Goal: Task Accomplishment & Management: Complete application form

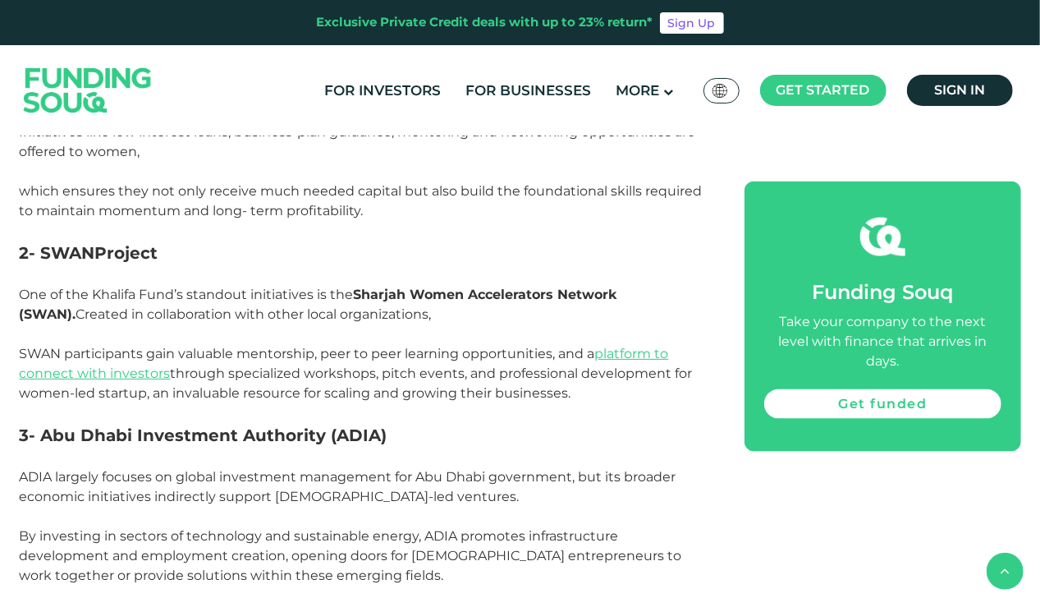
scroll to position [1139, 0]
click at [640, 136] on p "Initiatives like low interest loans, business-plan guidance, mentoring and netw…" at bounding box center [364, 142] width 689 height 39
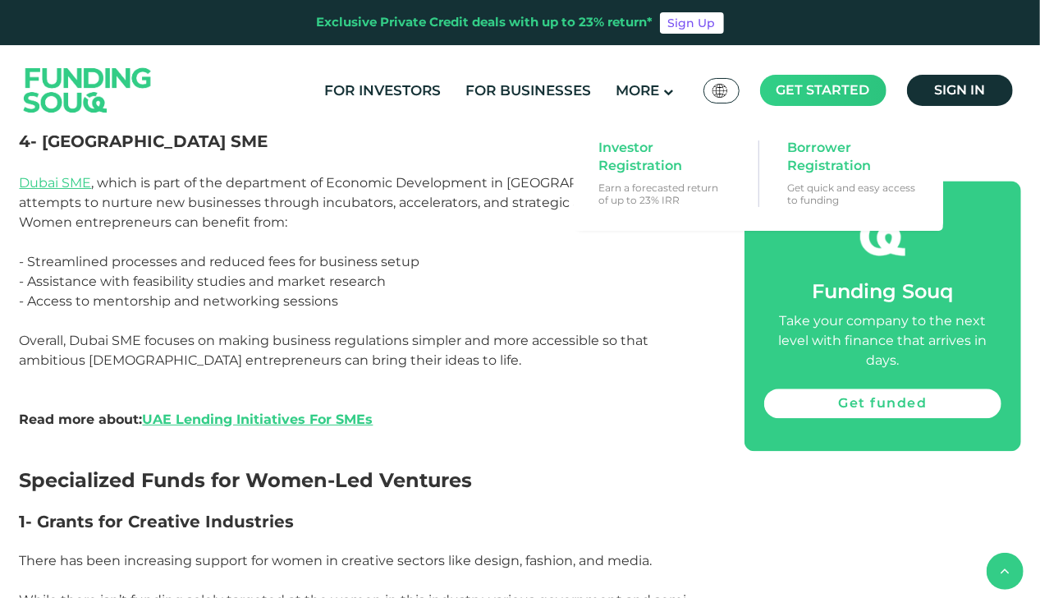
scroll to position [1699, 0]
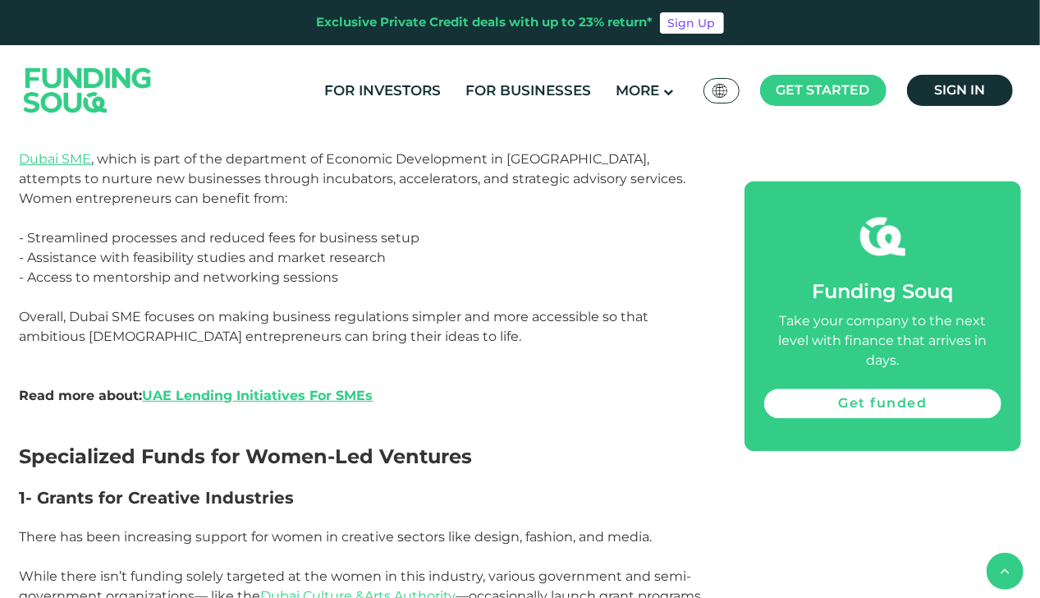
drag, startPoint x: 843, startPoint y: 92, endPoint x: 605, endPoint y: 100, distance: 237.5
click at [605, 100] on ul "For Investors For Businesses More About Us How It Works" at bounding box center [667, 91] width 710 height 34
click at [1015, 130] on div "For Investors For Businesses More About Us Global عربي" at bounding box center [521, 90] width 1002 height 90
click at [508, 268] on p "- Access to mentorship and networking sessions" at bounding box center [364, 278] width 689 height 20
click at [607, 268] on p "- Access to mentorship and networking sessions" at bounding box center [364, 278] width 689 height 20
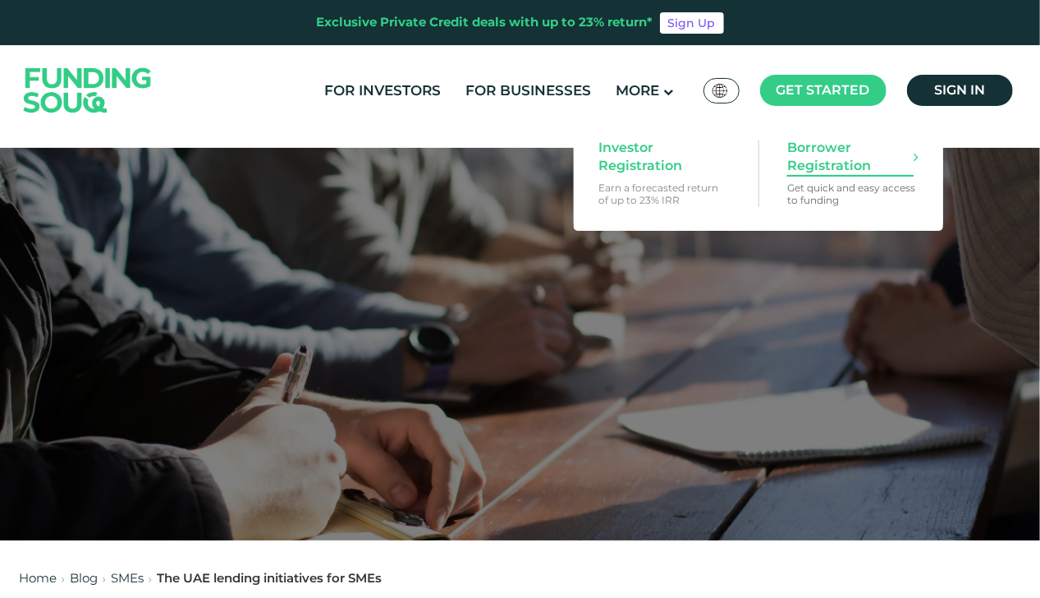
click at [823, 169] on span "Borrower Registration" at bounding box center [851, 157] width 126 height 36
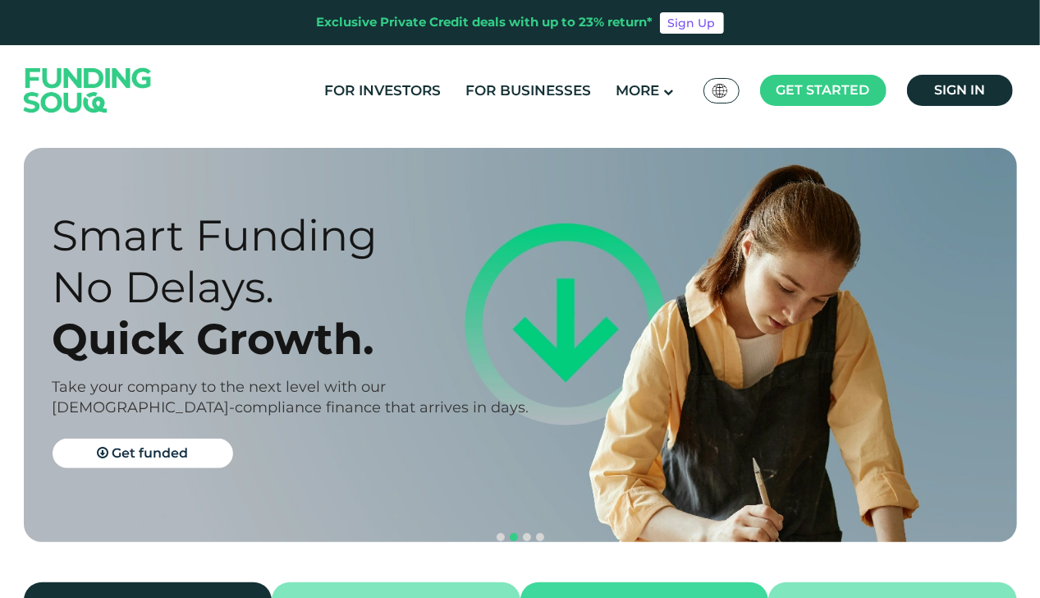
click at [637, 145] on div "Prosperity Meets Principle. Shariah Compliance Sharia compliant investing in sm…" at bounding box center [520, 525] width 1040 height 781
click at [191, 458] on link "Get funded" at bounding box center [143, 454] width 181 height 30
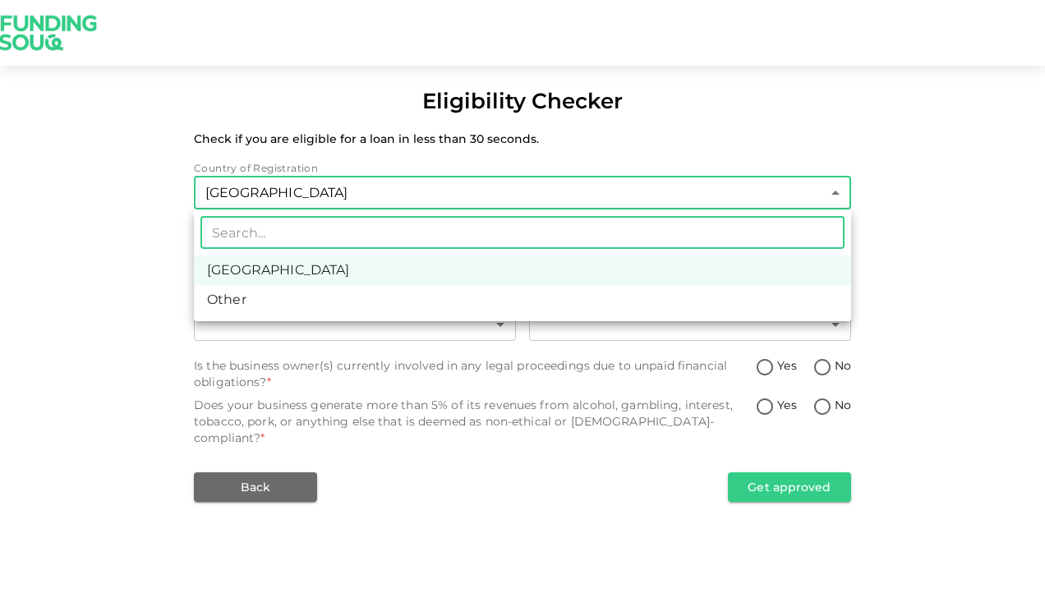
click at [375, 192] on body "Eligibility Checker Check if you are eligible for a loan in less than 30 second…" at bounding box center [522, 299] width 1045 height 598
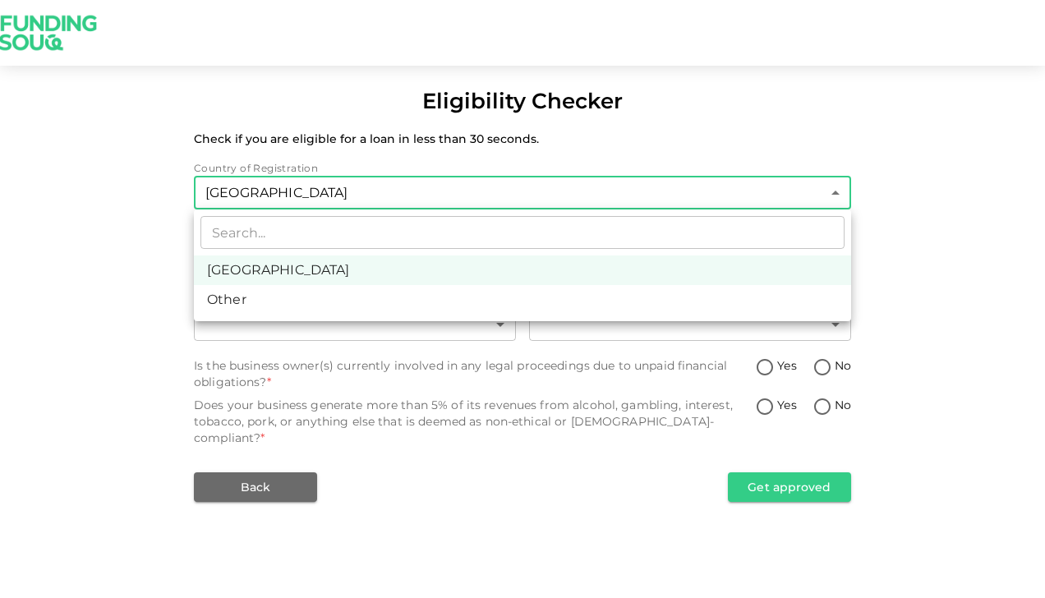
click at [375, 192] on div at bounding box center [522, 299] width 1045 height 598
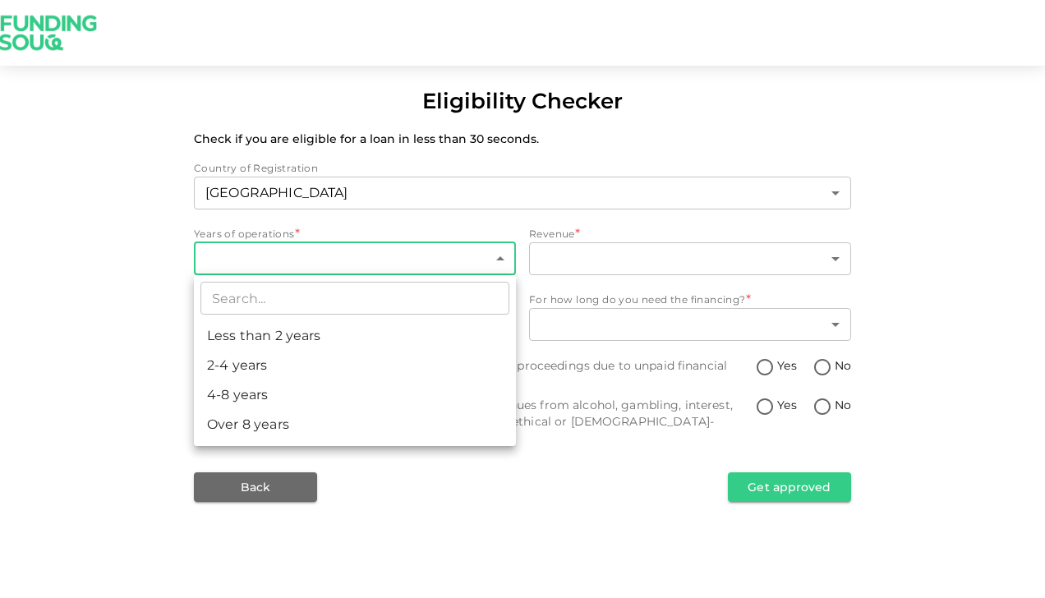
click at [363, 251] on body "Eligibility Checker Check if you are eligible for a loan in less than 30 second…" at bounding box center [522, 299] width 1045 height 598
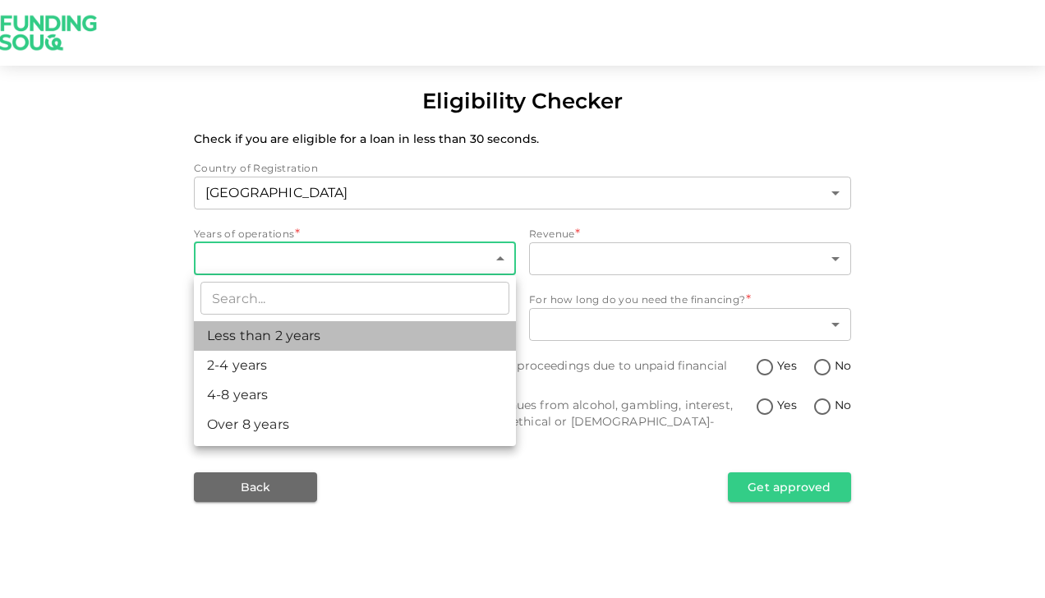
click at [335, 348] on li "Less than 2 years" at bounding box center [355, 336] width 322 height 30
type input "1"
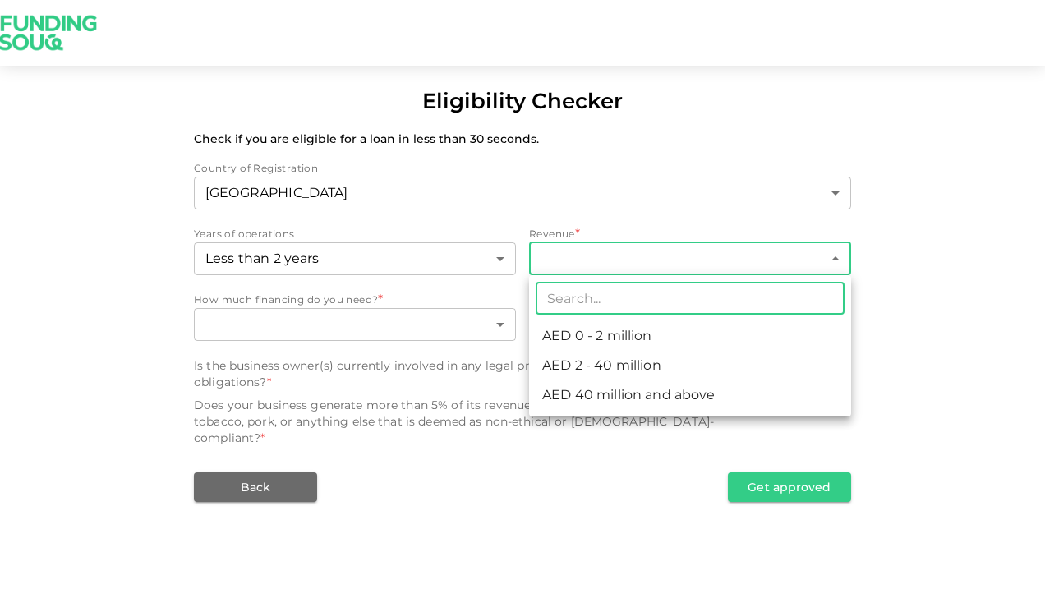
click at [634, 261] on body "Eligibility Checker Check if you are eligible for a loan in less than 30 second…" at bounding box center [522, 299] width 1045 height 598
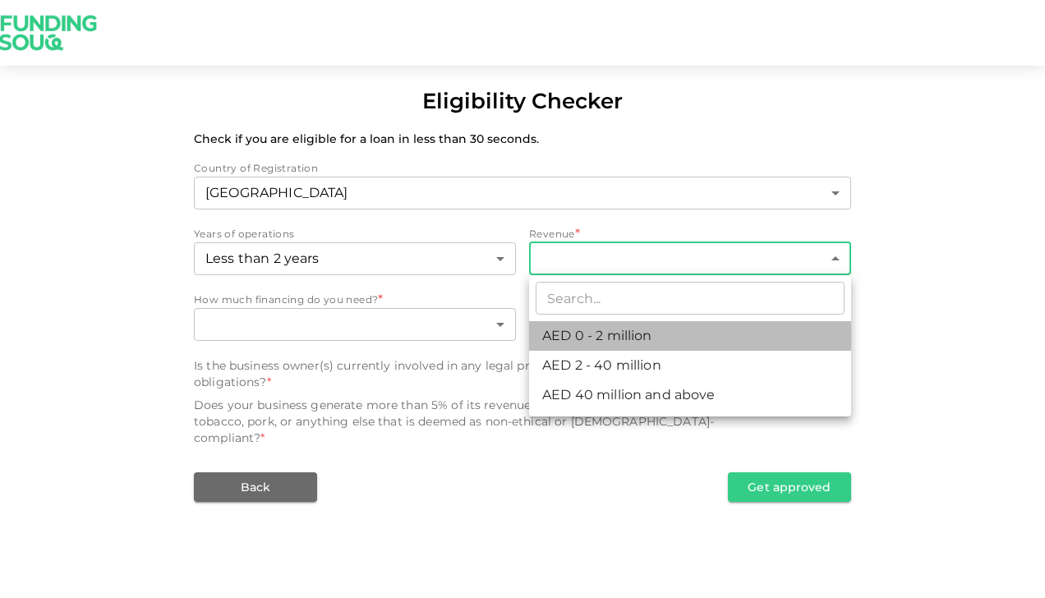
click at [600, 332] on li "AED 0 - 2 million" at bounding box center [690, 336] width 322 height 30
type input "1"
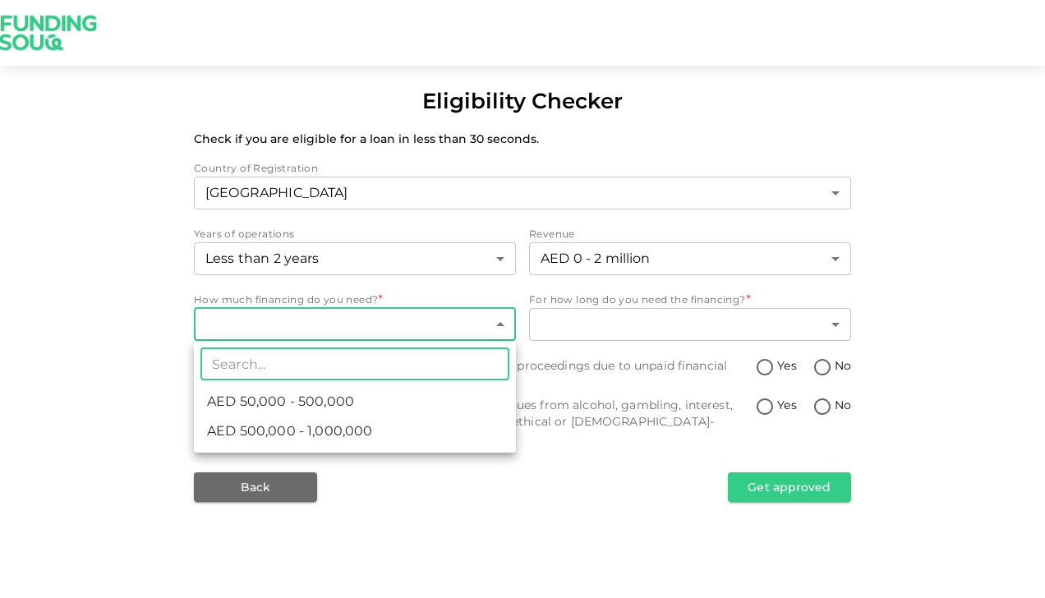
click at [416, 322] on body "Eligibility Checker Check if you are eligible for a loan in less than 30 second…" at bounding box center [522, 299] width 1045 height 598
click at [402, 400] on li "AED 50,000 - 500,000" at bounding box center [355, 402] width 322 height 30
type input "1"
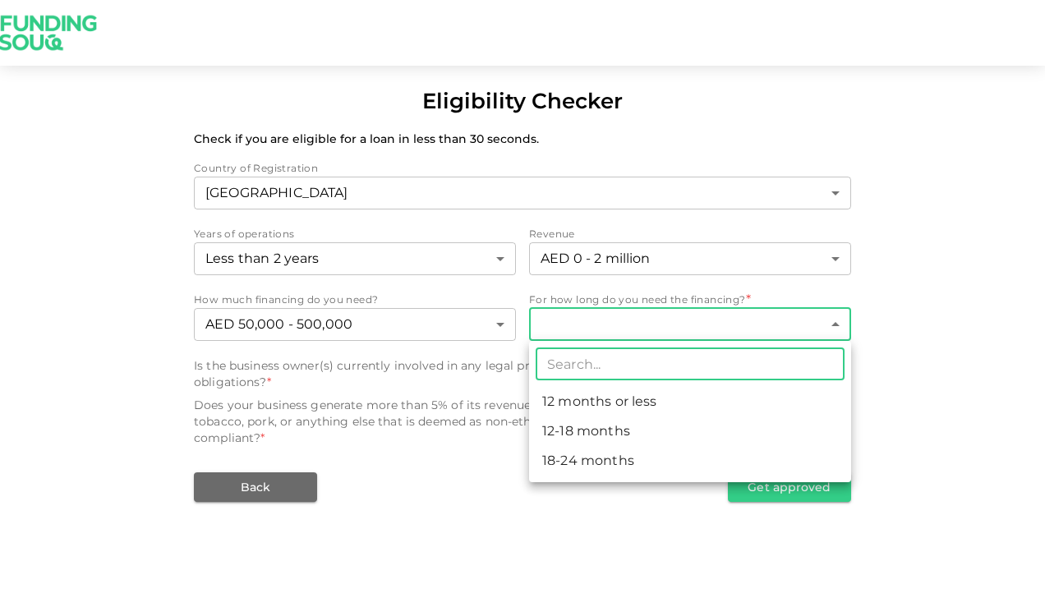
click at [607, 340] on body "Eligibility Checker Check if you are eligible for a loan in less than 30 second…" at bounding box center [522, 299] width 1045 height 598
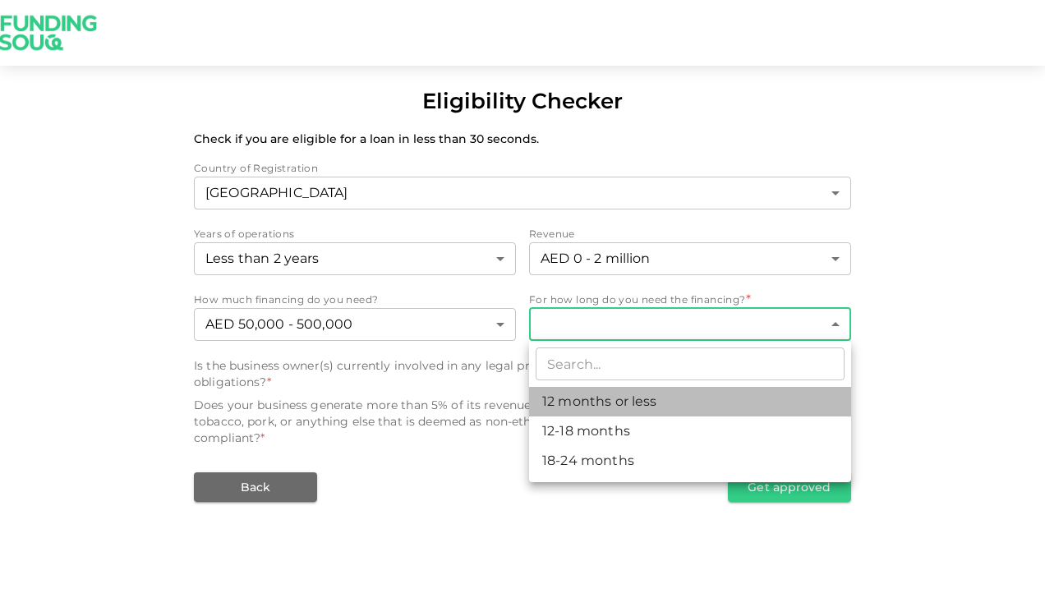
click at [593, 405] on li "12 months or less" at bounding box center [690, 402] width 322 height 30
type input "1"
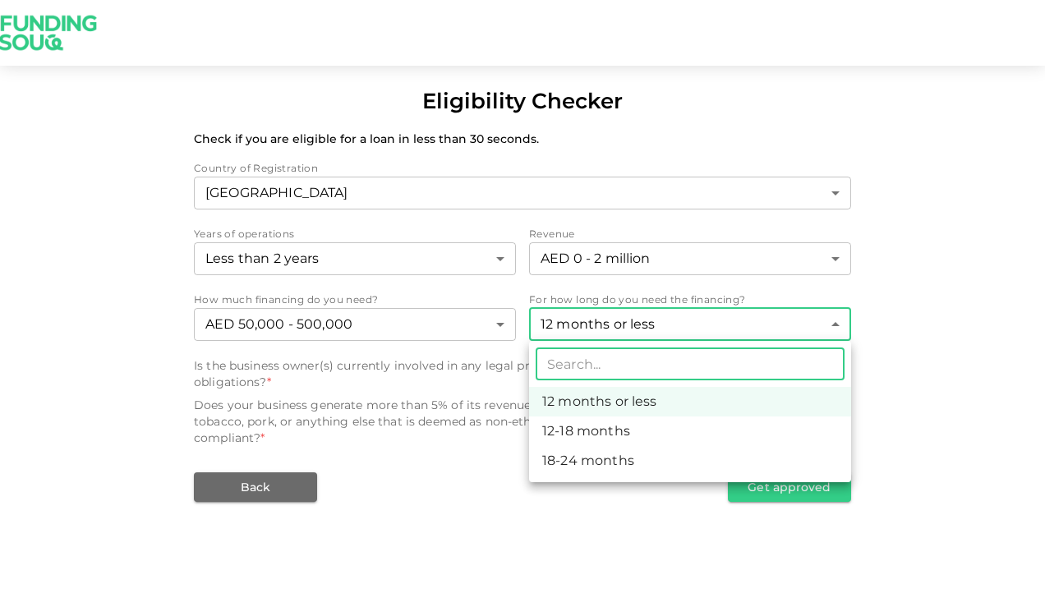
click at [601, 327] on body "Eligibility Checker Check if you are eligible for a loan in less than 30 second…" at bounding box center [522, 299] width 1045 height 598
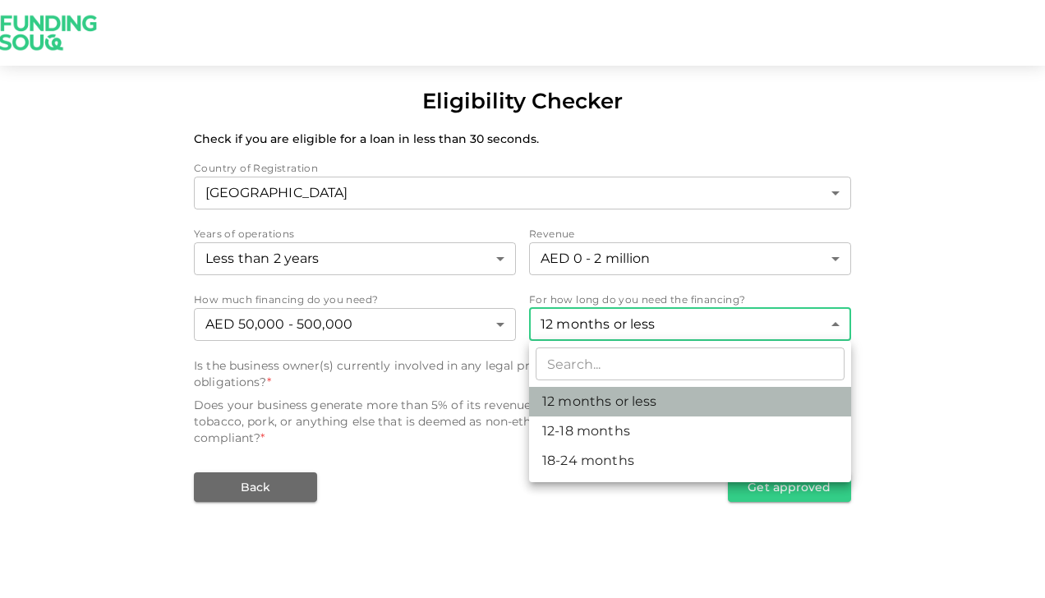
click at [596, 405] on li "12 months or less" at bounding box center [690, 402] width 322 height 30
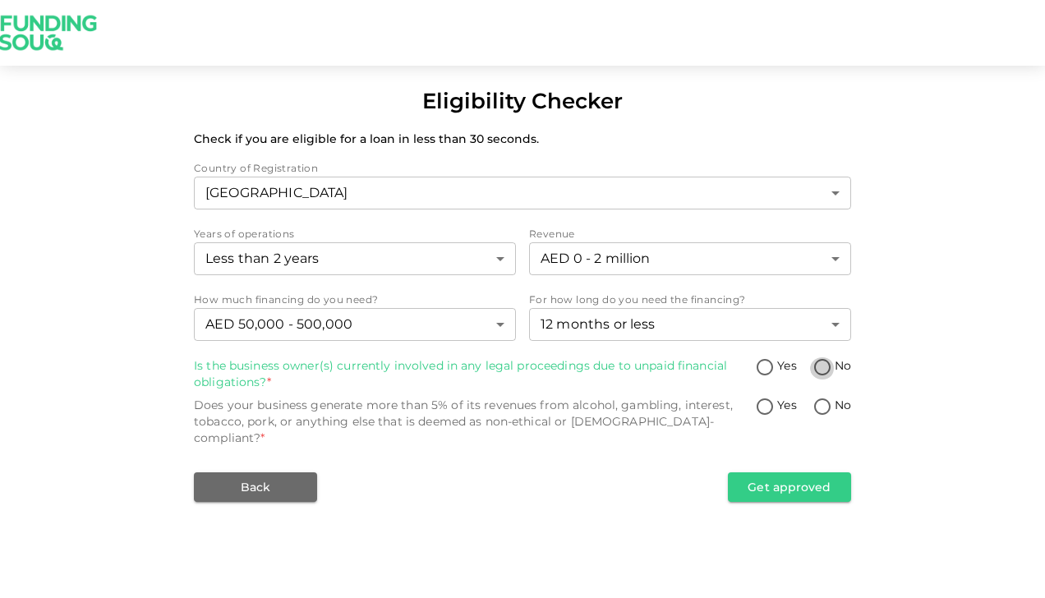
click at [823, 373] on input "No" at bounding box center [822, 368] width 25 height 22
radio input "true"
click at [824, 406] on input "No" at bounding box center [822, 408] width 25 height 22
radio input "true"
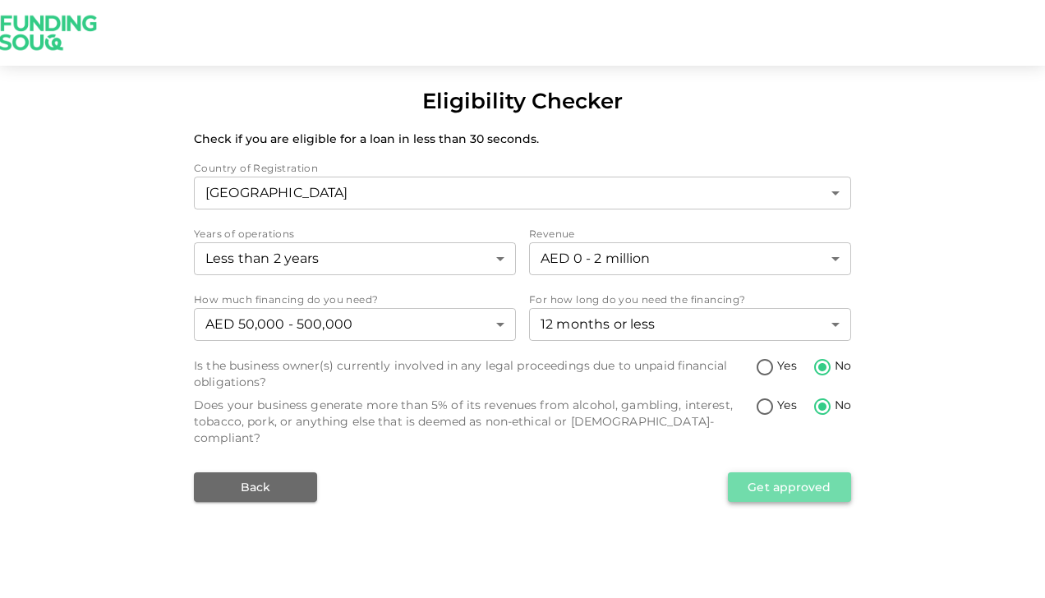
click at [820, 472] on button "Get approved" at bounding box center [789, 487] width 123 height 30
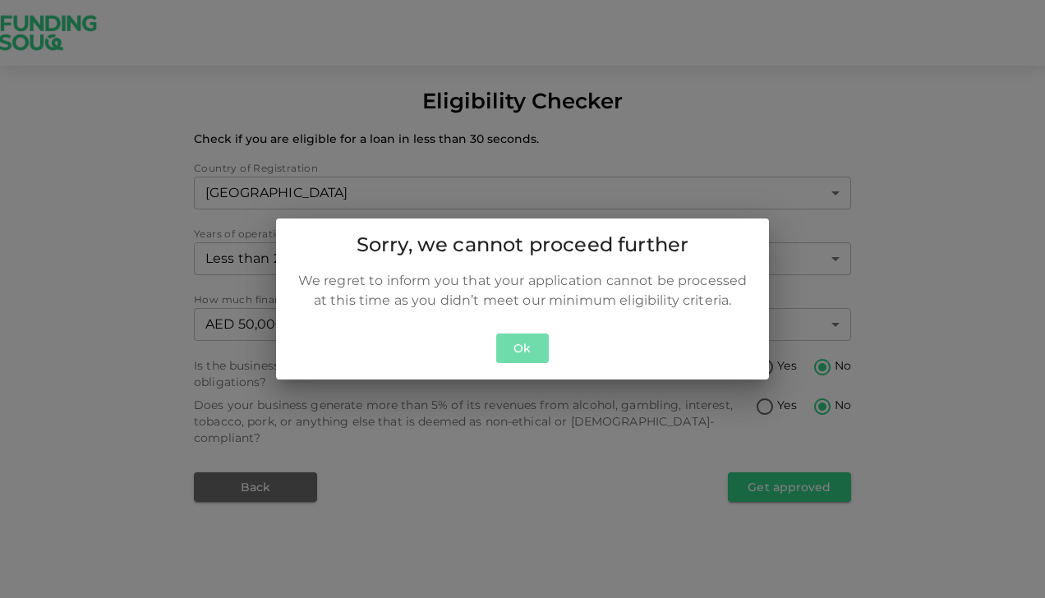
click at [526, 347] on button "Ok" at bounding box center [522, 348] width 53 height 30
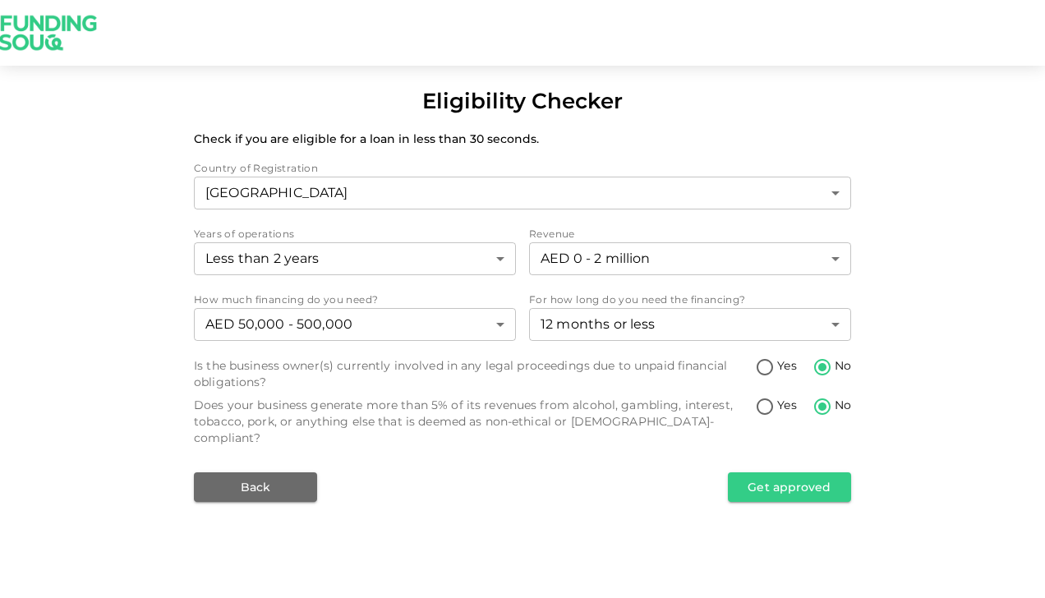
click at [489, 278] on div "Less than 2 years 1 ​" at bounding box center [355, 260] width 322 height 36
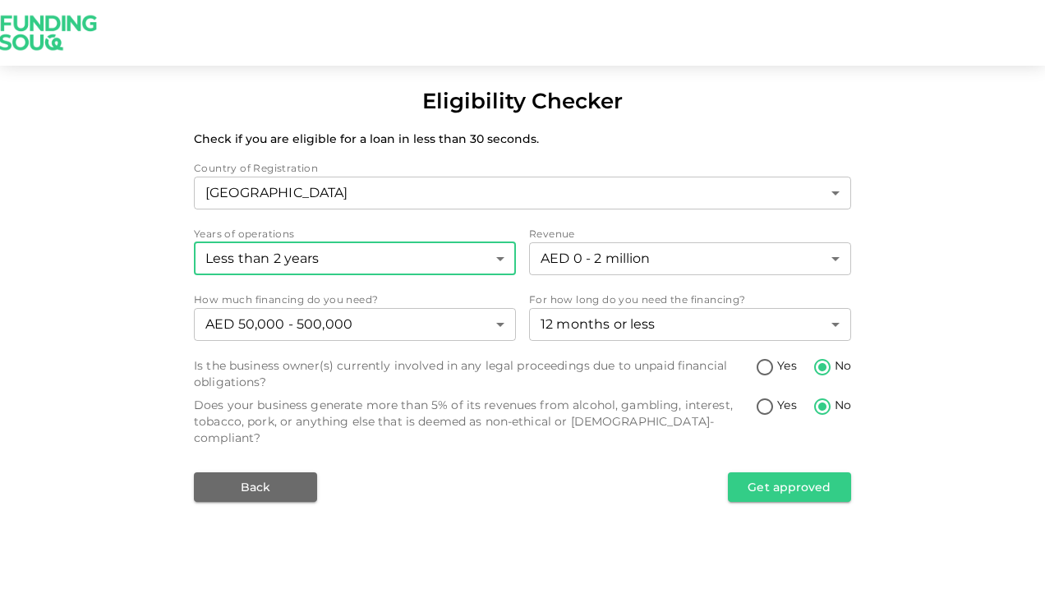
click at [489, 272] on body "Eligibility Checker Check if you are eligible for a loan in less than 30 second…" at bounding box center [522, 299] width 1045 height 598
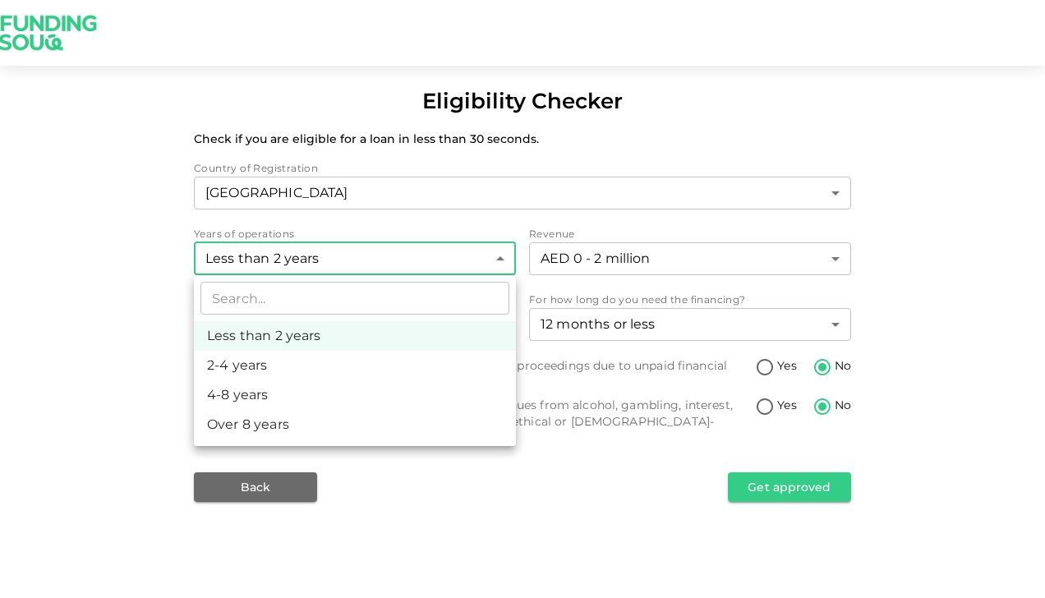
click at [696, 124] on div at bounding box center [522, 299] width 1045 height 598
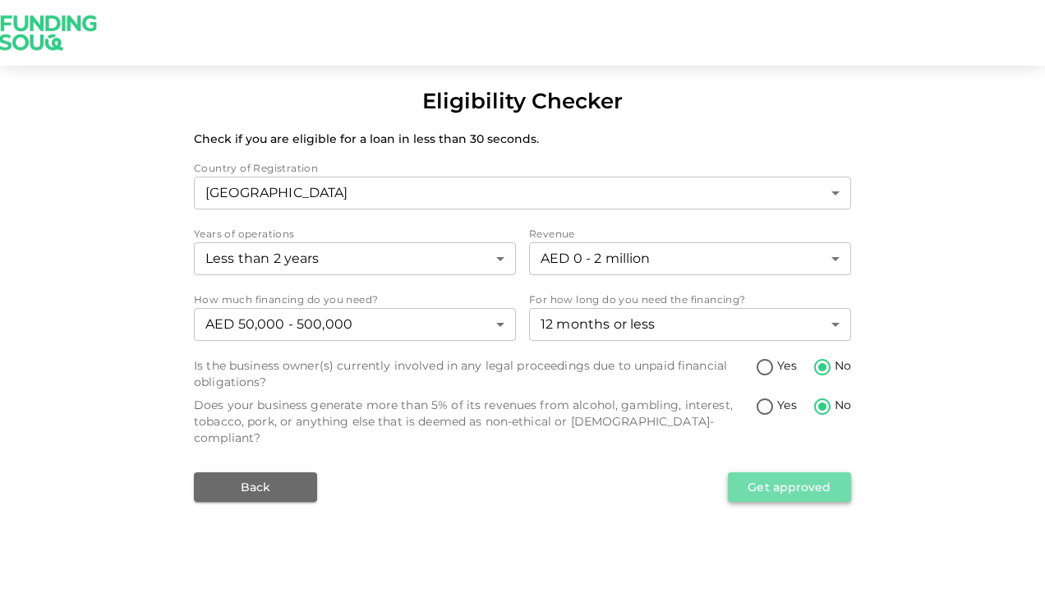
click at [736, 472] on button "Get approved" at bounding box center [789, 487] width 123 height 30
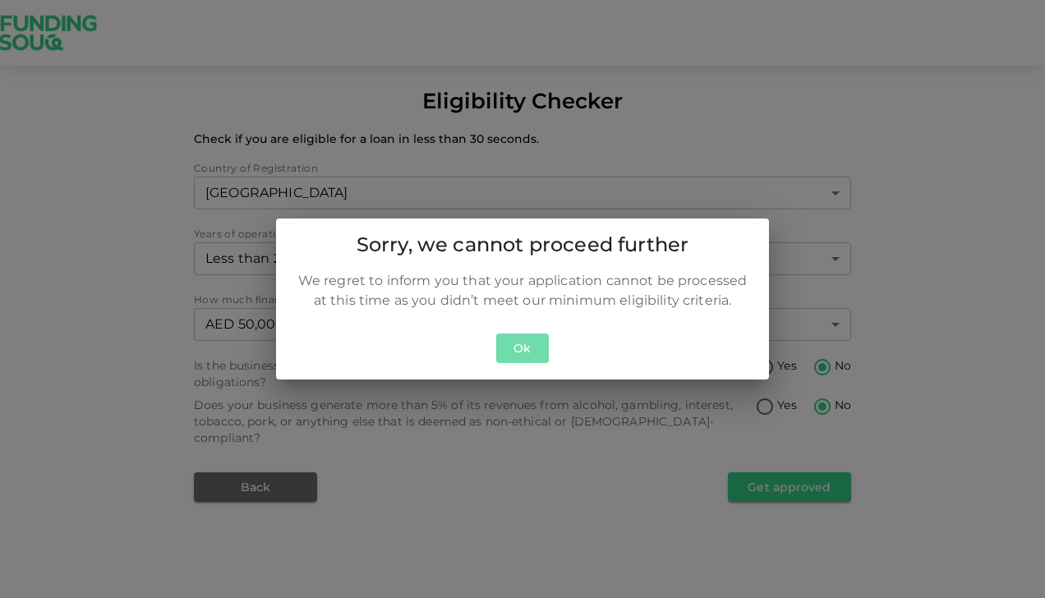
click at [526, 336] on button "Ok" at bounding box center [522, 348] width 53 height 30
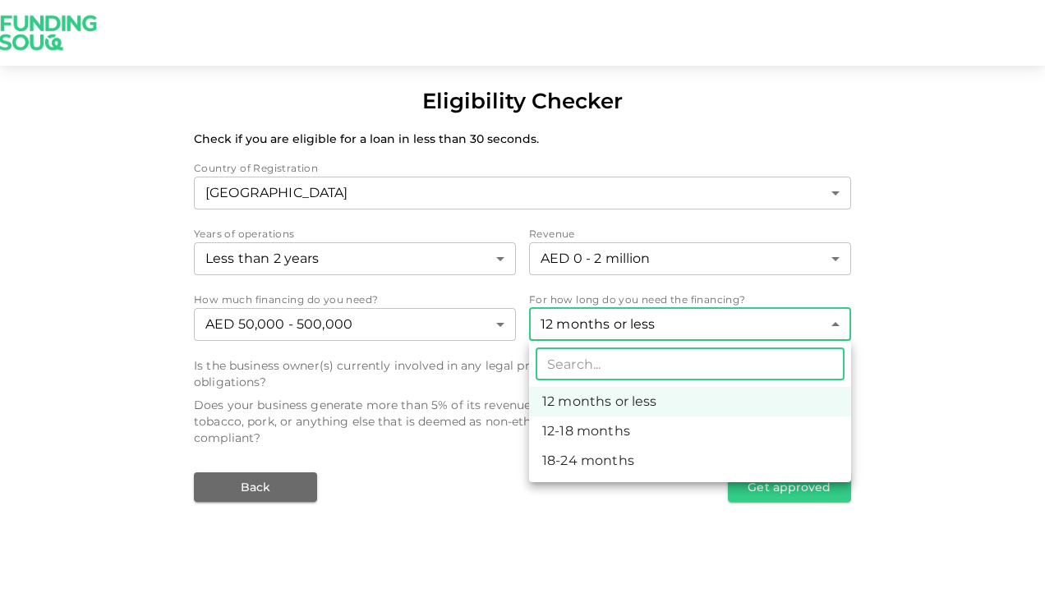
click at [558, 325] on body "Eligibility Checker Check if you are eligible for a loan in less than 30 second…" at bounding box center [522, 299] width 1045 height 598
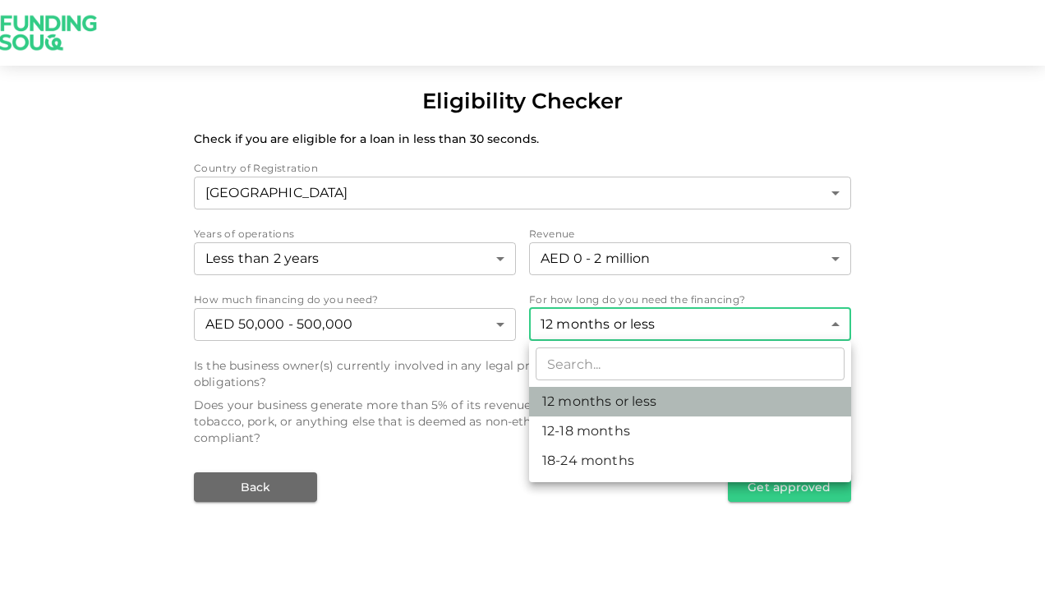
click at [562, 406] on li "12 months or less" at bounding box center [690, 402] width 322 height 30
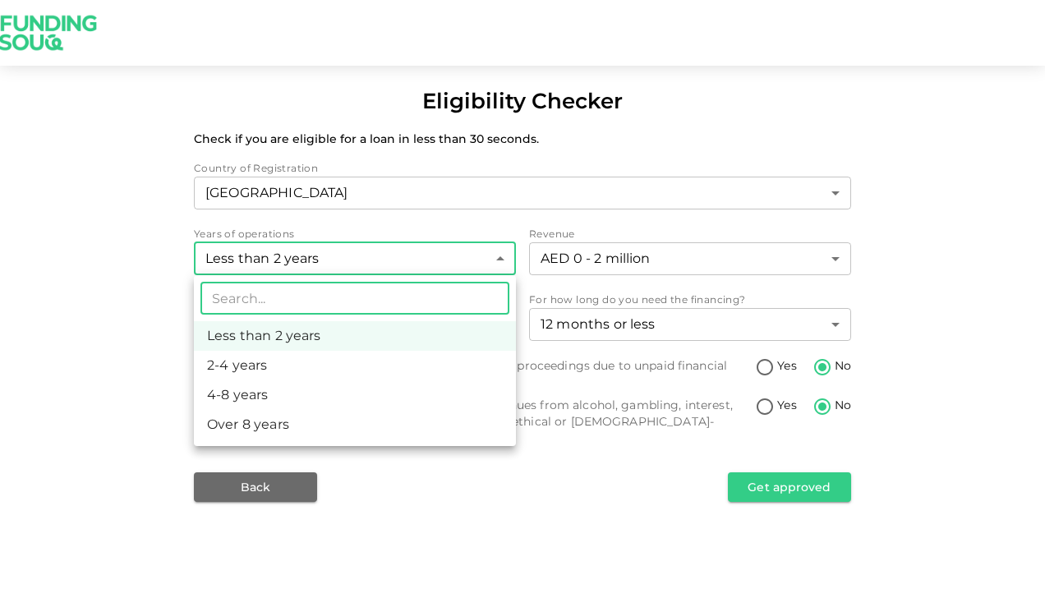
click at [416, 273] on body "Eligibility Checker Check if you are eligible for a loan in less than 30 second…" at bounding box center [522, 299] width 1045 height 598
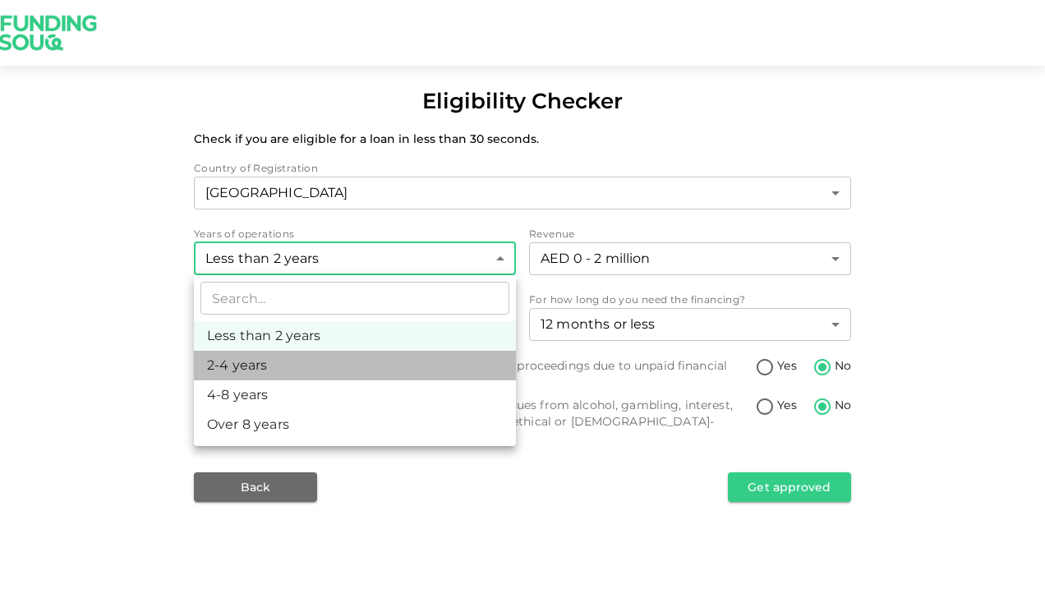
click at [397, 370] on li "2-4 years" at bounding box center [355, 366] width 322 height 30
type input "2"
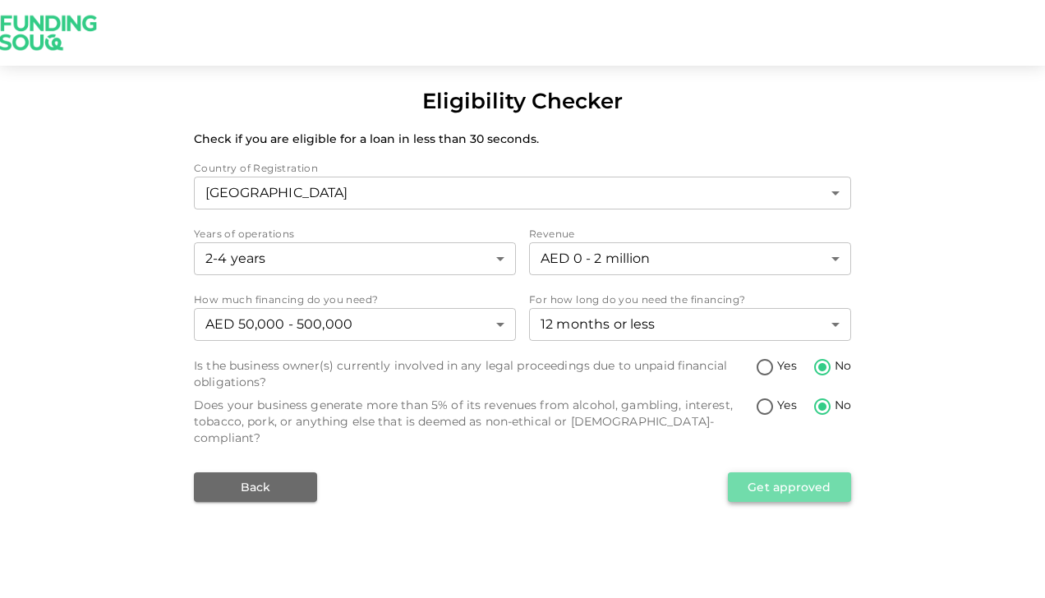
click at [793, 474] on button "Get approved" at bounding box center [789, 487] width 123 height 30
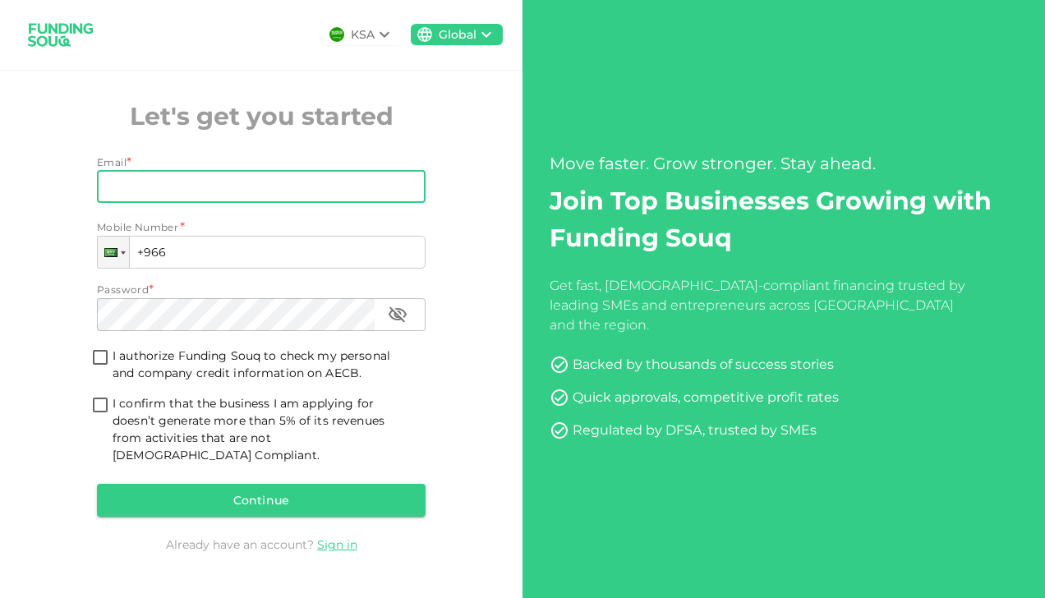
click at [198, 203] on input "Email" at bounding box center [252, 186] width 310 height 33
type input "vrikshherbals@gmail.com"
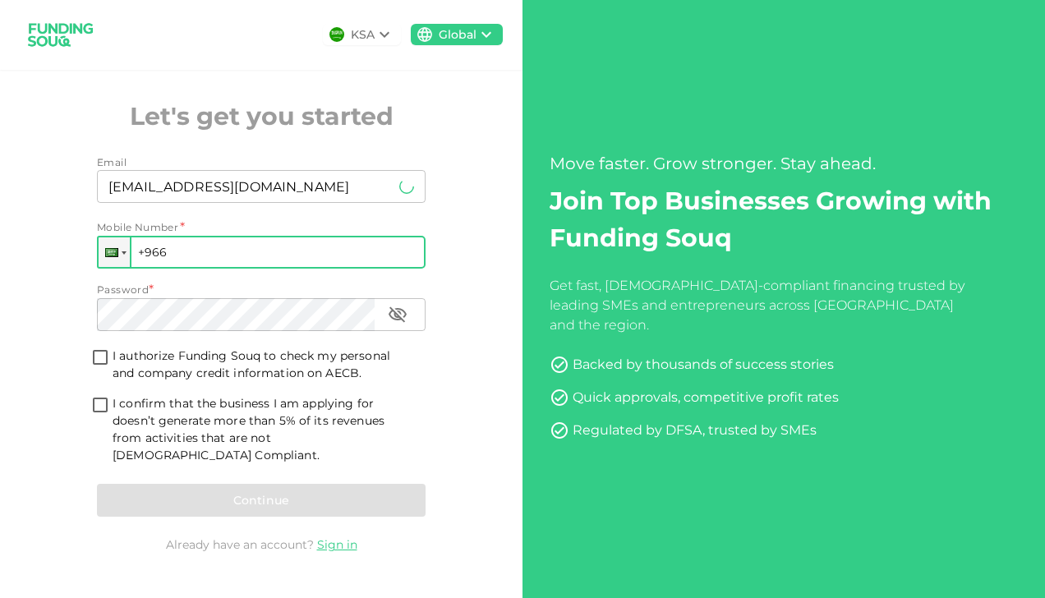
click at [181, 269] on input "+966" at bounding box center [261, 252] width 328 height 33
click at [109, 255] on div at bounding box center [114, 252] width 31 height 30
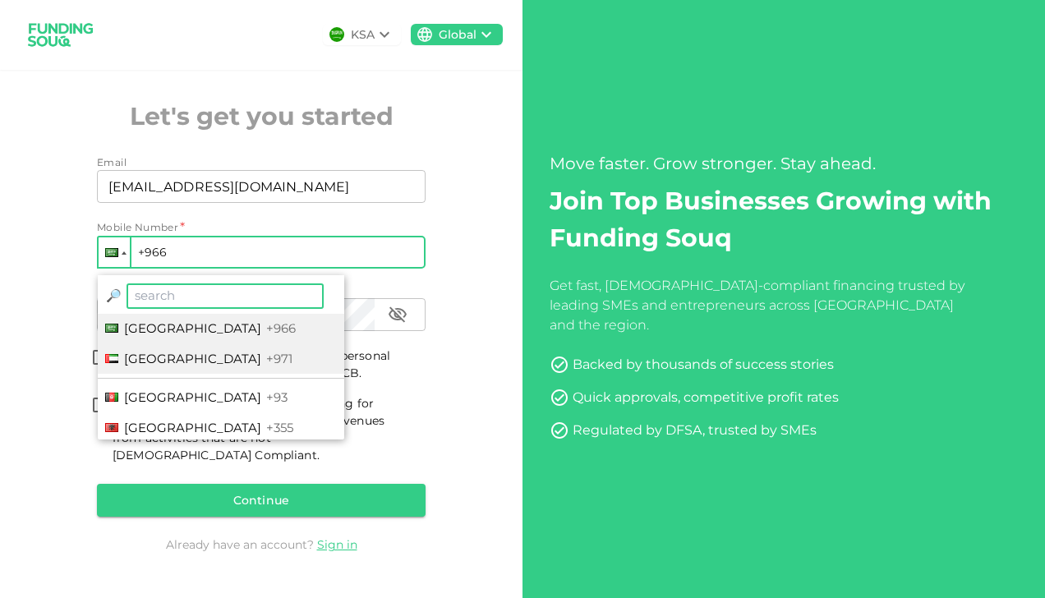
click at [137, 366] on span "United Arab Emirates" at bounding box center [192, 359] width 137 height 16
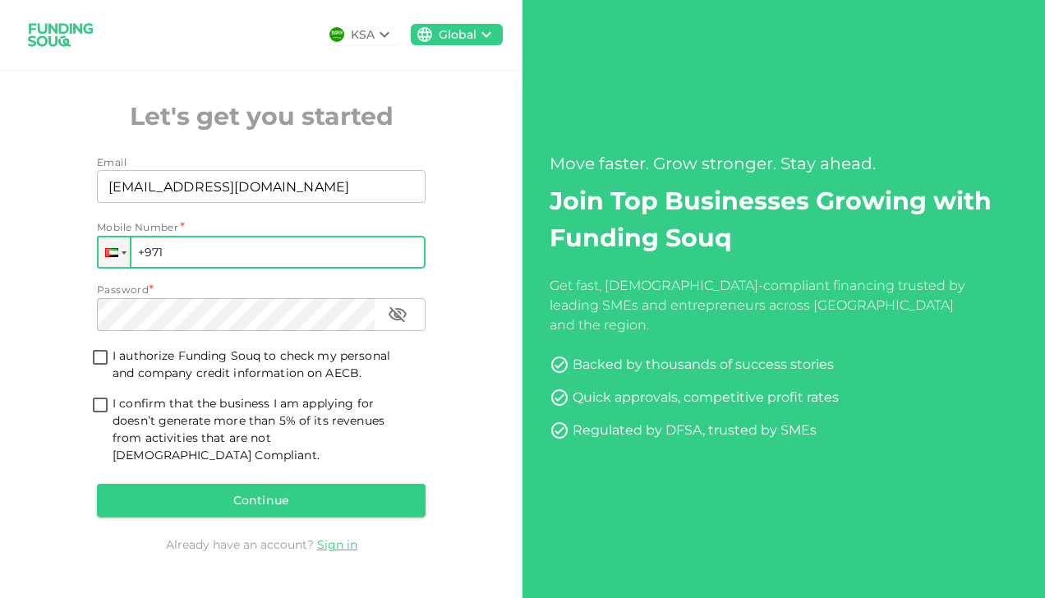
click at [374, 30] on div "KSA" at bounding box center [363, 34] width 24 height 17
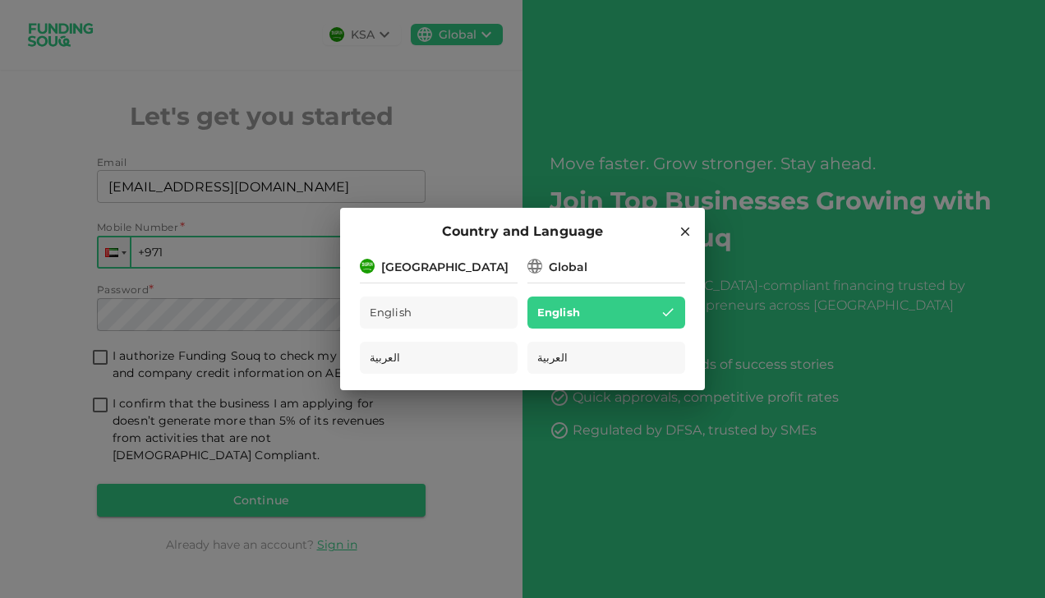
click at [470, 269] on div "[GEOGRAPHIC_DATA]" at bounding box center [439, 265] width 158 height 21
click at [373, 272] on div "[GEOGRAPHIC_DATA]" at bounding box center [439, 265] width 158 height 21
click at [684, 227] on icon at bounding box center [684, 231] width 15 height 15
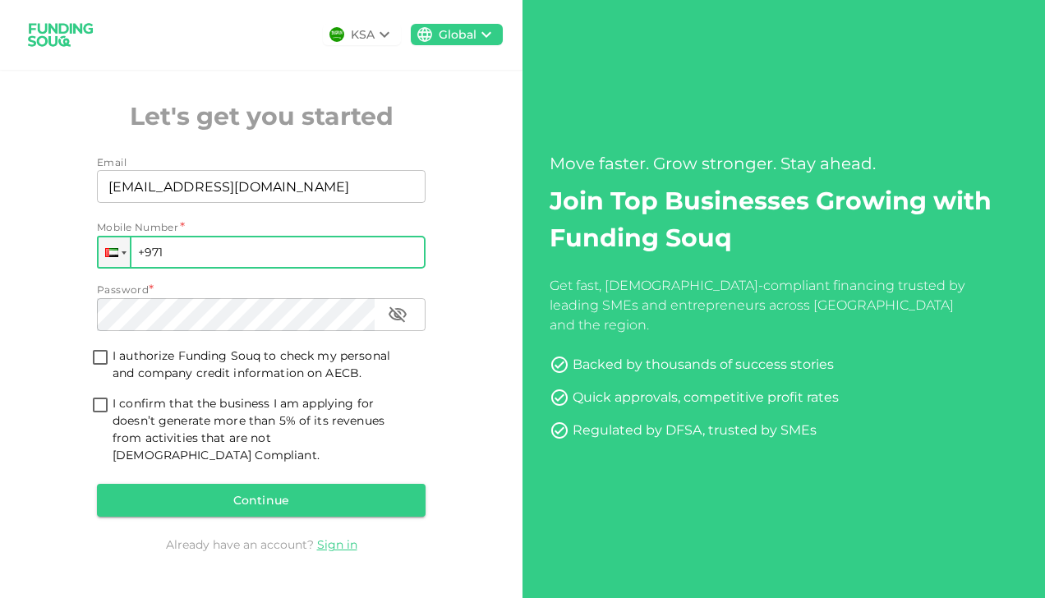
click at [265, 269] on input "+971" at bounding box center [261, 252] width 328 height 33
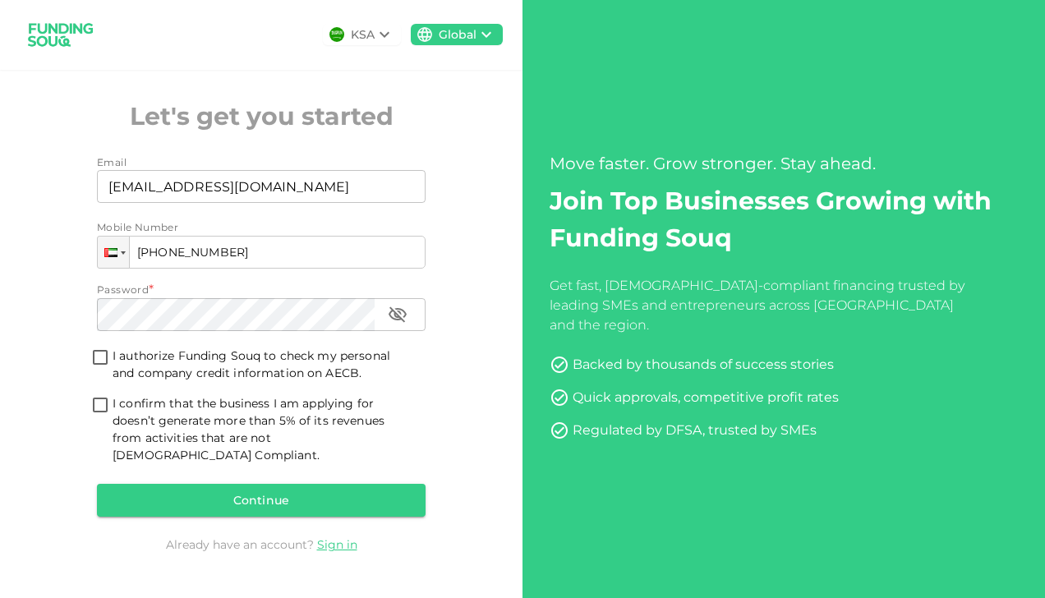
type input "+971 582 978 680"
click at [104, 368] on input "I authorize Funding Souq to check my personal and company credit information on…" at bounding box center [100, 358] width 25 height 22
checkbox input "true"
click at [96, 417] on input "I confirm that the business I am applying for doesn’t generate more than 5% of …" at bounding box center [100, 406] width 25 height 22
checkbox input "true"
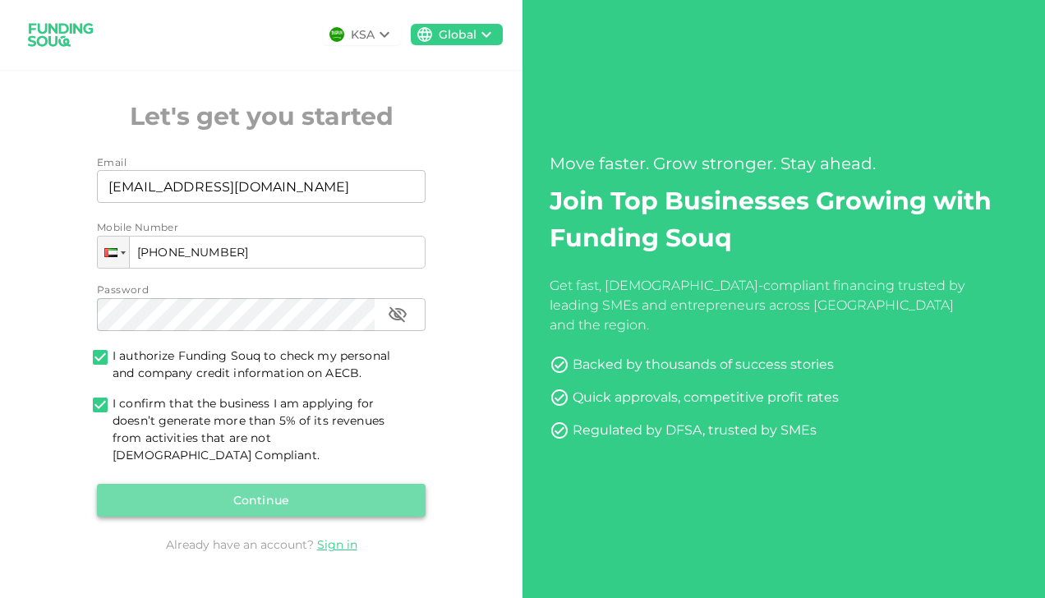
click at [223, 490] on button "Continue" at bounding box center [261, 500] width 328 height 33
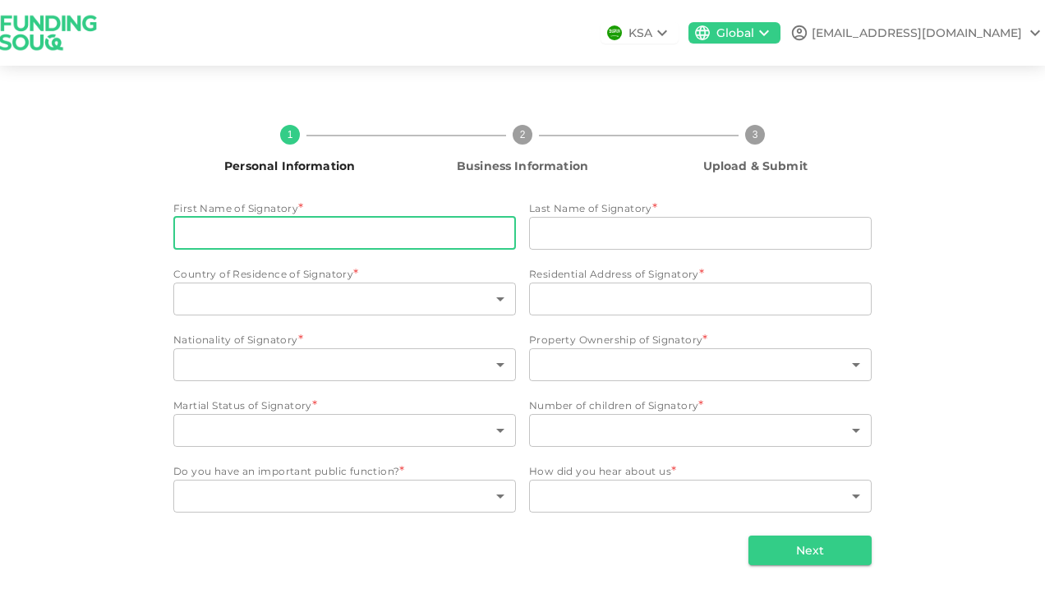
click at [415, 236] on input "First Name of Signatory" at bounding box center [344, 233] width 342 height 33
type input "Karpagam"
type input "Aravinda Kumar"
type input "United Arab Emirates"
type input "Flat no:602, El Jardin Residence"
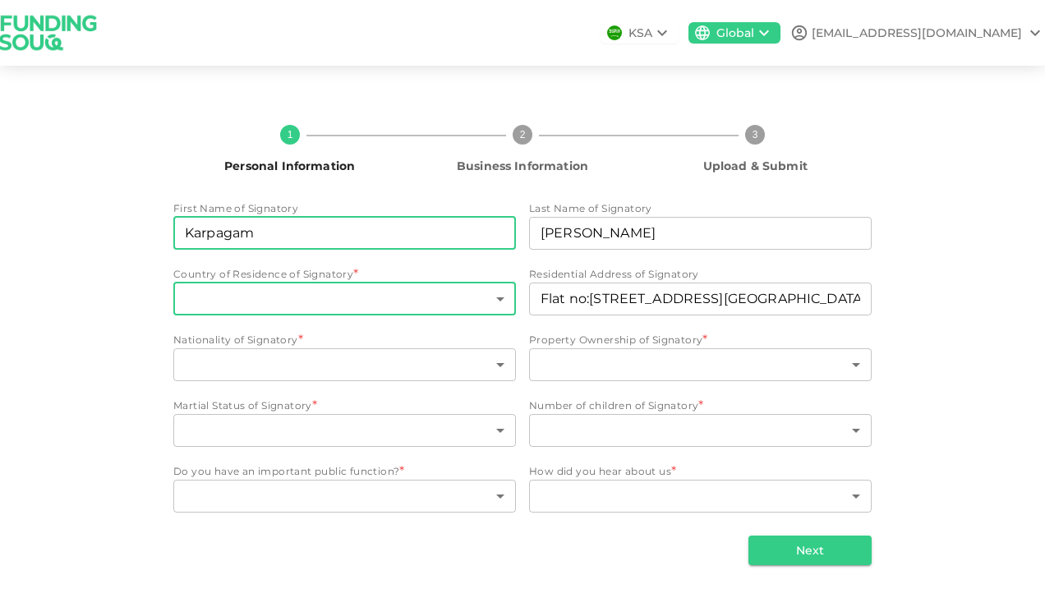
click at [371, 301] on body "KSA Global vrikshherbals@gmail.com 1 Personal Information 2 Business Informatio…" at bounding box center [522, 299] width 1045 height 598
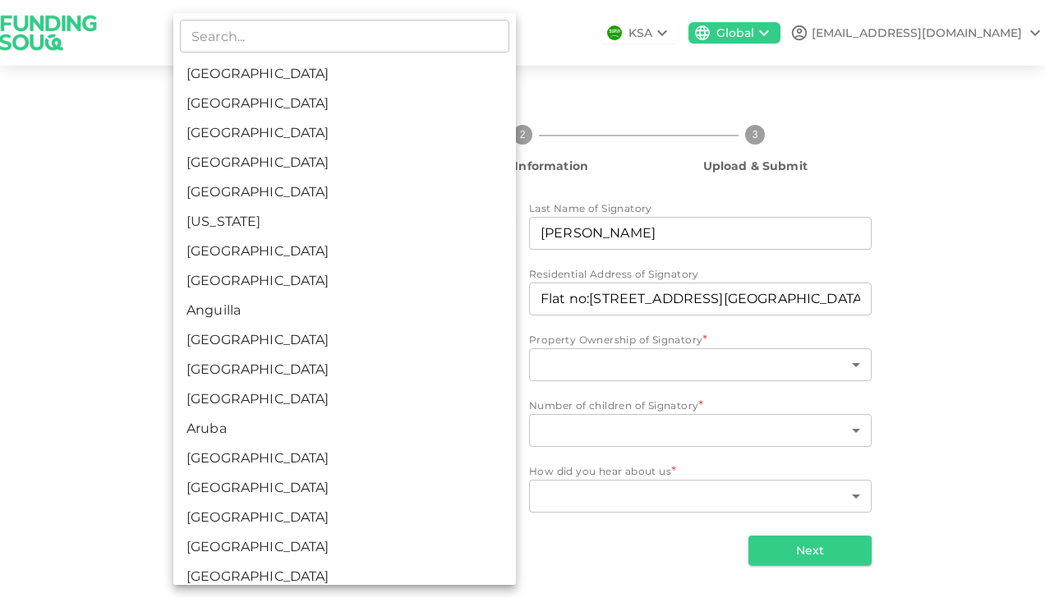
click at [135, 377] on div at bounding box center [522, 299] width 1045 height 598
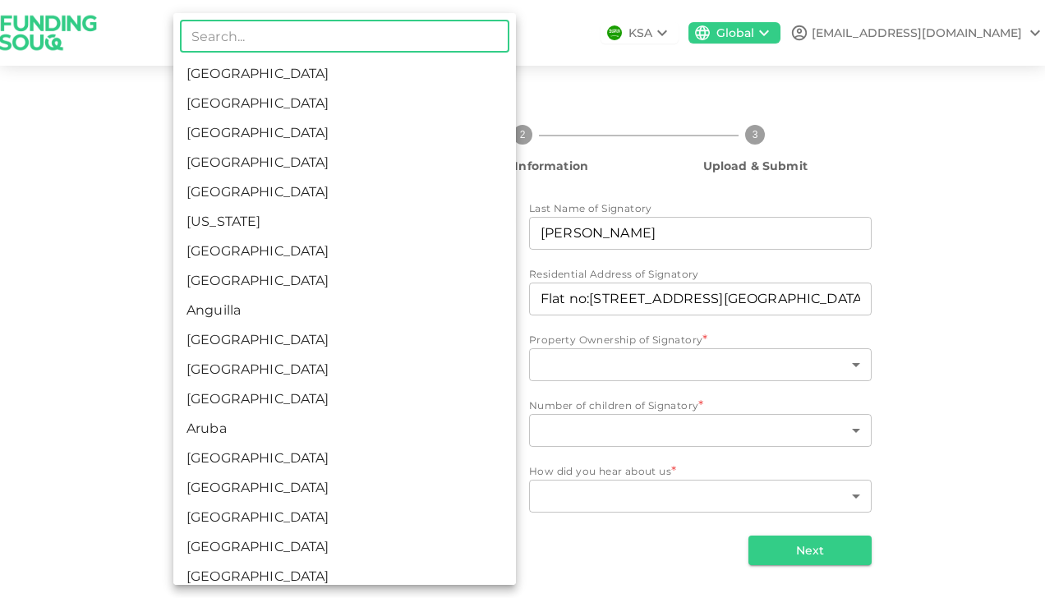
click at [268, 303] on body "KSA Global vrikshherbals@gmail.com 1 Personal Information 2 Business Informatio…" at bounding box center [522, 299] width 1045 height 598
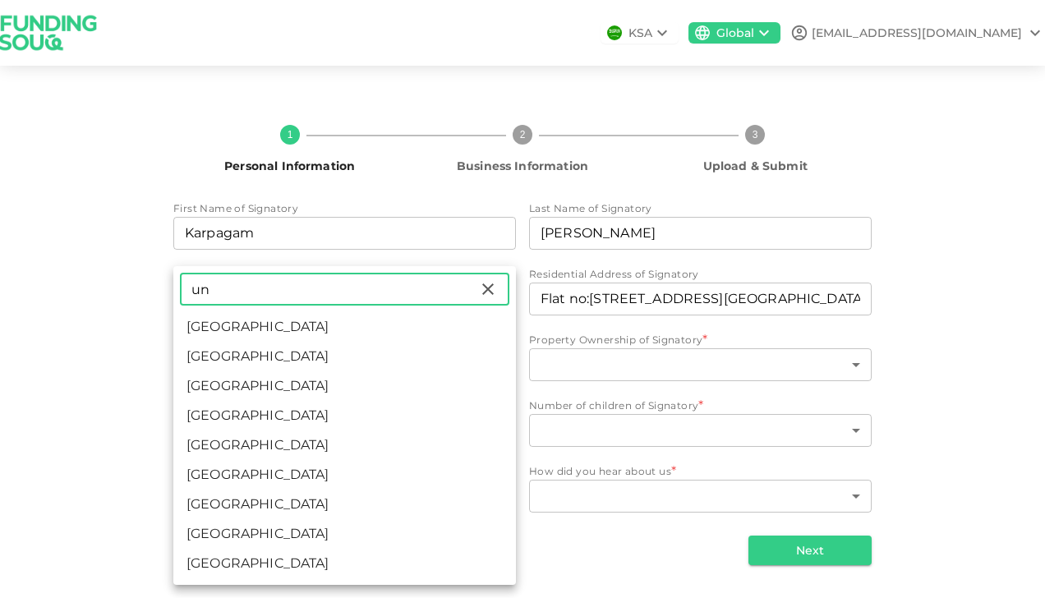
type input "United Arab Emirates"
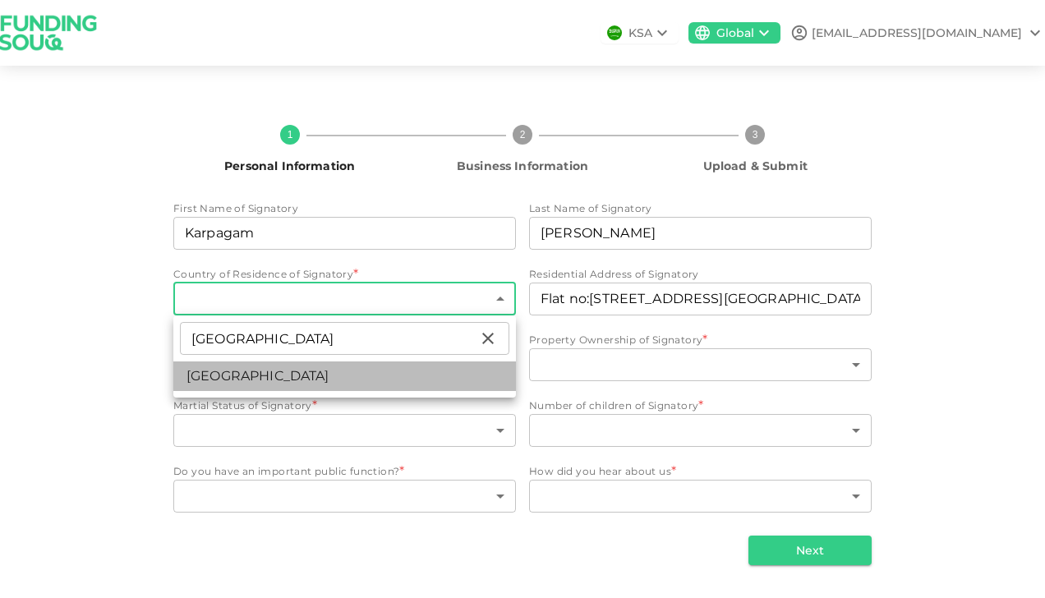
click at [284, 368] on li "United Arab Emirates" at bounding box center [344, 376] width 342 height 30
type input "2"
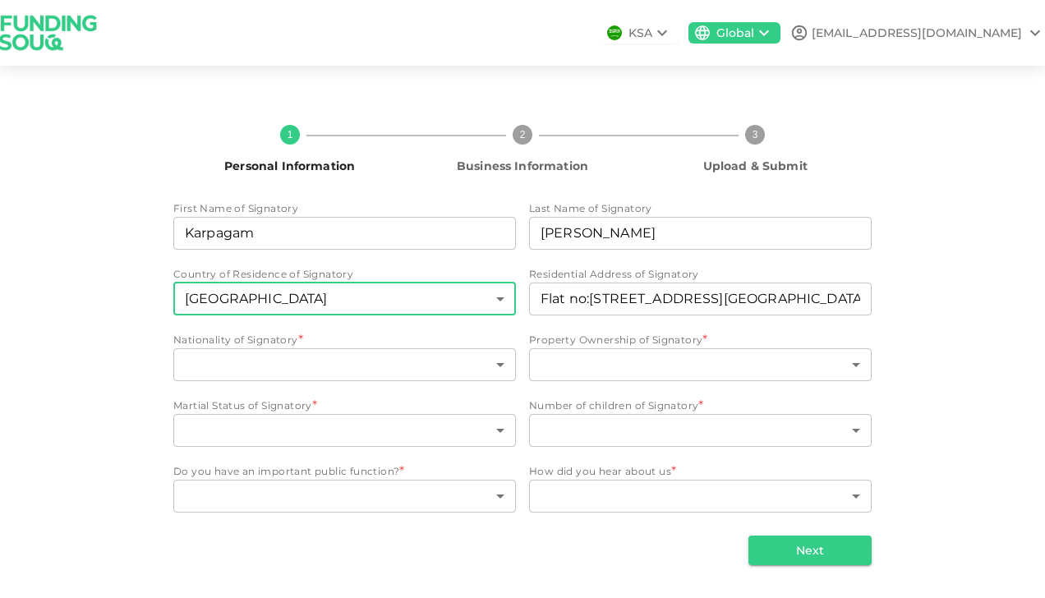
click at [284, 368] on body "KSA Global vrikshherbals@gmail.com 1 Personal Information 2 Business Informatio…" at bounding box center [522, 299] width 1045 height 598
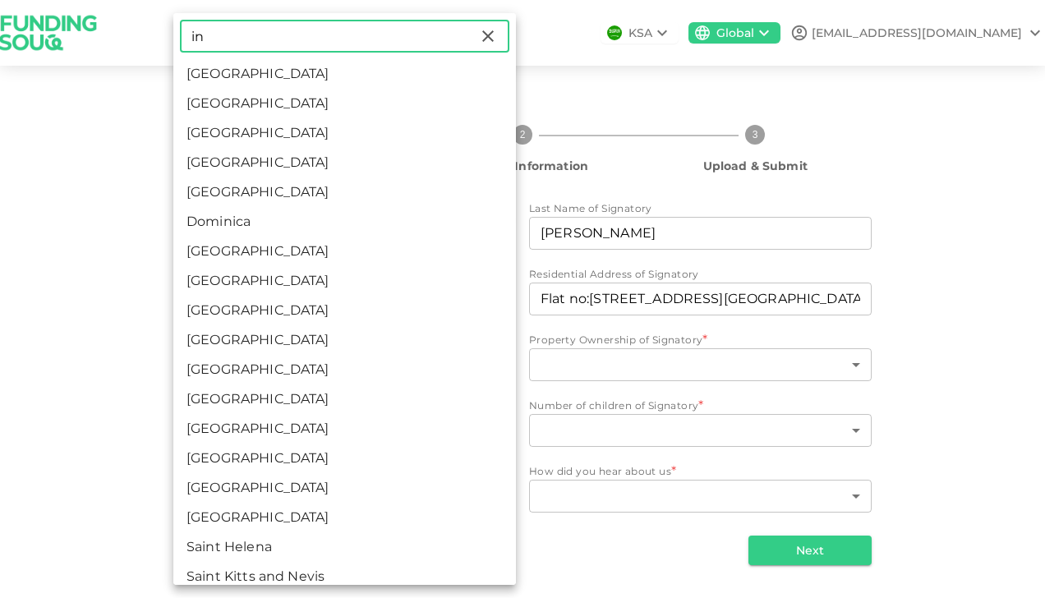
type input "in"
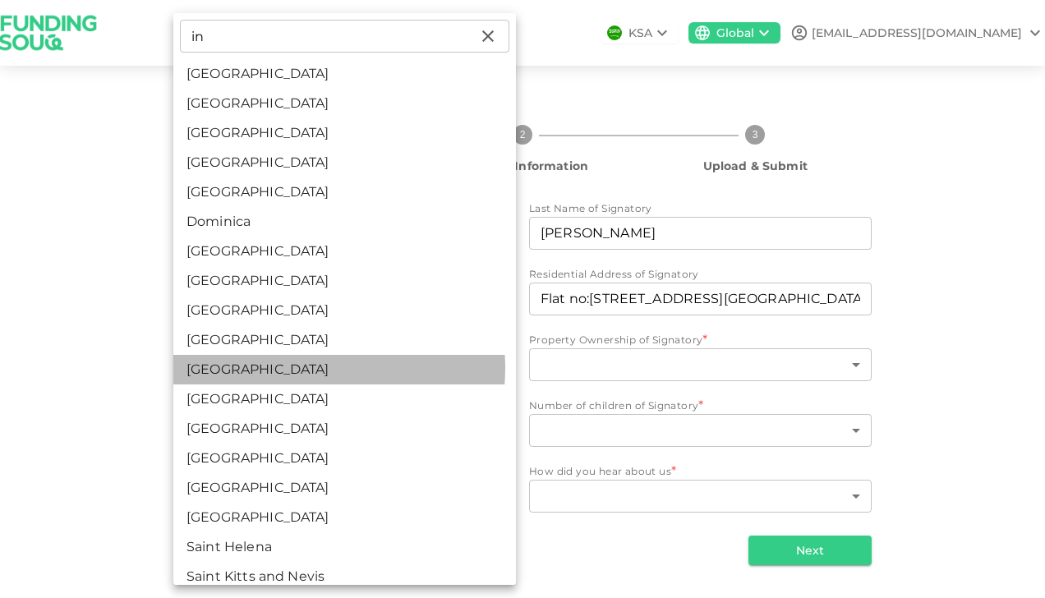
click at [284, 368] on li "India" at bounding box center [344, 370] width 342 height 30
type input "88"
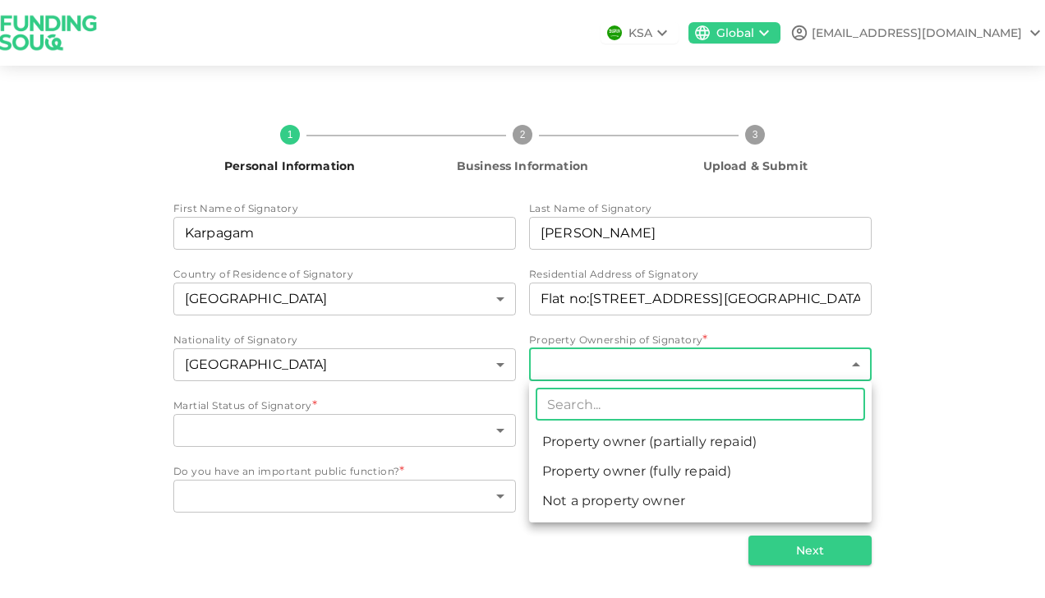
click at [616, 367] on body "KSA Global vrikshherbals@gmail.com 1 Personal Information 2 Business Informatio…" at bounding box center [522, 299] width 1045 height 598
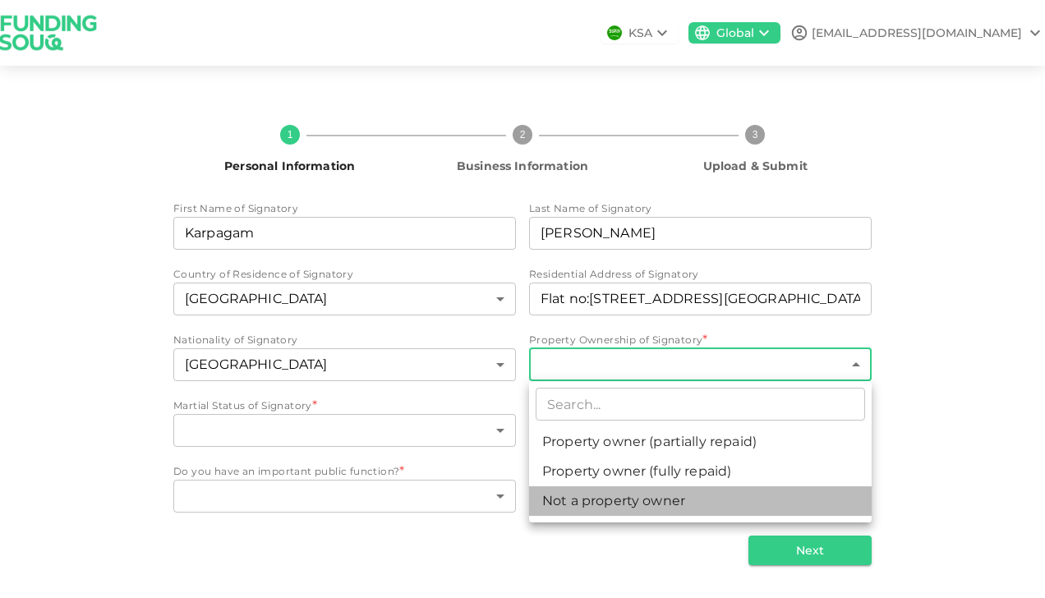
click at [641, 504] on li "Not a property owner" at bounding box center [700, 501] width 342 height 30
type input "3"
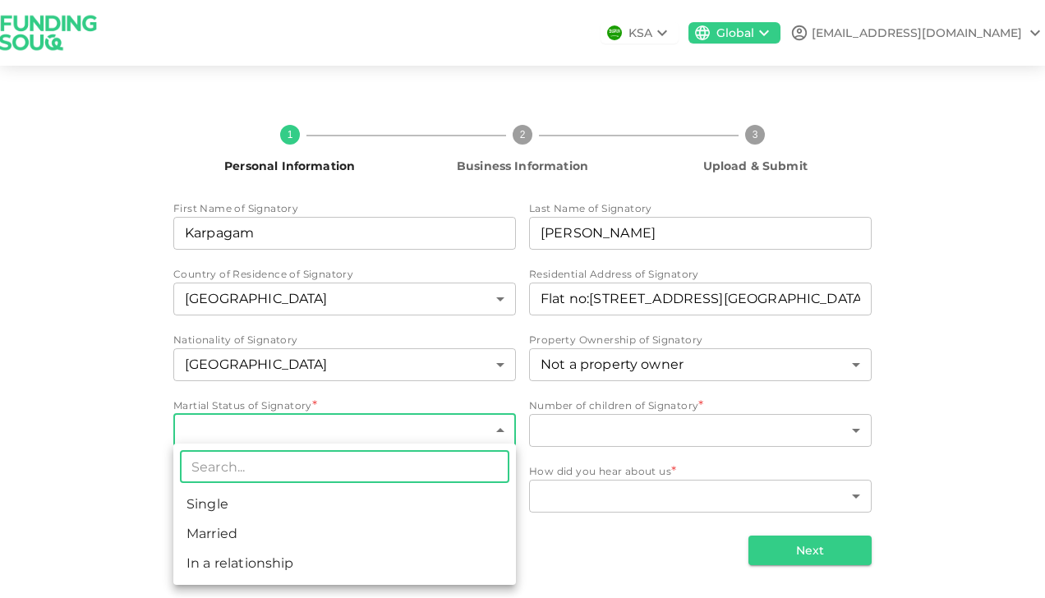
click at [486, 438] on body "KSA Global vrikshherbals@gmail.com 1 Personal Information 2 Business Informatio…" at bounding box center [522, 299] width 1045 height 598
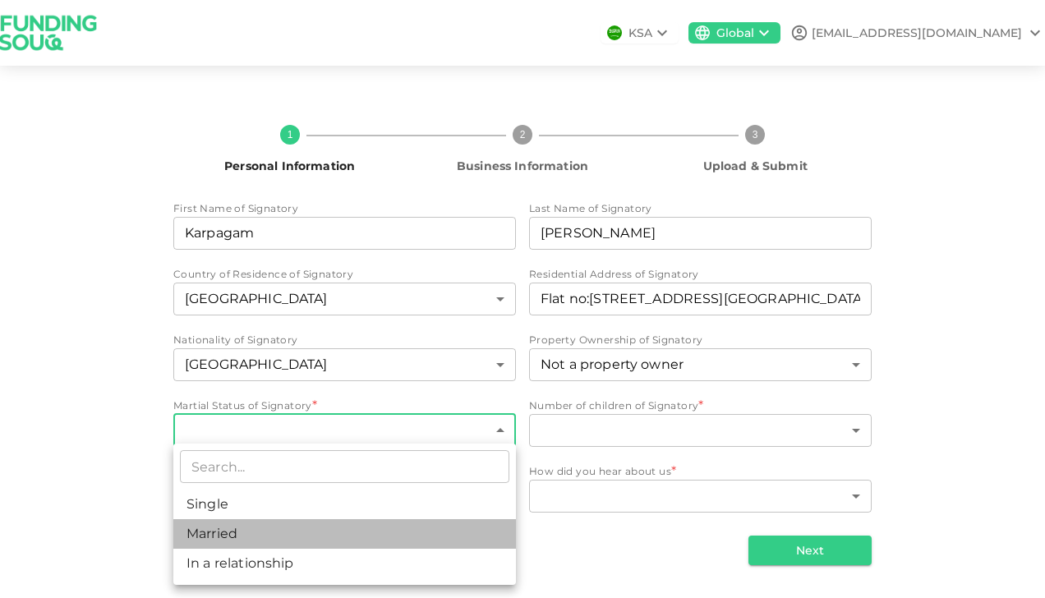
click at [433, 540] on li "Married" at bounding box center [344, 534] width 342 height 30
type input "2"
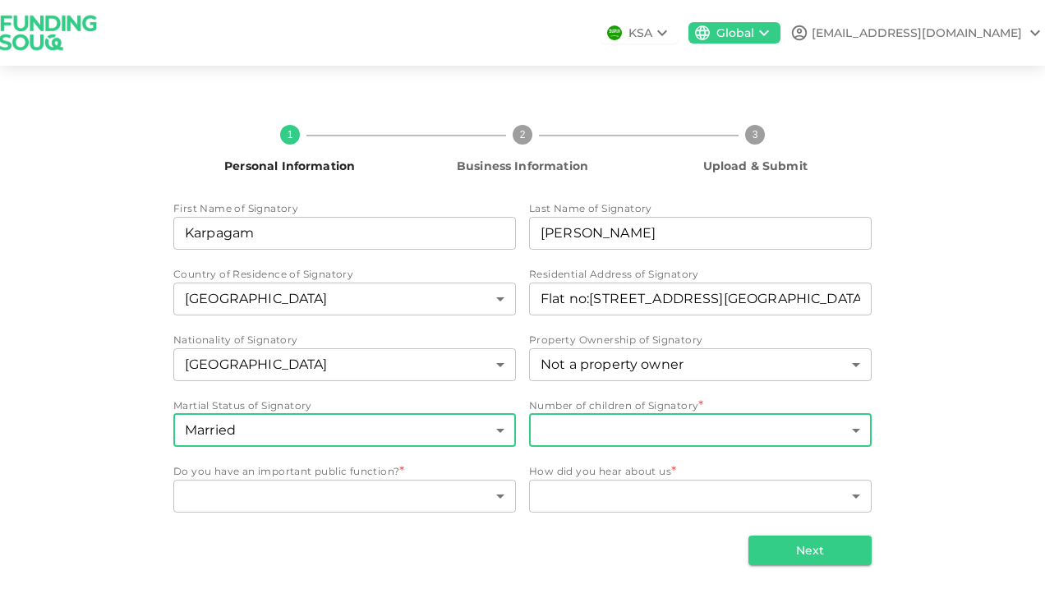
click at [636, 420] on body "KSA Global vrikshherbals@gmail.com 1 Personal Information 2 Business Informatio…" at bounding box center [522, 299] width 1045 height 598
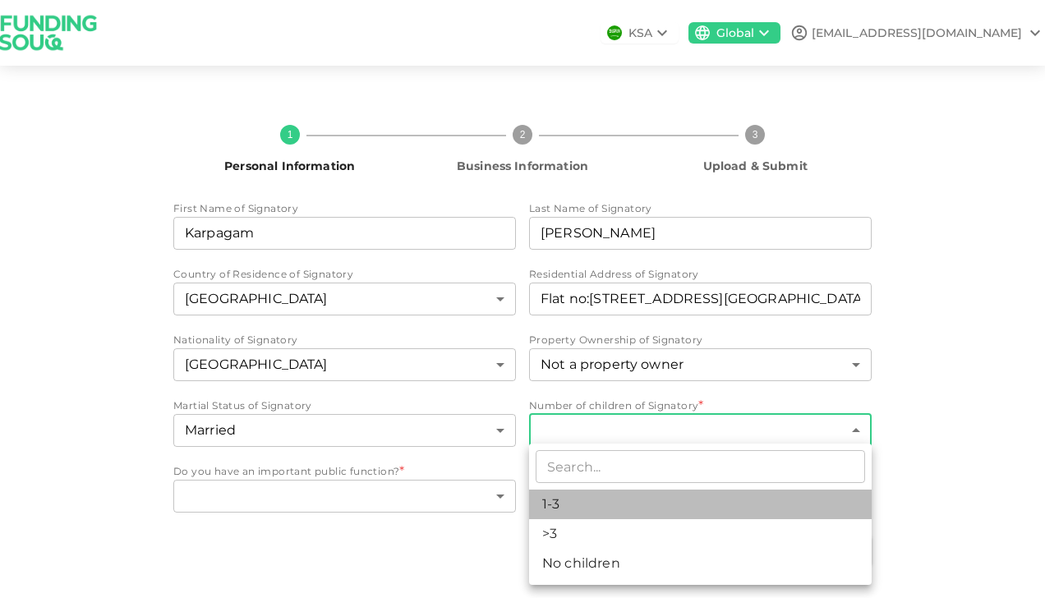
click at [613, 517] on li "1-3" at bounding box center [700, 504] width 342 height 30
type input "1"
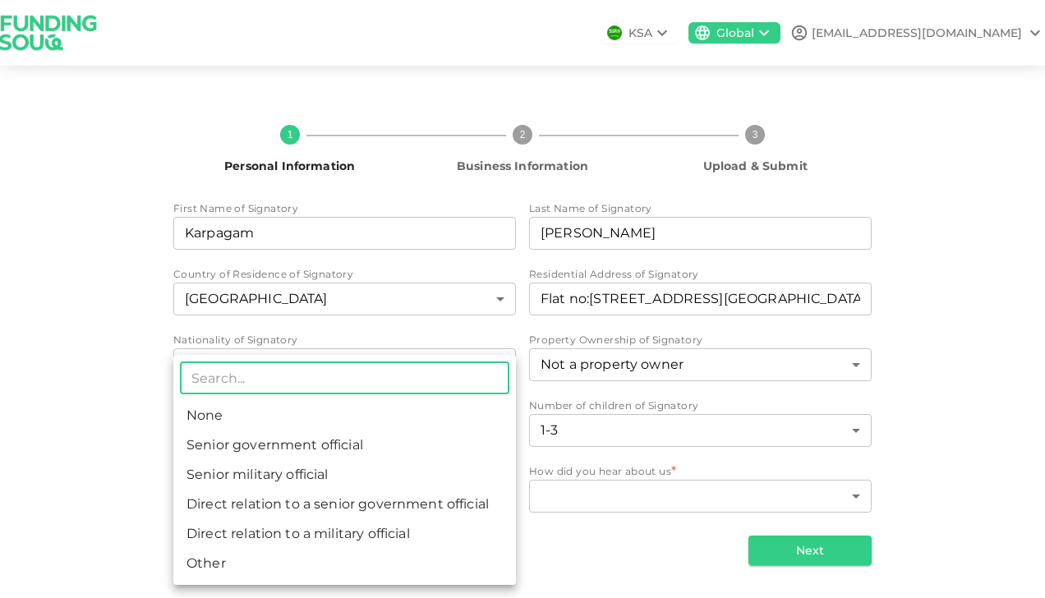
click at [461, 488] on body "KSA Global vrikshherbals@gmail.com 1 Personal Information 2 Business Informatio…" at bounding box center [522, 299] width 1045 height 598
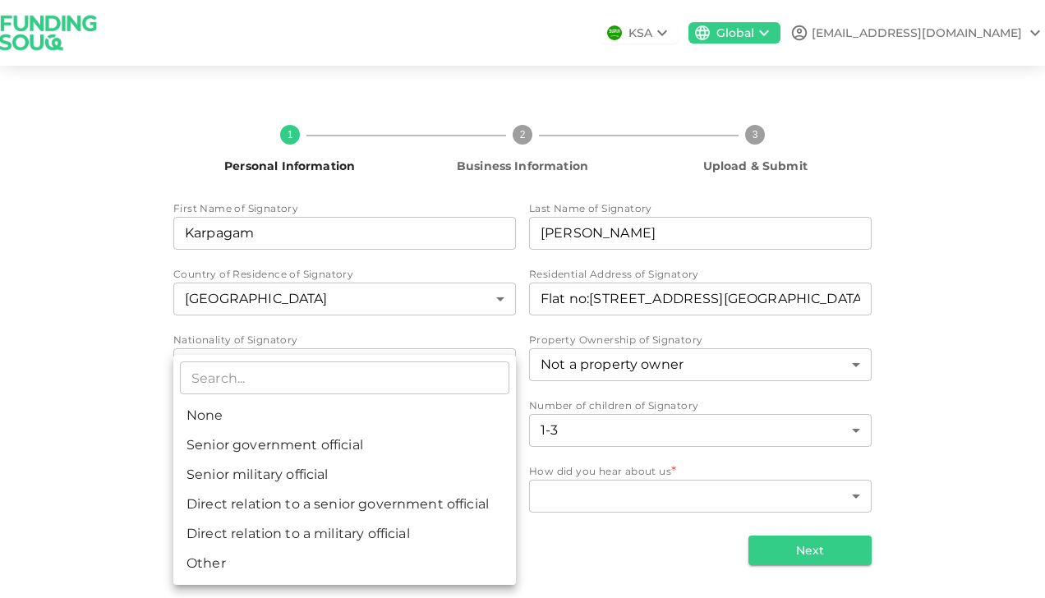
click at [74, 436] on div at bounding box center [522, 299] width 1045 height 598
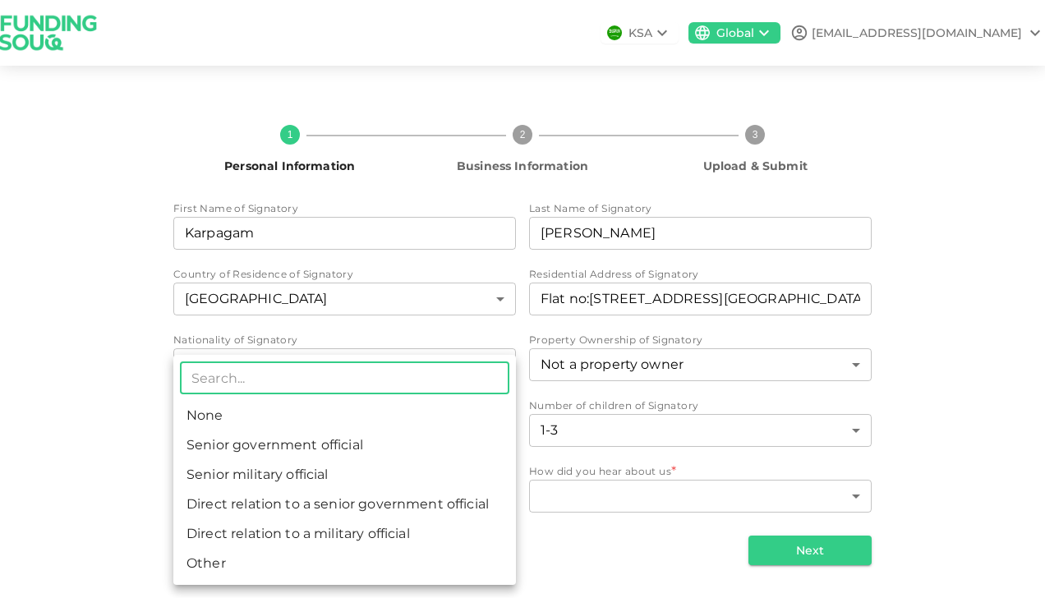
click at [320, 492] on body "KSA Global vrikshherbals@gmail.com 1 Personal Information 2 Business Informatio…" at bounding box center [522, 299] width 1045 height 598
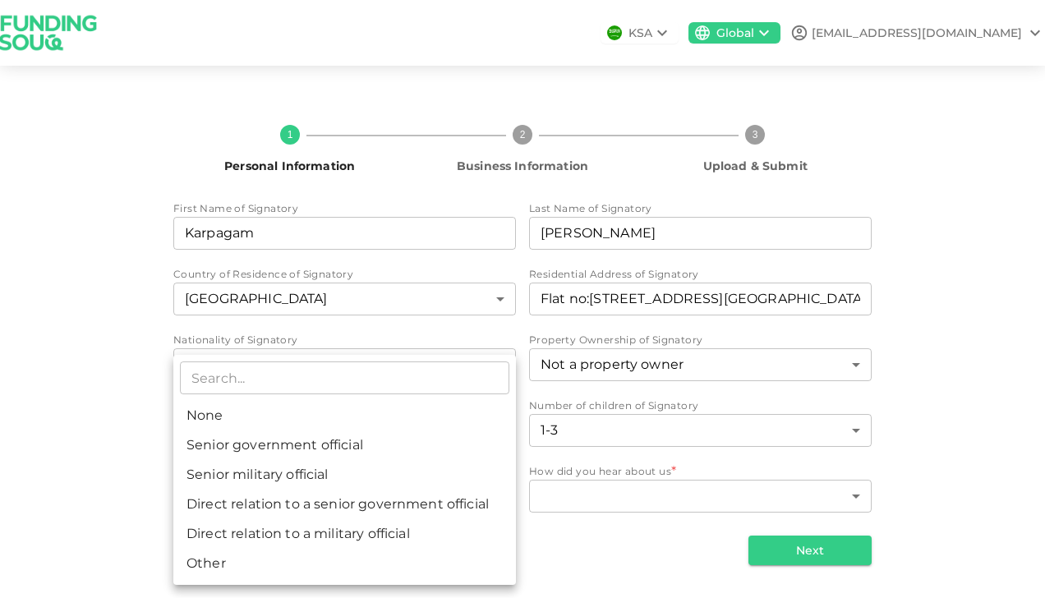
click at [125, 385] on div at bounding box center [522, 299] width 1045 height 598
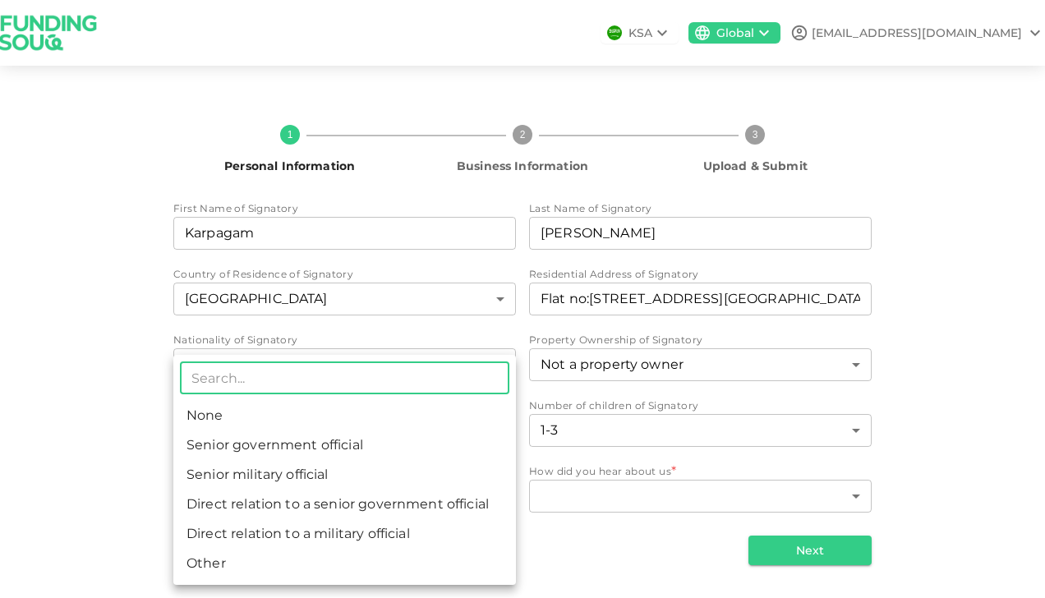
click at [223, 494] on body "KSA Global vrikshherbals@gmail.com 1 Personal Information 2 Business Informatio…" at bounding box center [522, 299] width 1045 height 598
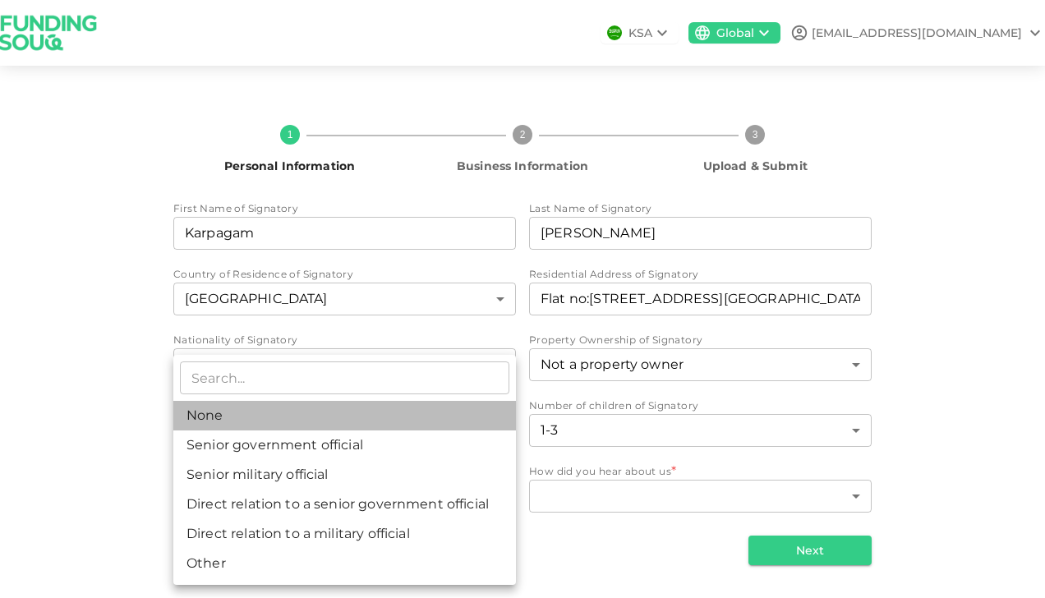
click at [222, 409] on li "None" at bounding box center [344, 416] width 342 height 30
type input "1"
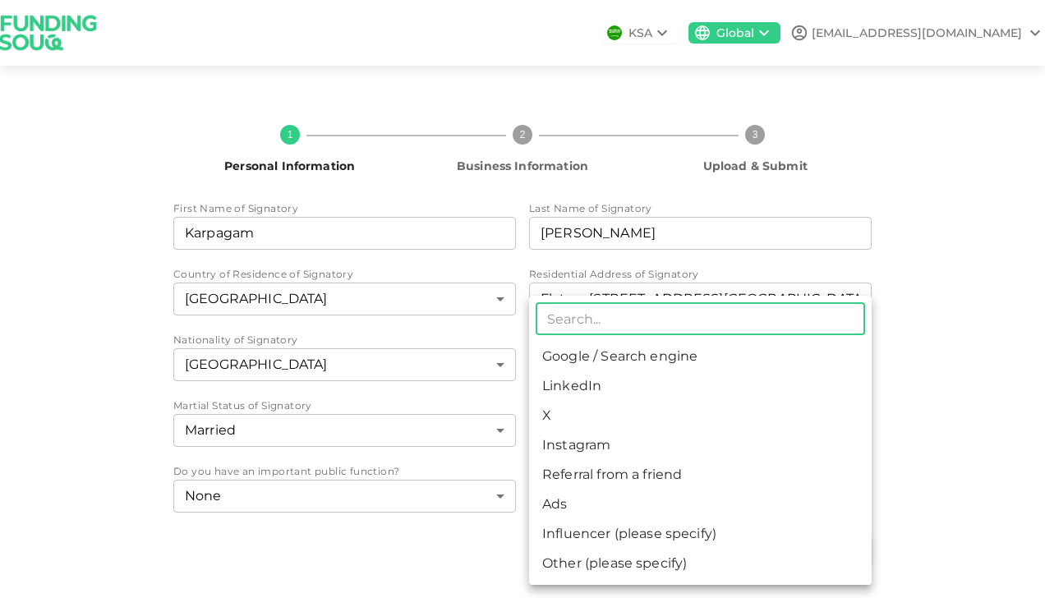
click at [711, 497] on body "KSA Global vrikshherbals@gmail.com 1 Personal Information 2 Business Informatio…" at bounding box center [522, 299] width 1045 height 598
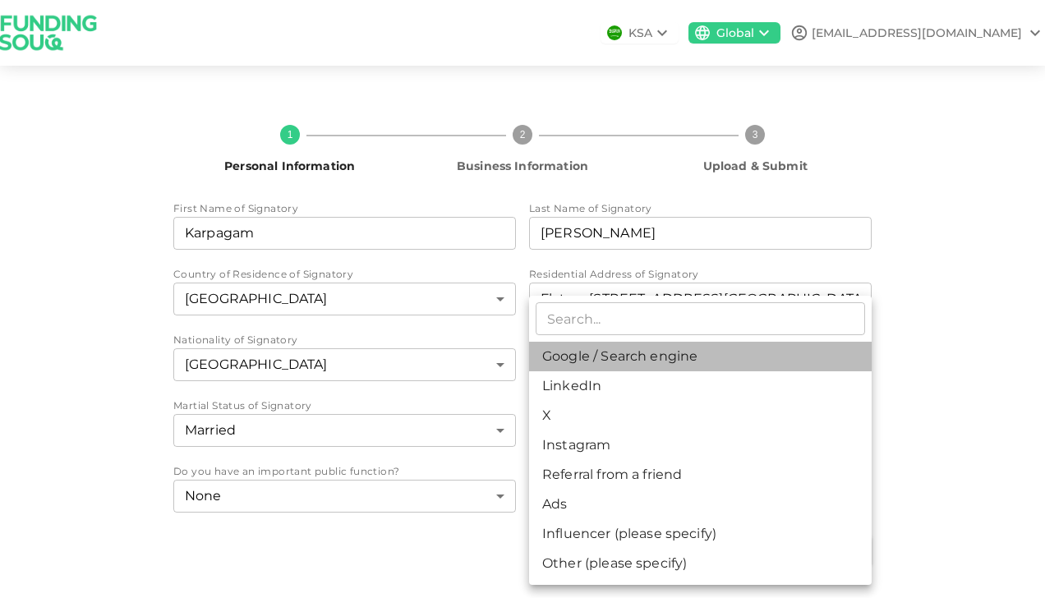
click at [662, 362] on li "Google / Search engine" at bounding box center [700, 357] width 342 height 30
type input "1"
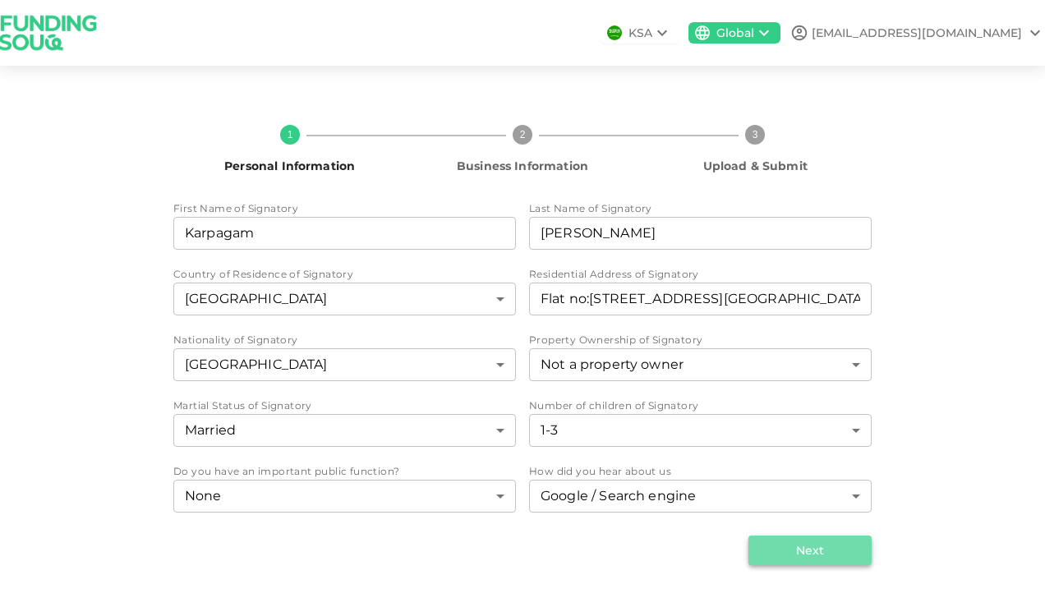
click at [788, 540] on button "Next" at bounding box center [809, 550] width 123 height 30
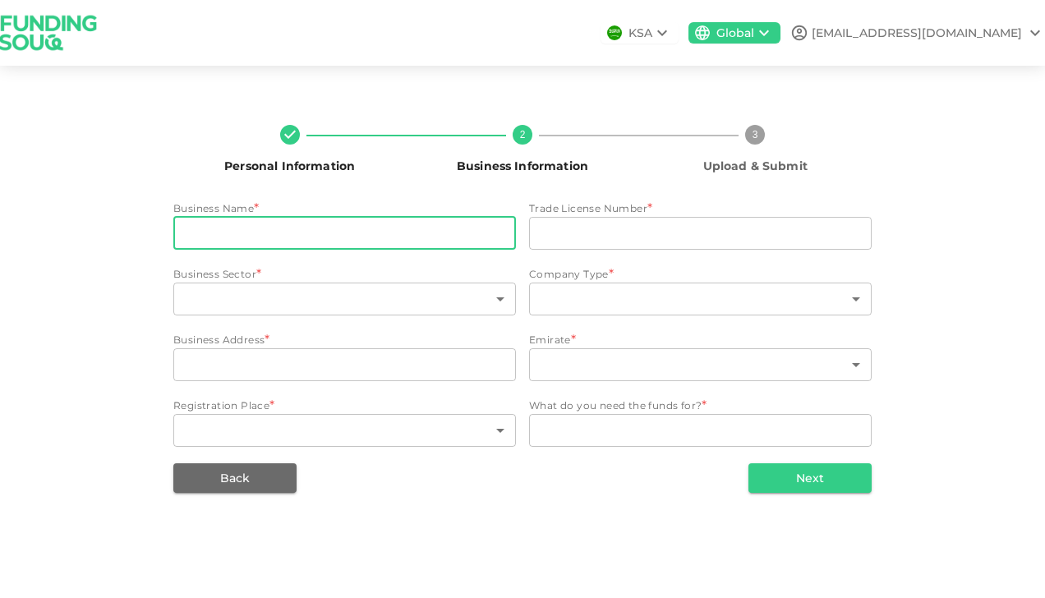
click at [466, 241] on input "businessName" at bounding box center [344, 233] width 342 height 33
type input "Vriksh-Made For Her"
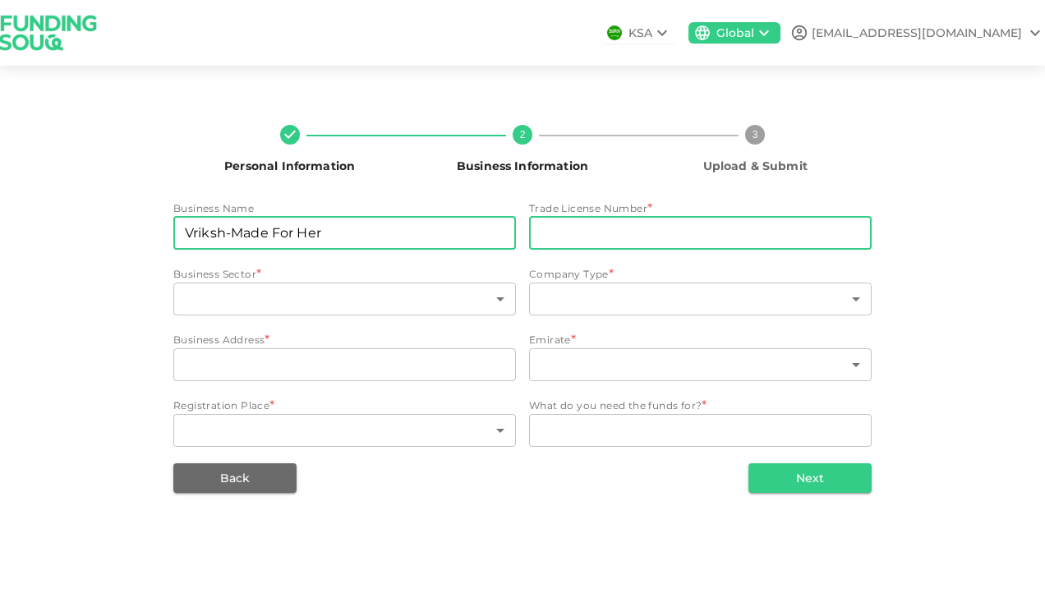
click at [581, 243] on input "tradeLicenseNumber" at bounding box center [700, 233] width 342 height 33
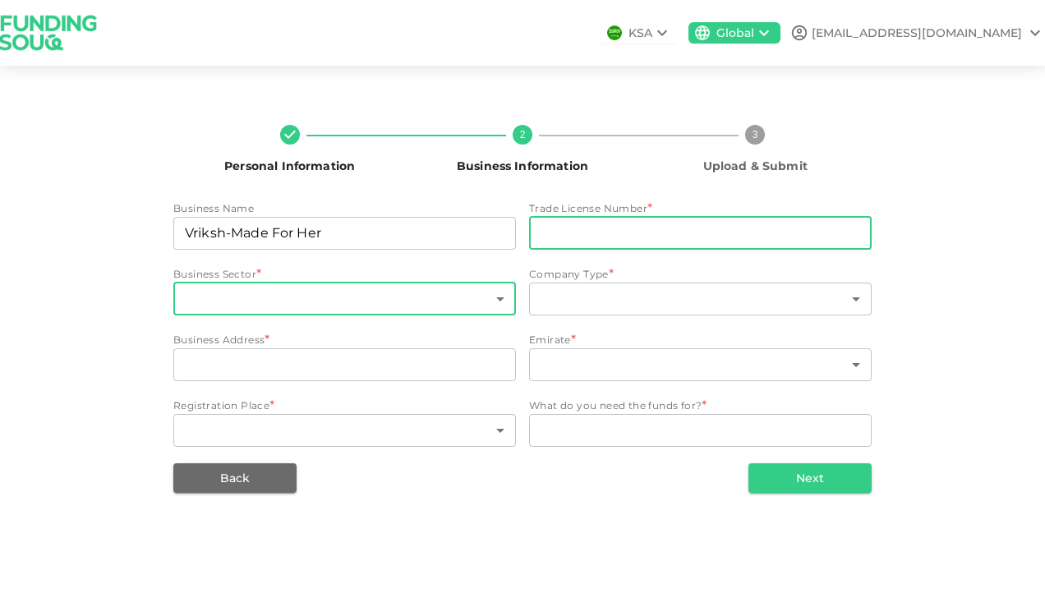
click at [425, 282] on body "KSA Global vrikshherbals@gmail.com Personal Information 2 Business Information …" at bounding box center [522, 299] width 1045 height 598
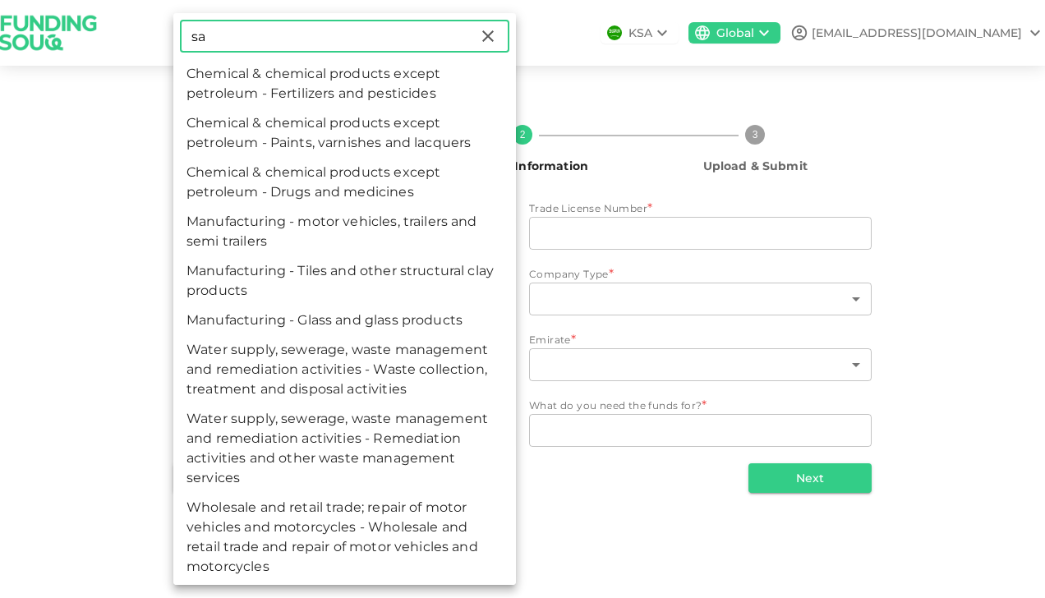
type input "s"
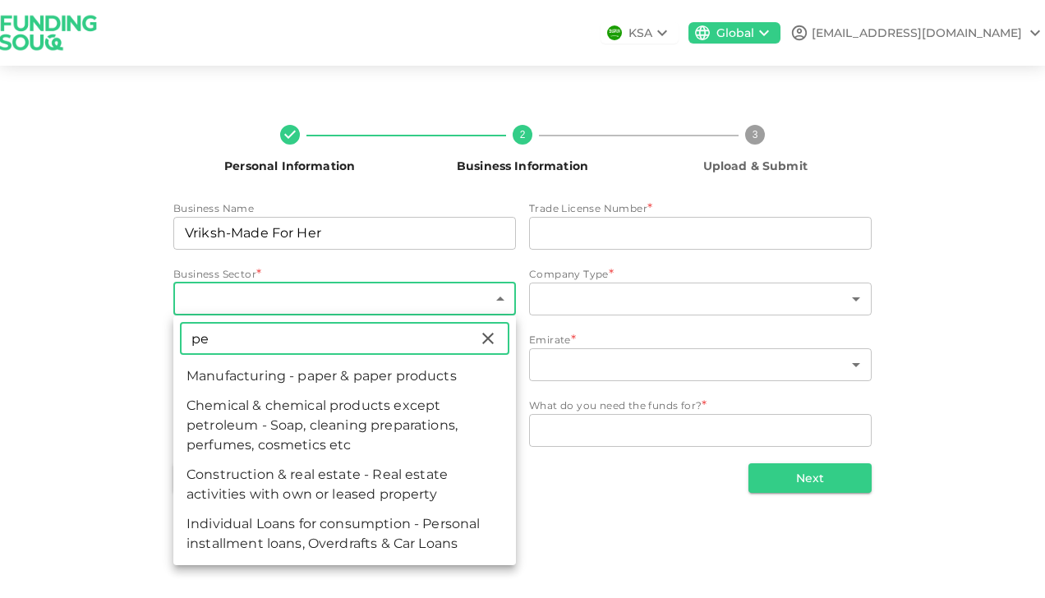
type input "p"
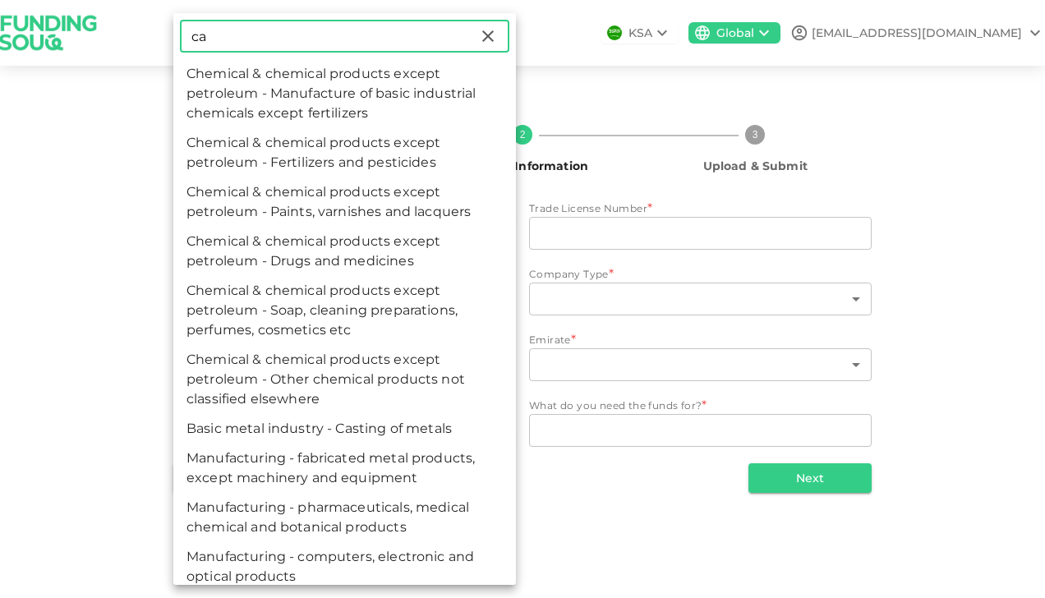
type input "c"
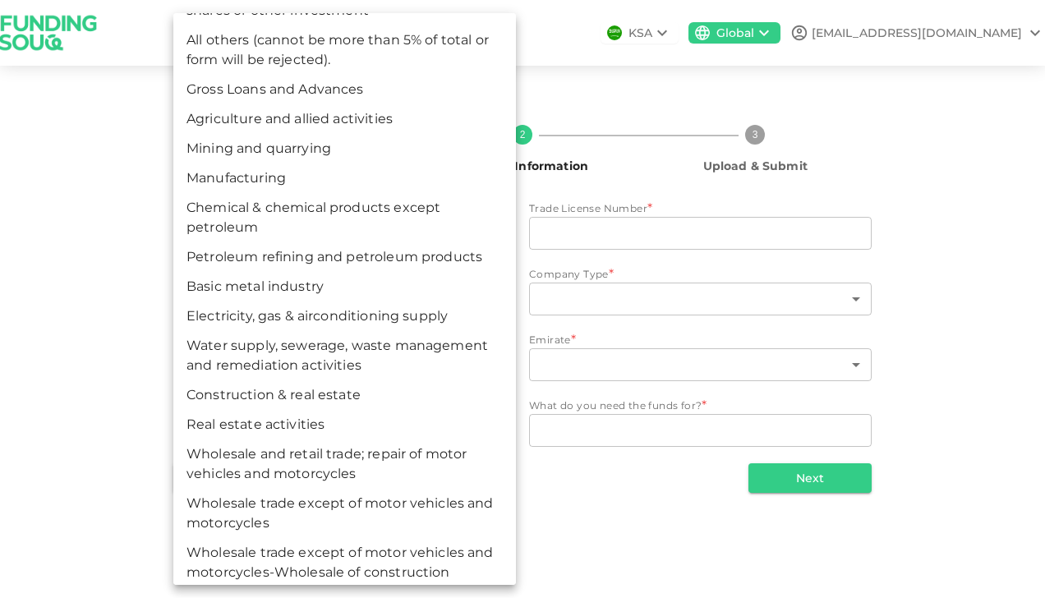
scroll to position [6528, 0]
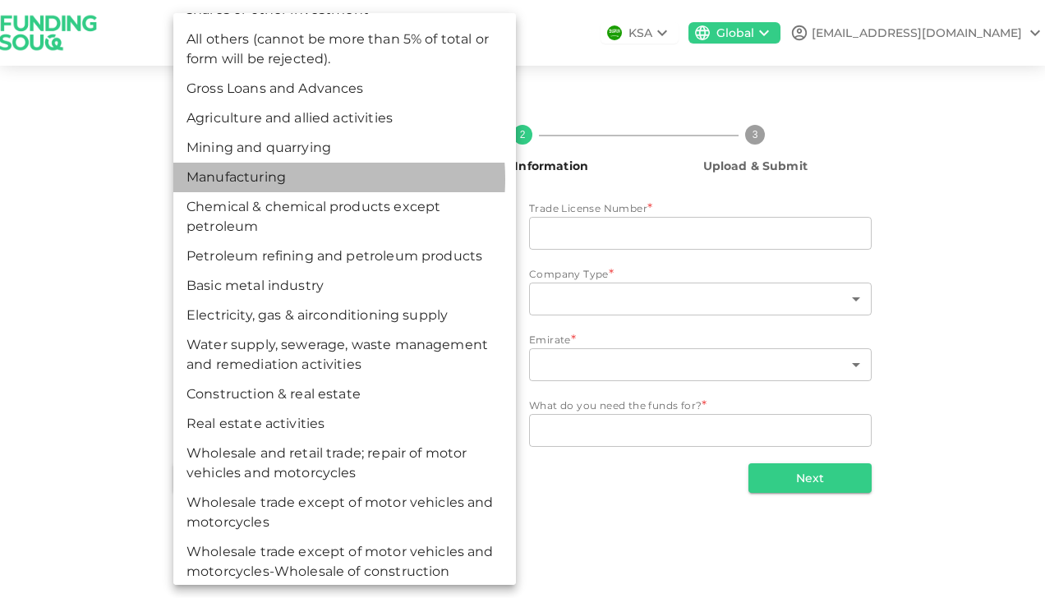
click at [282, 192] on li "Manufacturing" at bounding box center [344, 178] width 342 height 30
type input "132"
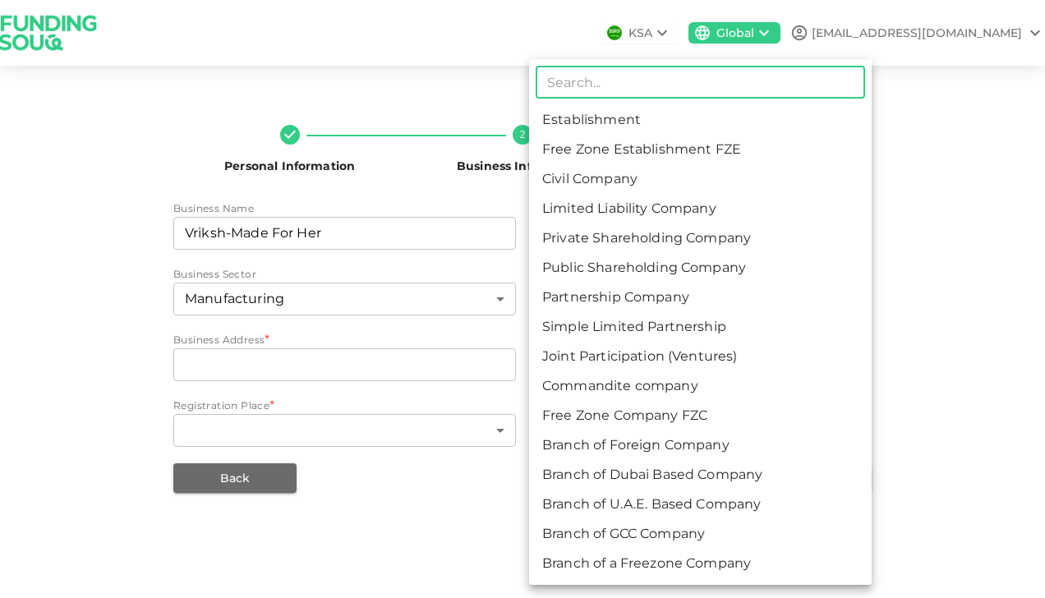
click at [549, 296] on body "KSA Global vrikshherbals@gmail.com Personal Information 2 Business Information …" at bounding box center [522, 299] width 1045 height 598
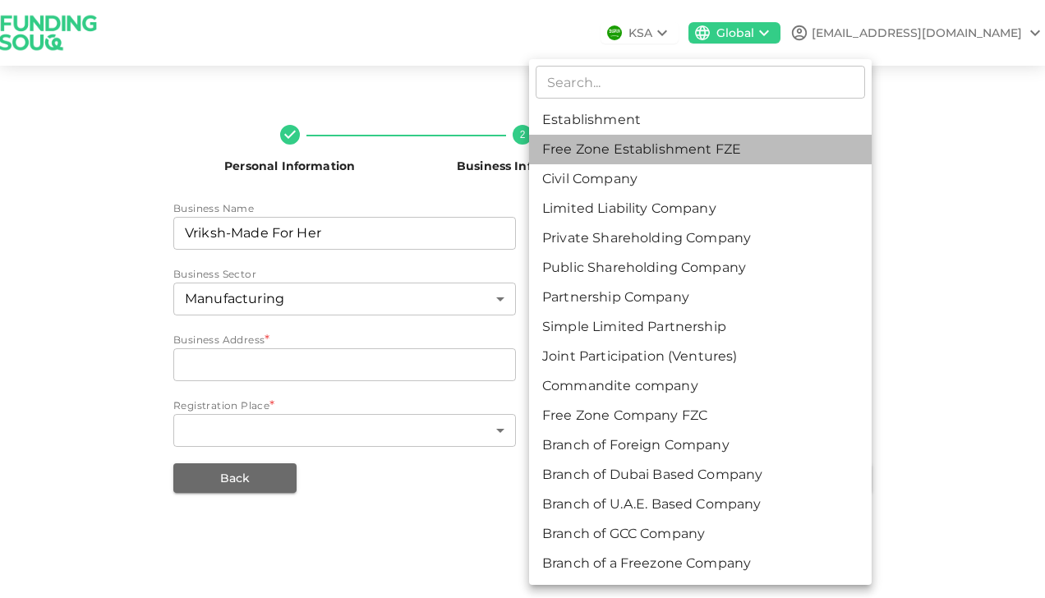
click at [575, 154] on li "Free Zone Establishment FZE" at bounding box center [700, 150] width 342 height 30
type input "2"
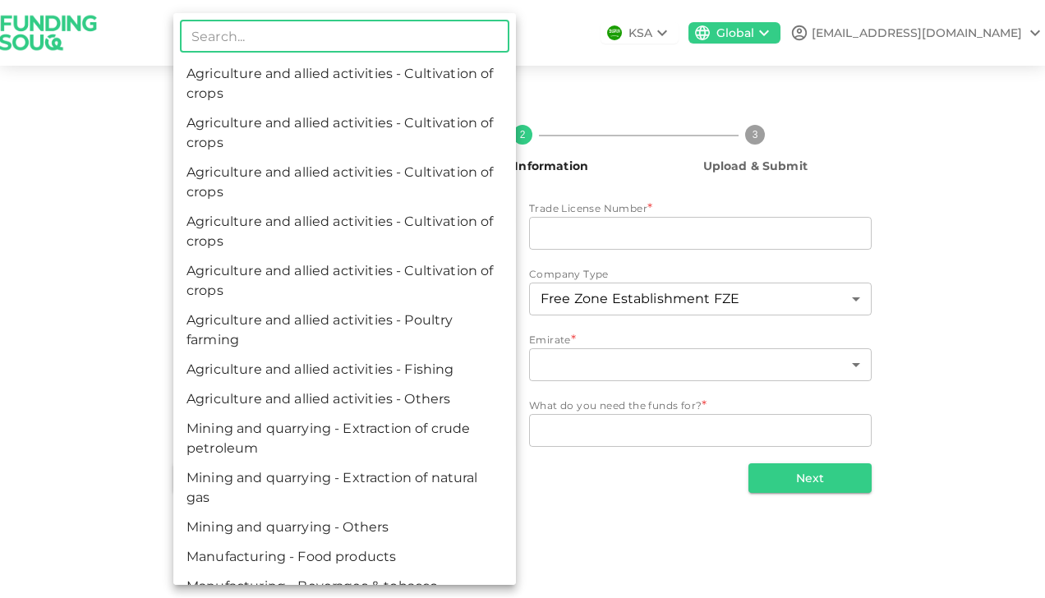
click at [386, 314] on body "KSA Global vrikshherbals@gmail.com Personal Information 2 Business Information …" at bounding box center [522, 299] width 1045 height 598
click at [583, 476] on div at bounding box center [522, 299] width 1045 height 598
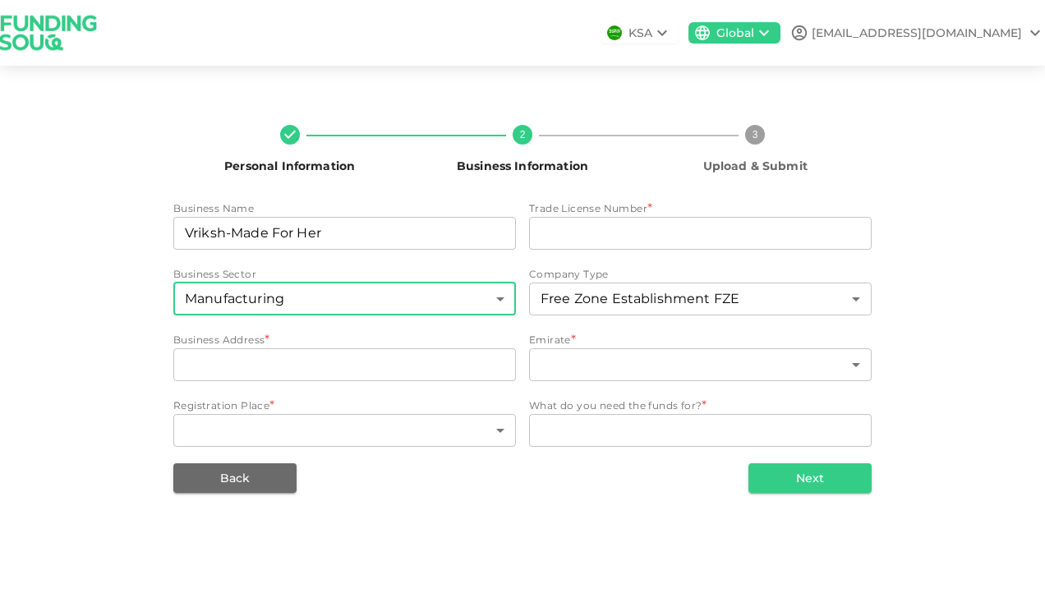
click at [476, 296] on body "KSA Global vrikshherbals@gmail.com Personal Information 2 Business Information …" at bounding box center [522, 299] width 1045 height 598
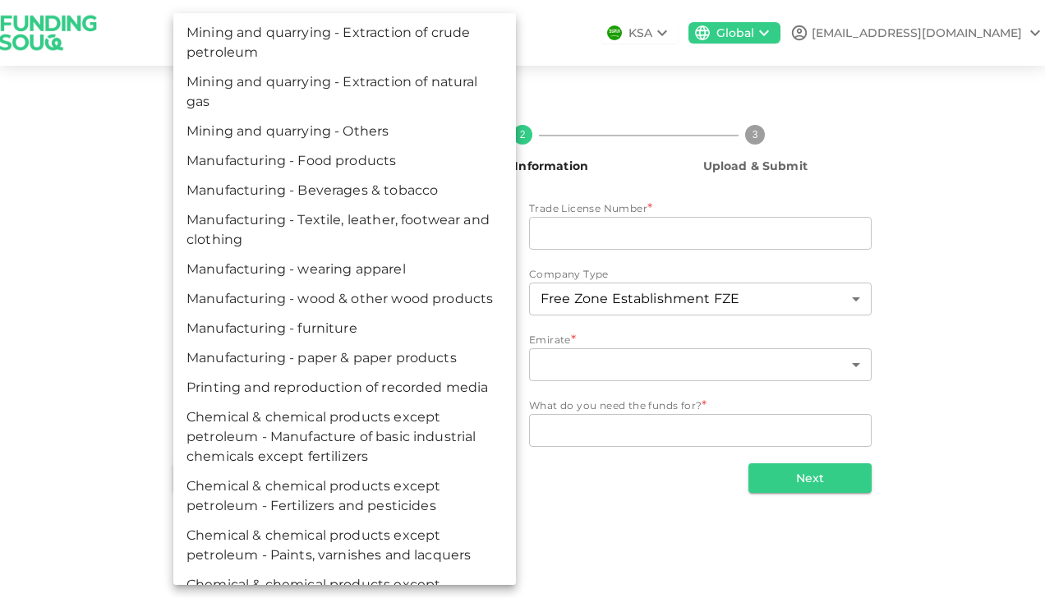
scroll to position [387, 0]
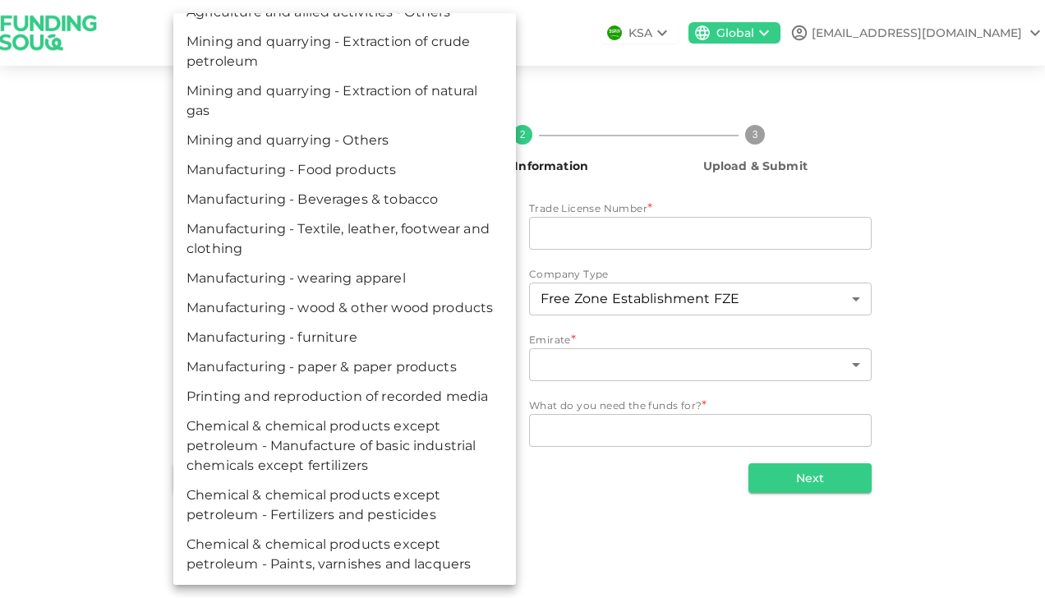
click at [608, 512] on div at bounding box center [522, 299] width 1045 height 598
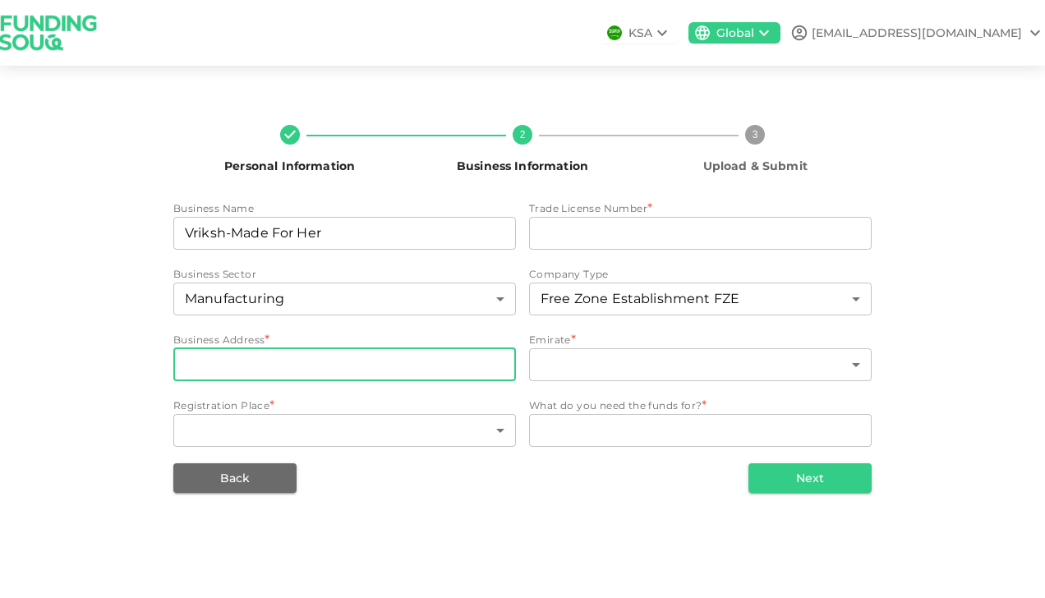
click at [491, 372] on input "businessAddress" at bounding box center [344, 364] width 342 height 33
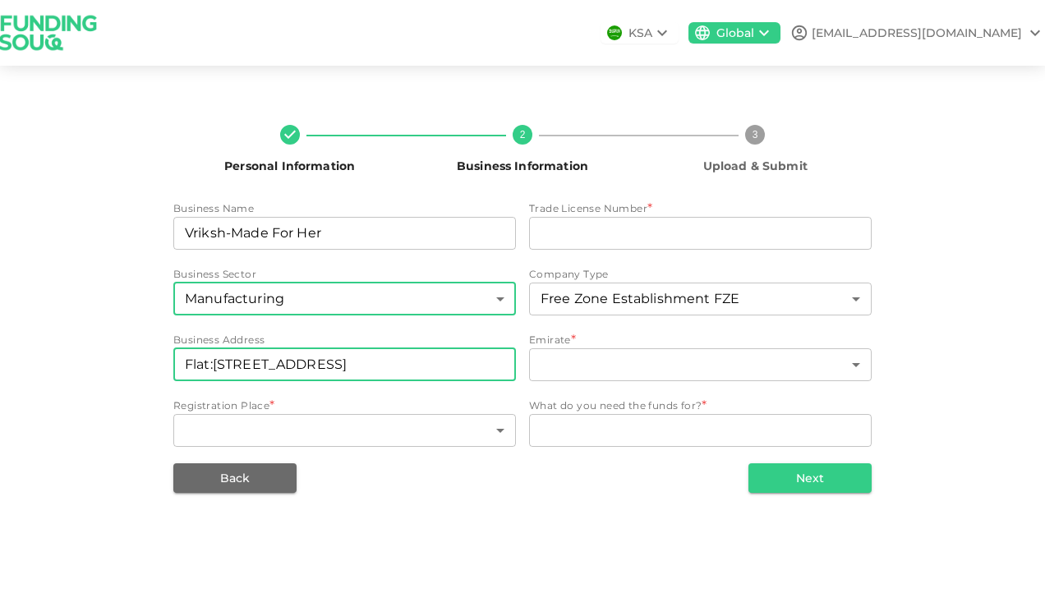
click at [507, 310] on body "KSA Global vrikshherbals@gmail.com Personal Information 2 Business Information …" at bounding box center [522, 299] width 1045 height 598
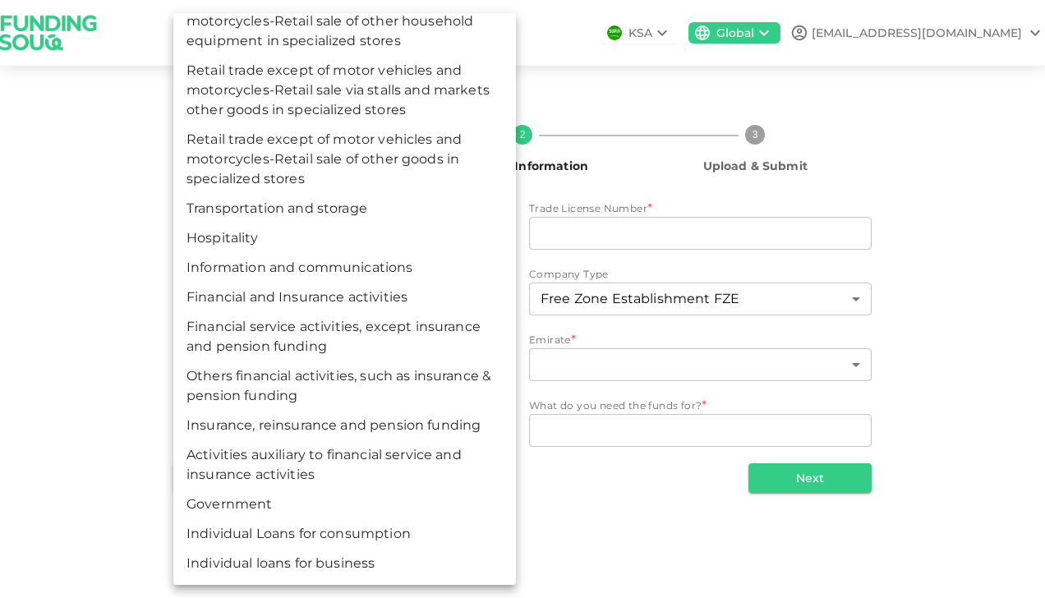
scroll to position [8301, 0]
click at [576, 543] on div at bounding box center [522, 299] width 1045 height 598
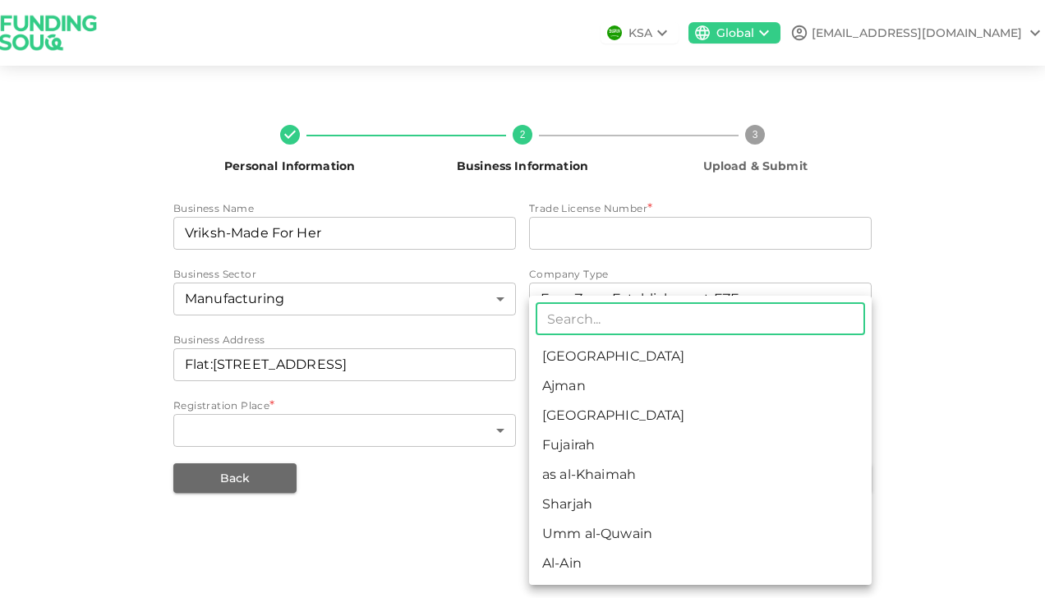
click at [627, 350] on body "KSA Global vrikshherbals@gmail.com Personal Information 2 Business Information …" at bounding box center [522, 299] width 1045 height 598
click at [466, 368] on div at bounding box center [522, 299] width 1045 height 598
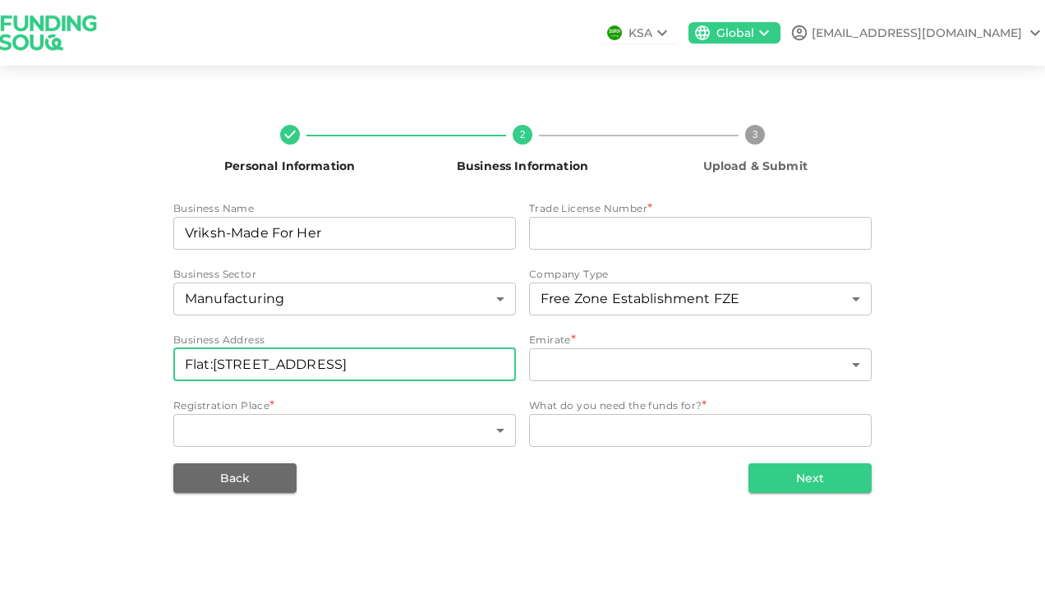
click at [471, 368] on input "Flat:602, El Jardin Residence, Al Furjan" at bounding box center [344, 364] width 342 height 33
type input "F"
click at [344, 368] on input "businessAddress" at bounding box center [344, 364] width 342 height 33
click at [322, 374] on input "businessAddress" at bounding box center [344, 364] width 342 height 33
click at [258, 370] on input "businessAddress" at bounding box center [344, 364] width 342 height 33
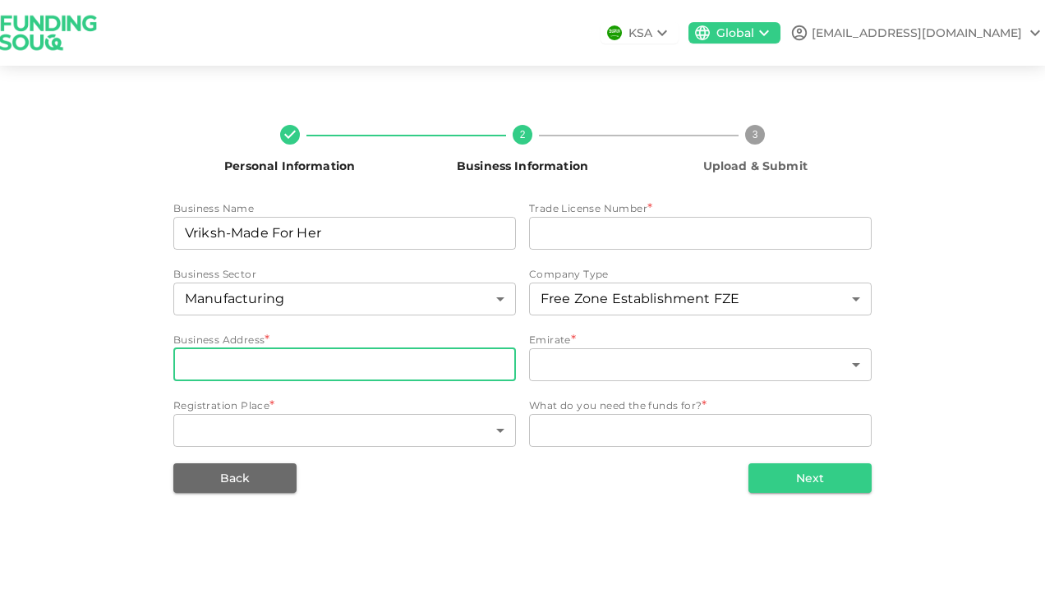
click at [127, 328] on div "Personal Information 2 Business Information 3 Upload & Submit Business Name bus…" at bounding box center [522, 302] width 1018 height 381
click at [195, 361] on input "businessAddress" at bounding box center [344, 364] width 342 height 33
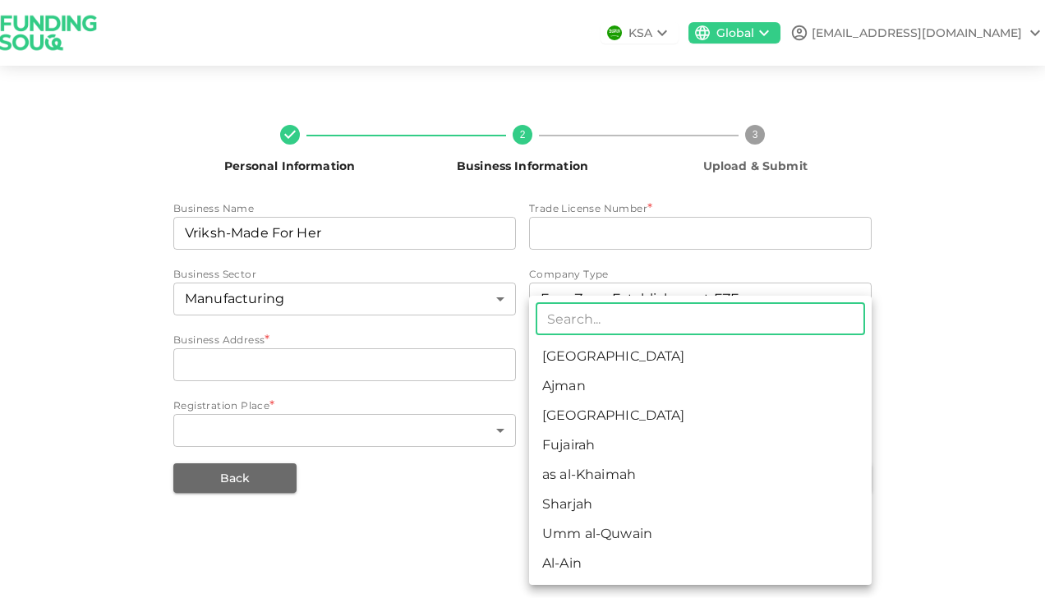
click at [593, 373] on body "KSA Global vrikshherbals@gmail.com Personal Information 2 Business Information …" at bounding box center [522, 299] width 1045 height 598
click at [589, 412] on li "Dubai" at bounding box center [700, 416] width 342 height 30
type input "3"
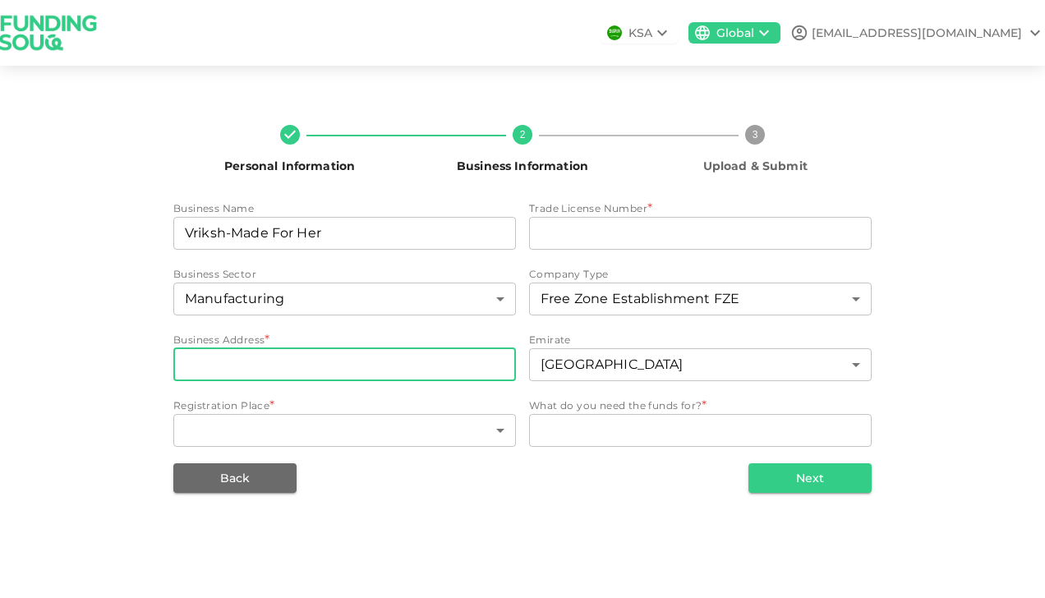
click at [407, 360] on input "businessAddress" at bounding box center [344, 364] width 342 height 33
type input "f"
click at [406, 360] on input "businessAddress" at bounding box center [344, 364] width 342 height 33
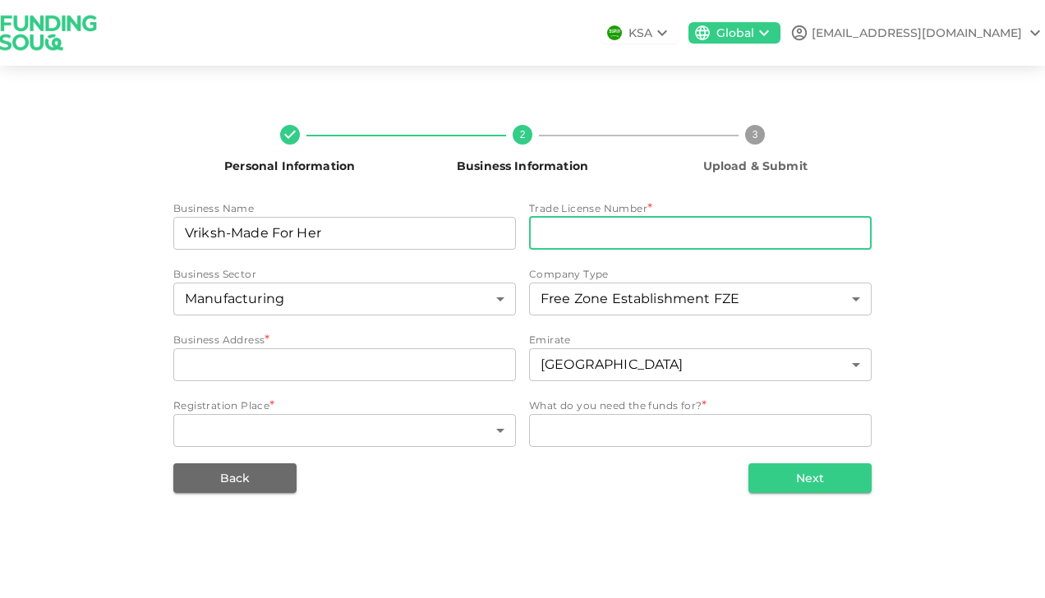
click at [650, 228] on input "tradeLicenseNumber" at bounding box center [700, 233] width 342 height 33
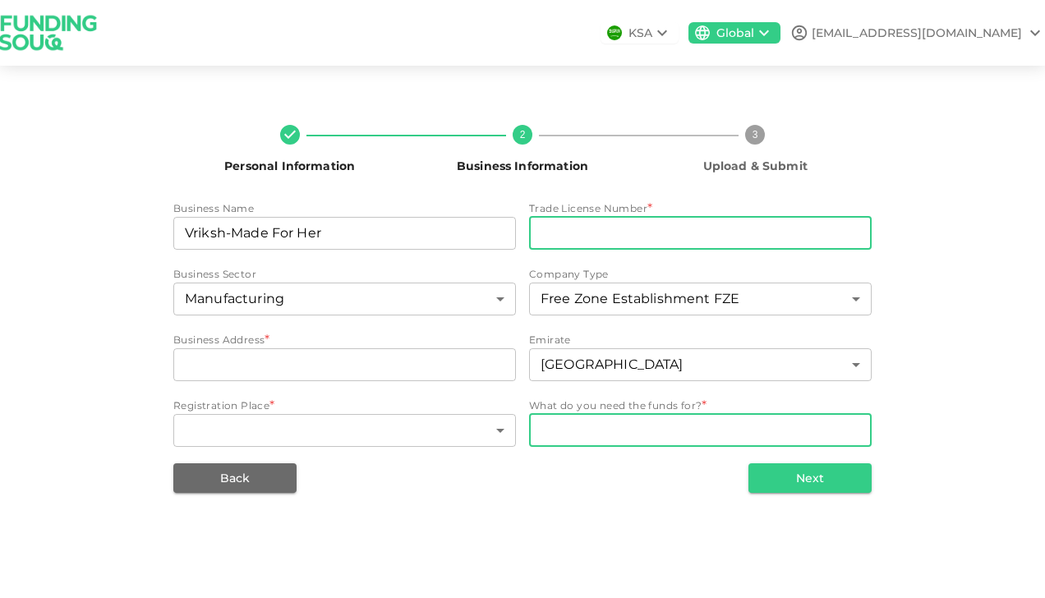
click at [585, 432] on textarea "WhatDoYouNeedFundsFor" at bounding box center [699, 429] width 319 height 19
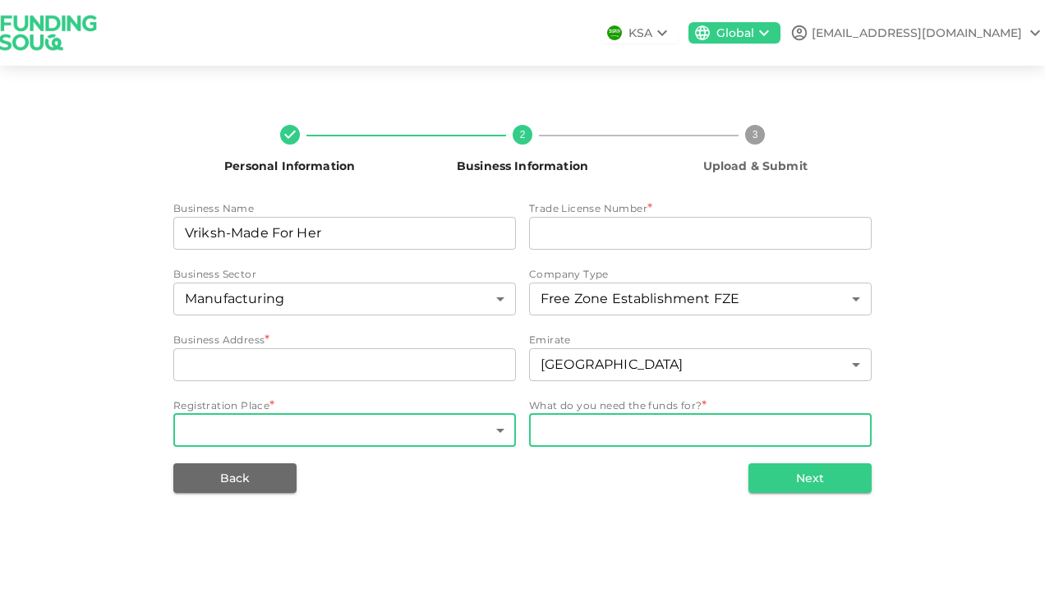
click at [383, 427] on body "KSA Global vrikshherbals@gmail.com Personal Information 2 Business Information …" at bounding box center [522, 299] width 1045 height 598
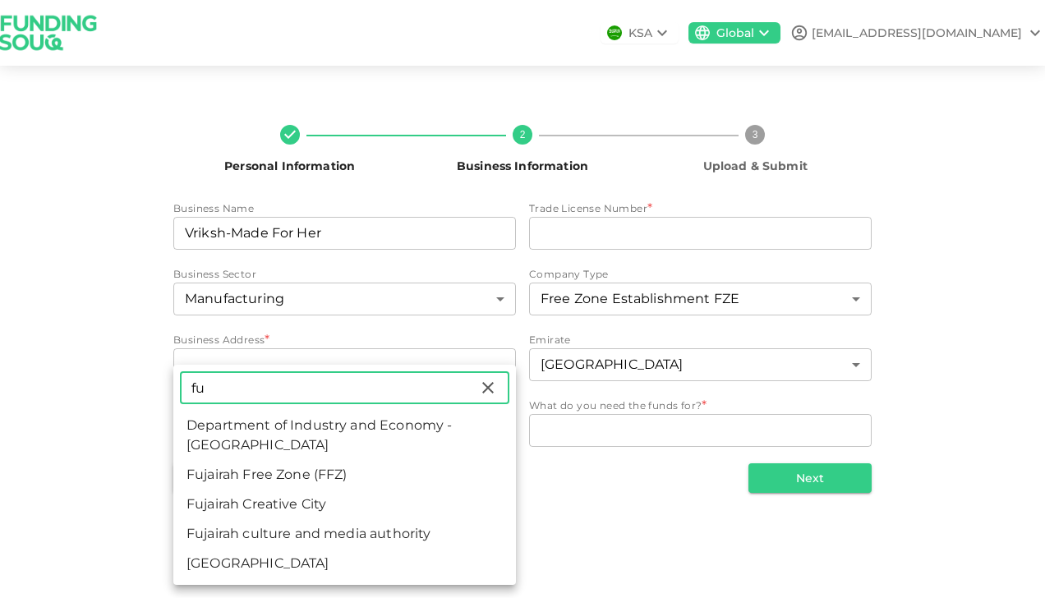
type input "fu"
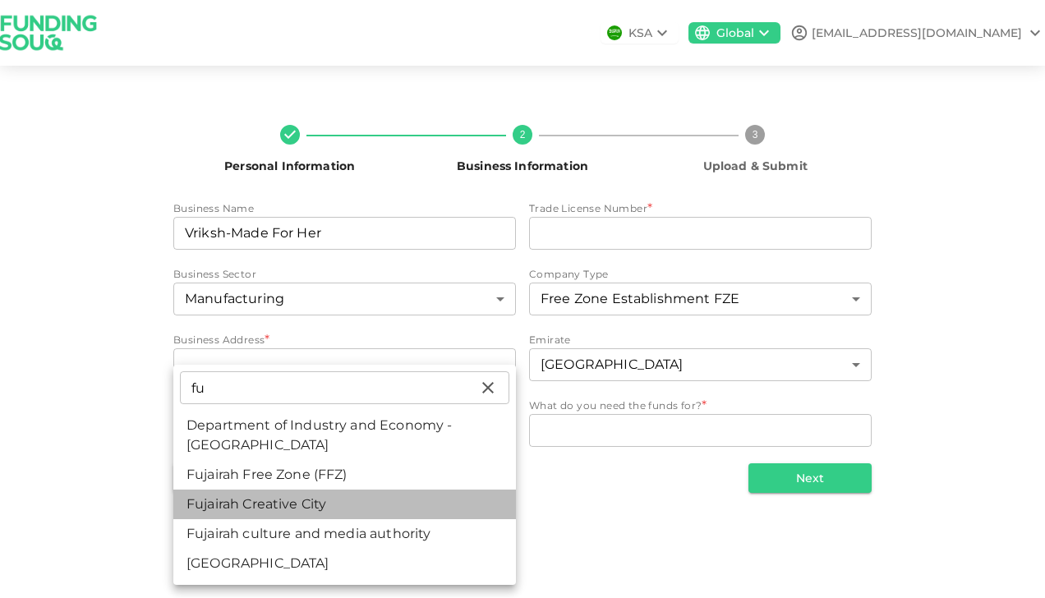
click at [351, 509] on li "Fujairah Creative City" at bounding box center [344, 504] width 342 height 30
type input "56"
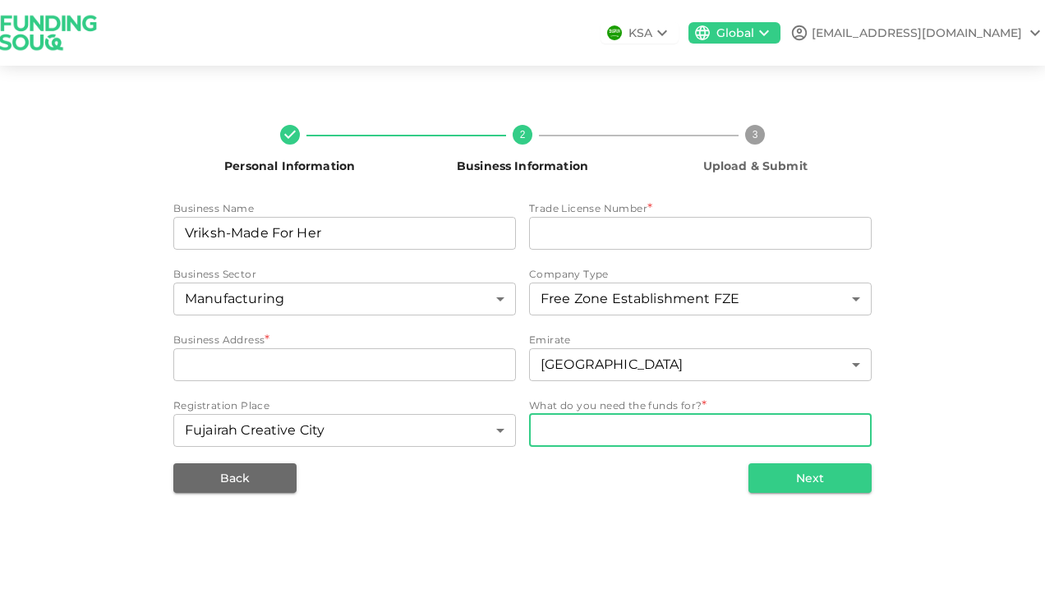
click at [605, 422] on textarea "WhatDoYouNeedFundsFor" at bounding box center [699, 429] width 319 height 19
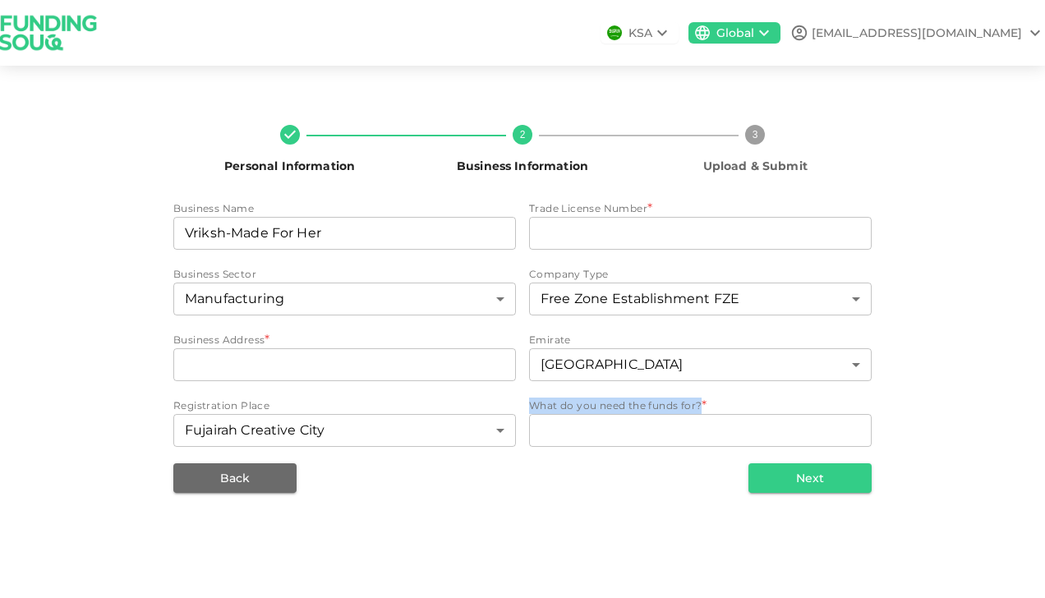
drag, startPoint x: 530, startPoint y: 402, endPoint x: 701, endPoint y: 401, distance: 171.6
click at [701, 401] on span "What do you need the funds for? *" at bounding box center [615, 405] width 172 height 12
copy span "What do you need the funds for?"
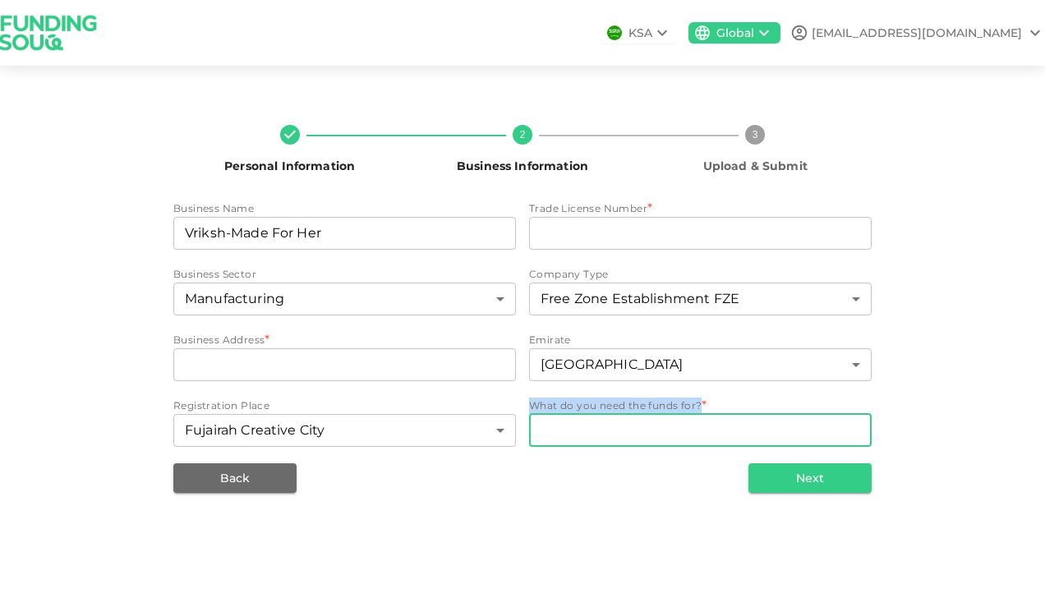
copy span "What do you need the funds for?"
click at [543, 430] on textarea "WhatDoYouNeedFundsFor" at bounding box center [699, 429] width 319 height 19
paste textarea "We require the funds to scale up production, expand distribution, and amplify a…"
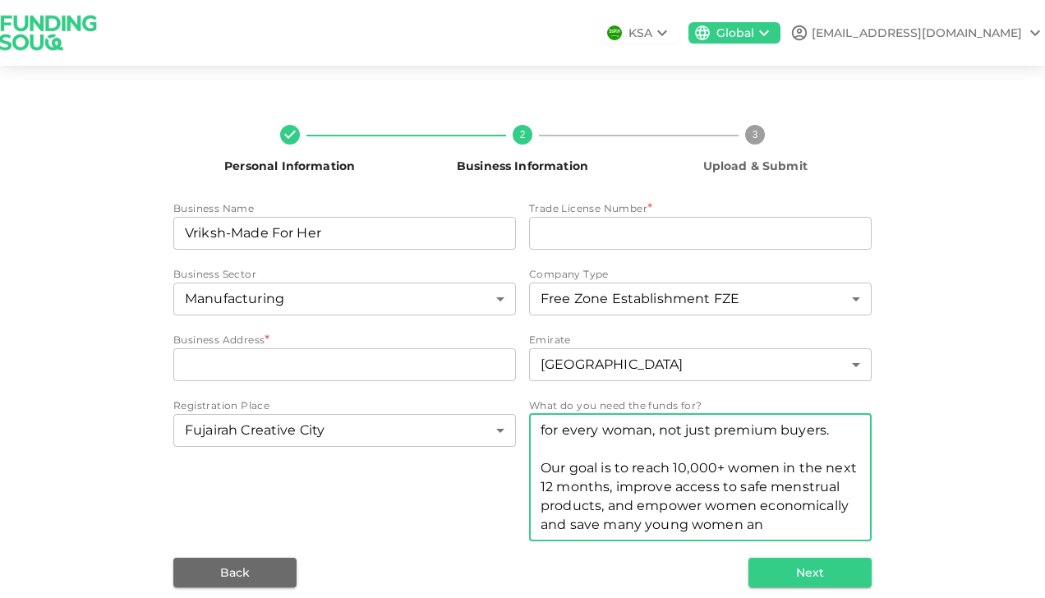
scroll to position [395, 0]
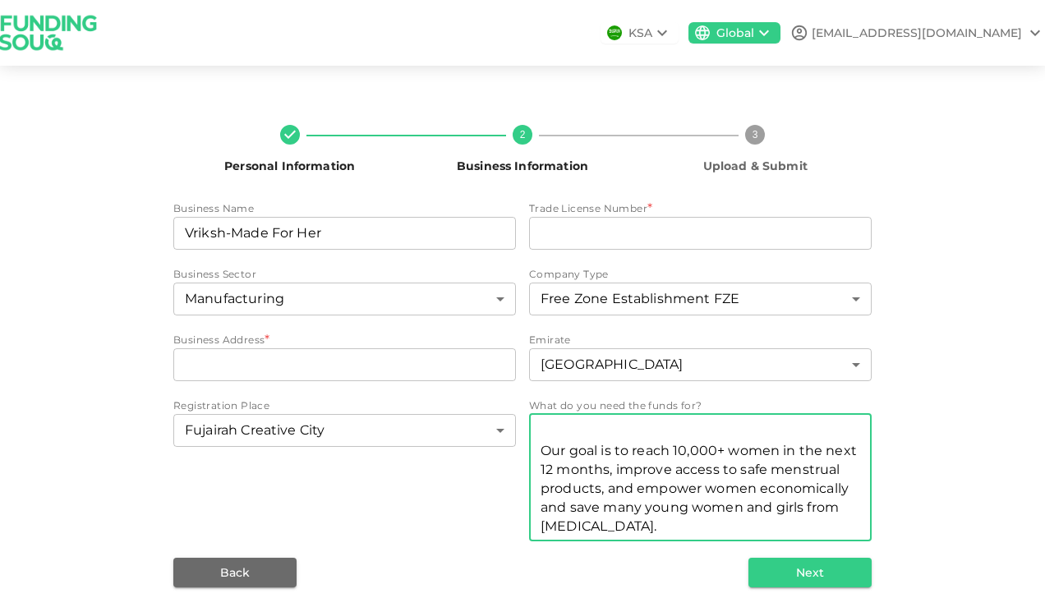
click at [576, 470] on textarea "We require the funds to scale up production, expand distribution, and amplify a…" at bounding box center [699, 476] width 319 height 113
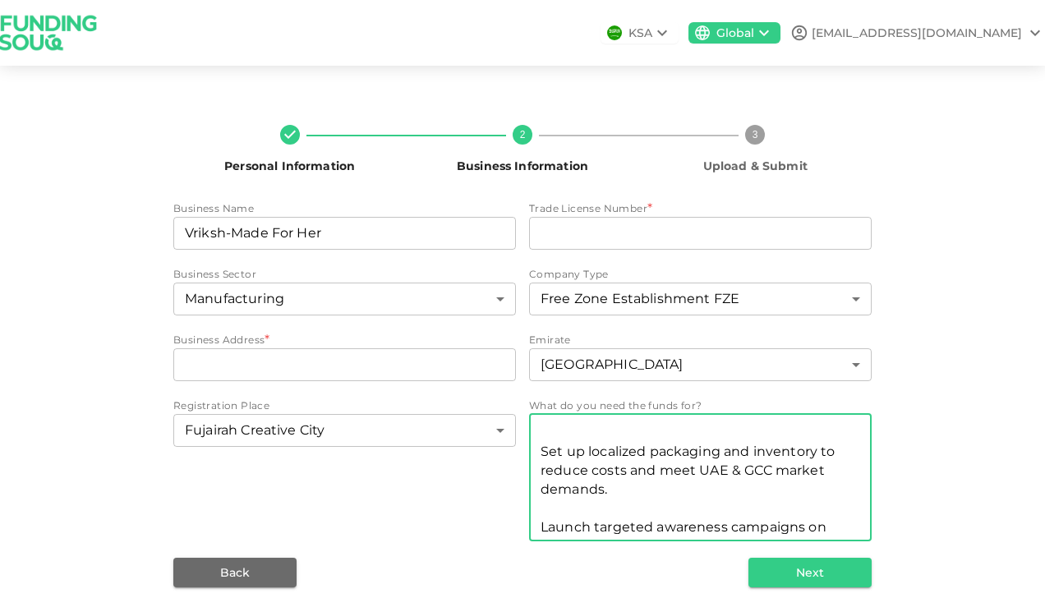
scroll to position [0, 0]
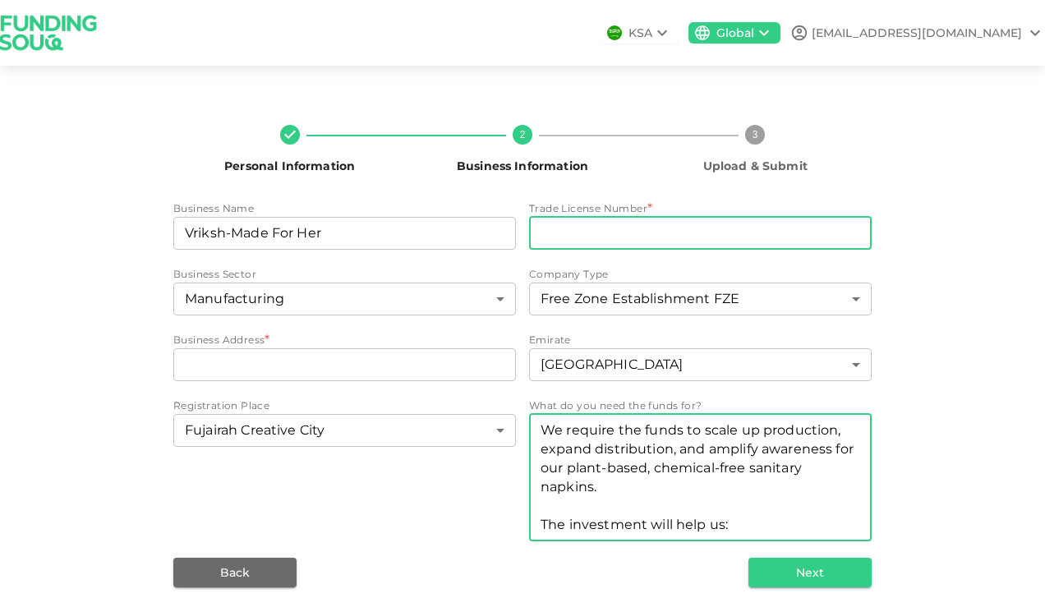
type textarea "We require the funds to scale up production, expand distribution, and amplify a…"
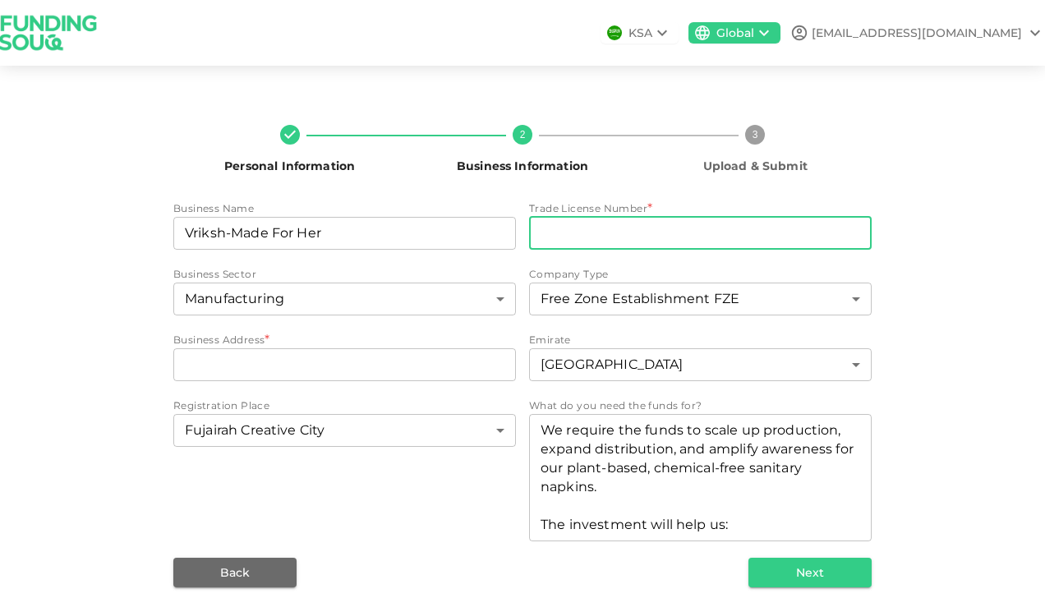
click at [548, 234] on input "tradeLicenseNumber" at bounding box center [700, 233] width 342 height 33
paste input "19291/2024"
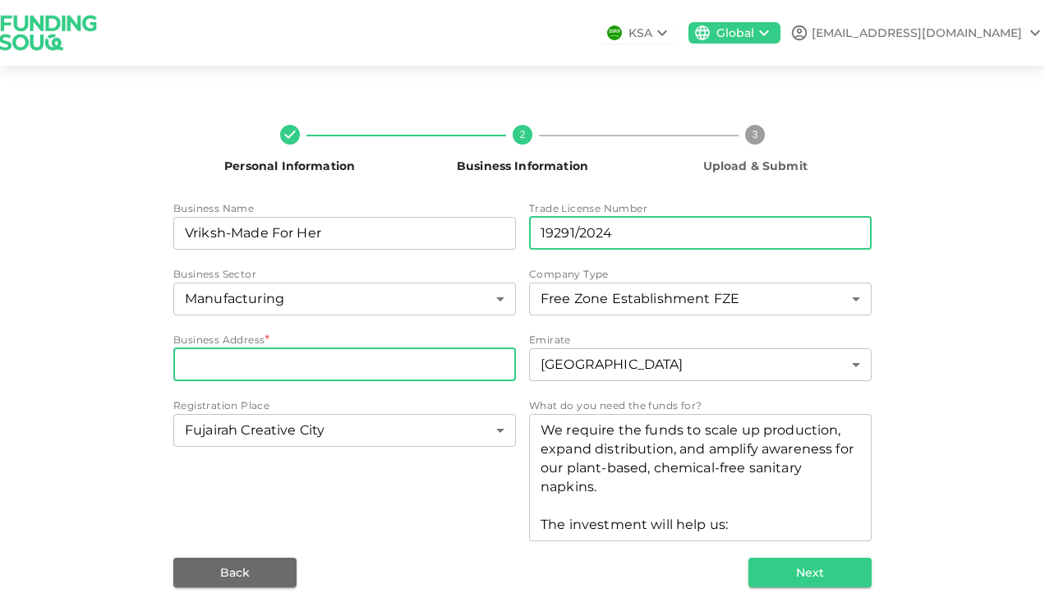
type input "19291/2024"
click at [335, 365] on input "businessAddress" at bounding box center [344, 364] width 342 height 33
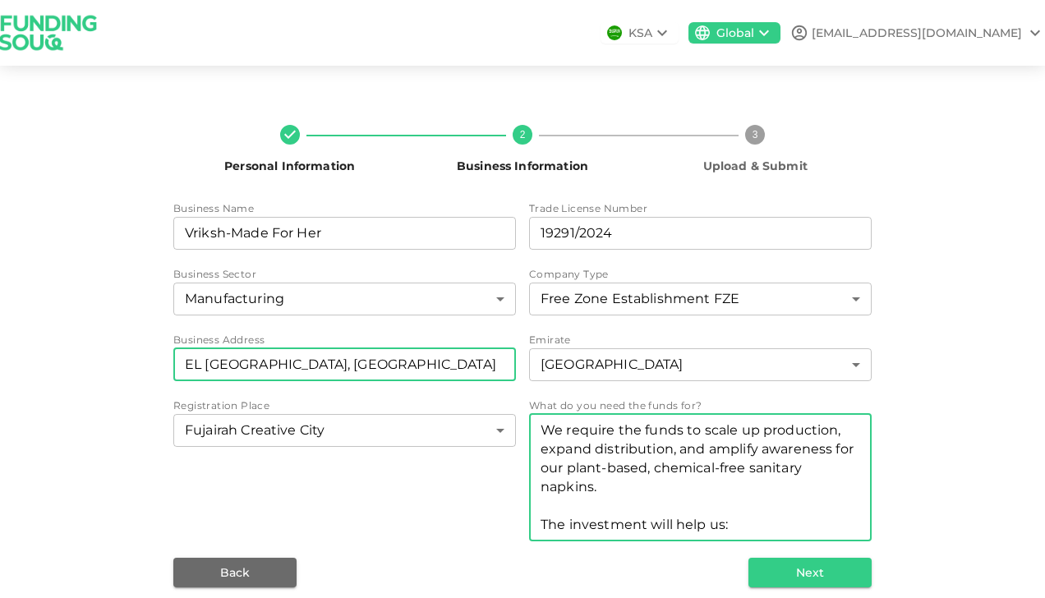
type input "EL Jardin Residence, Al Furjan"
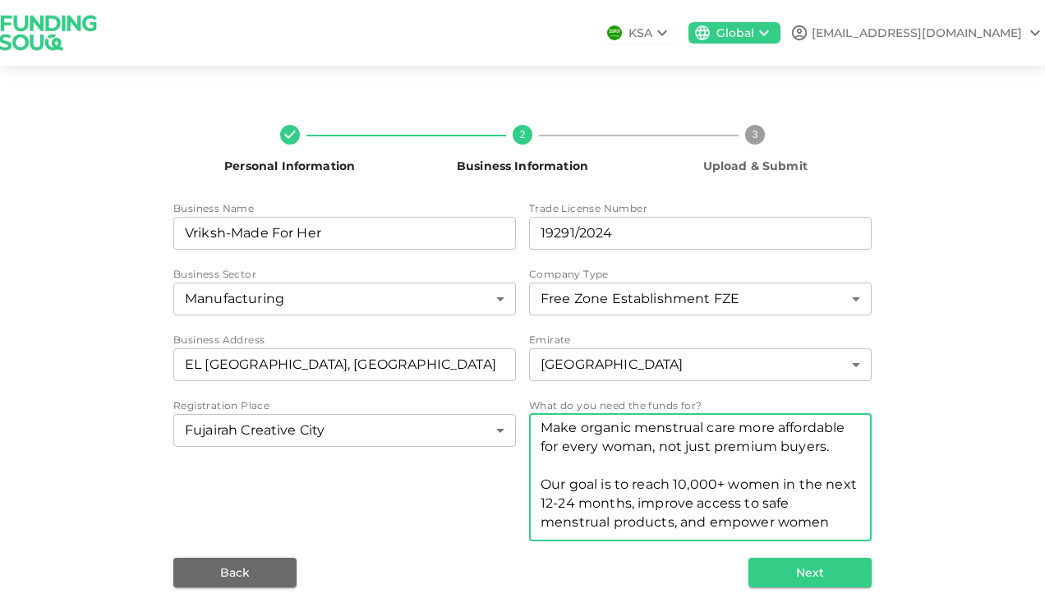
scroll to position [397, 0]
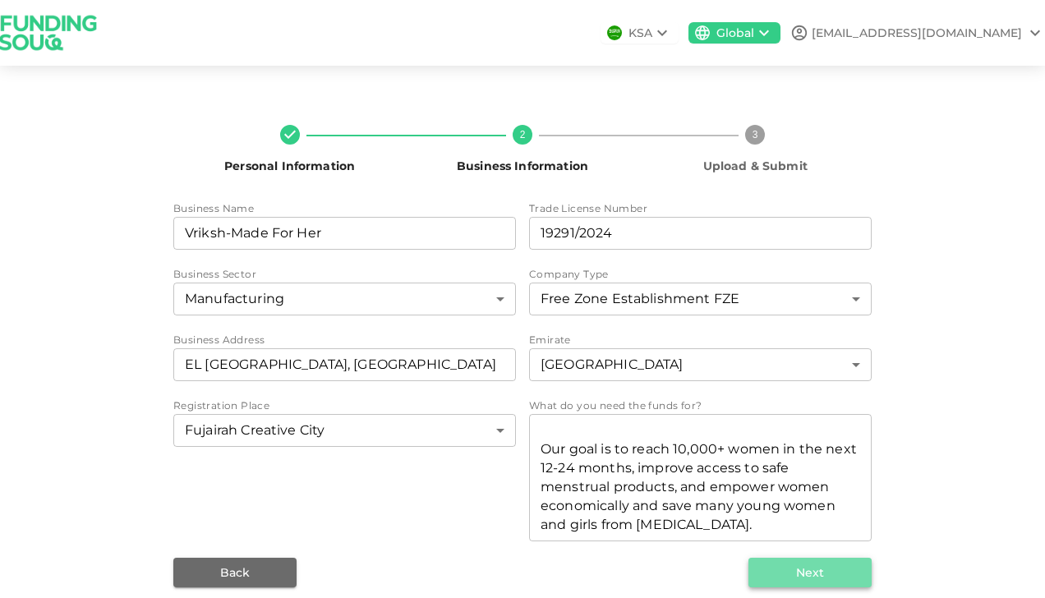
click at [805, 568] on button "Next" at bounding box center [809, 573] width 123 height 30
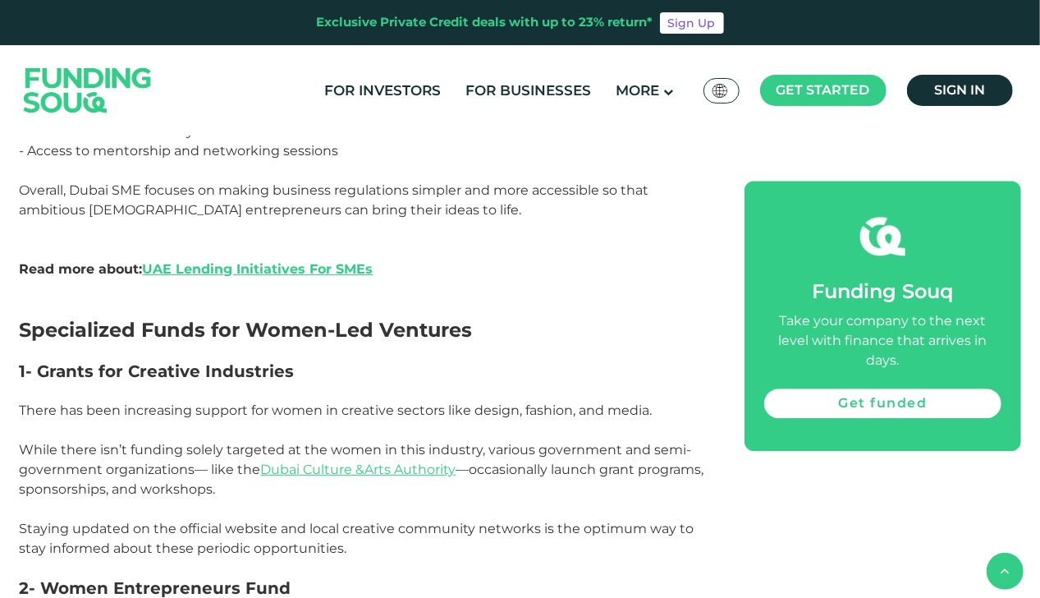
scroll to position [1835, 0]
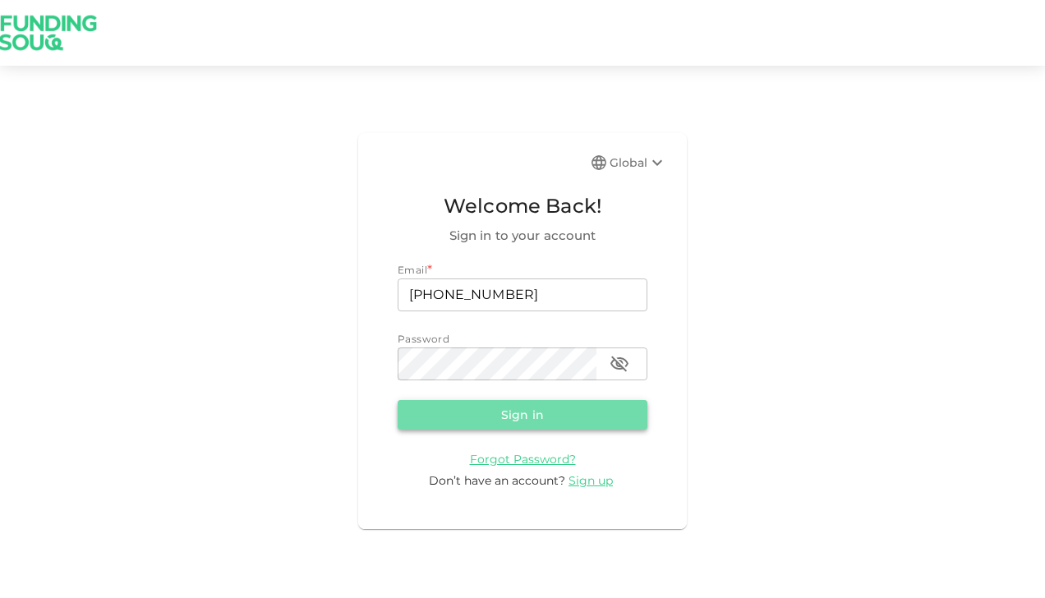
click at [543, 425] on button "Sign in" at bounding box center [522, 415] width 250 height 30
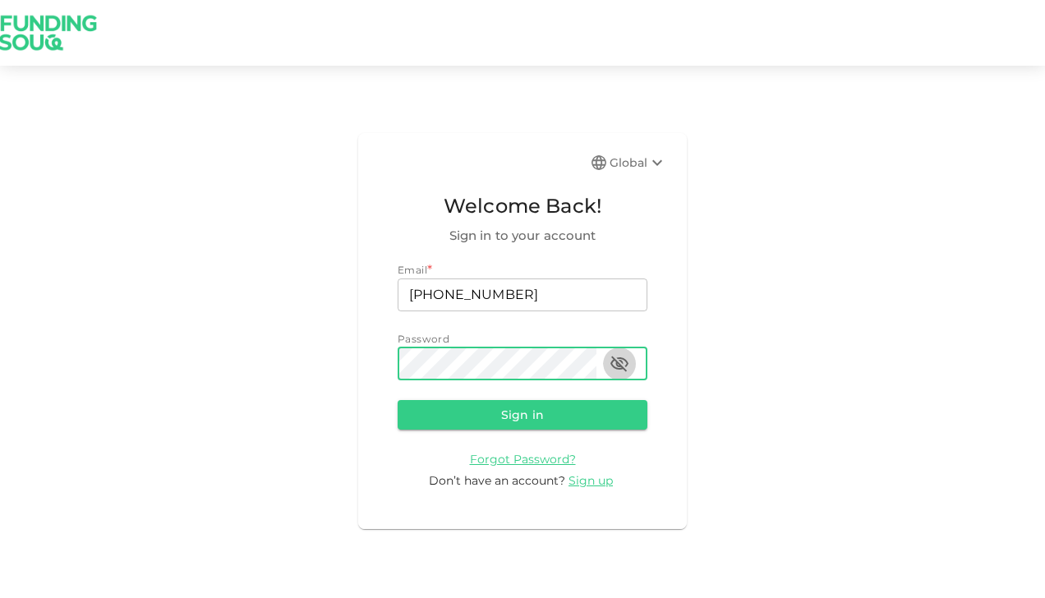
click at [606, 371] on button "button" at bounding box center [619, 363] width 33 height 33
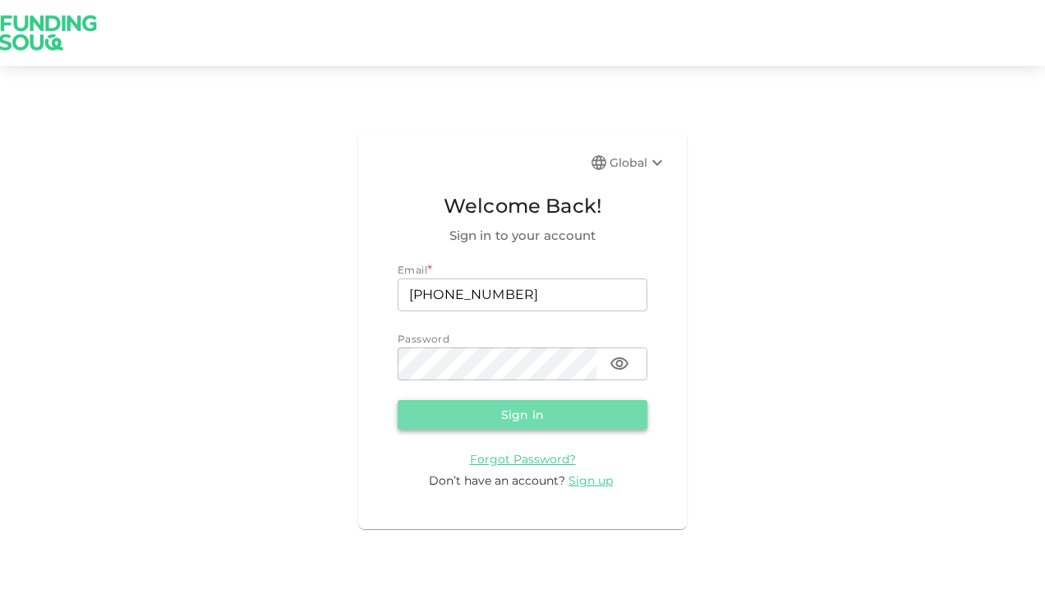
click at [489, 416] on button "Sign in" at bounding box center [522, 415] width 250 height 30
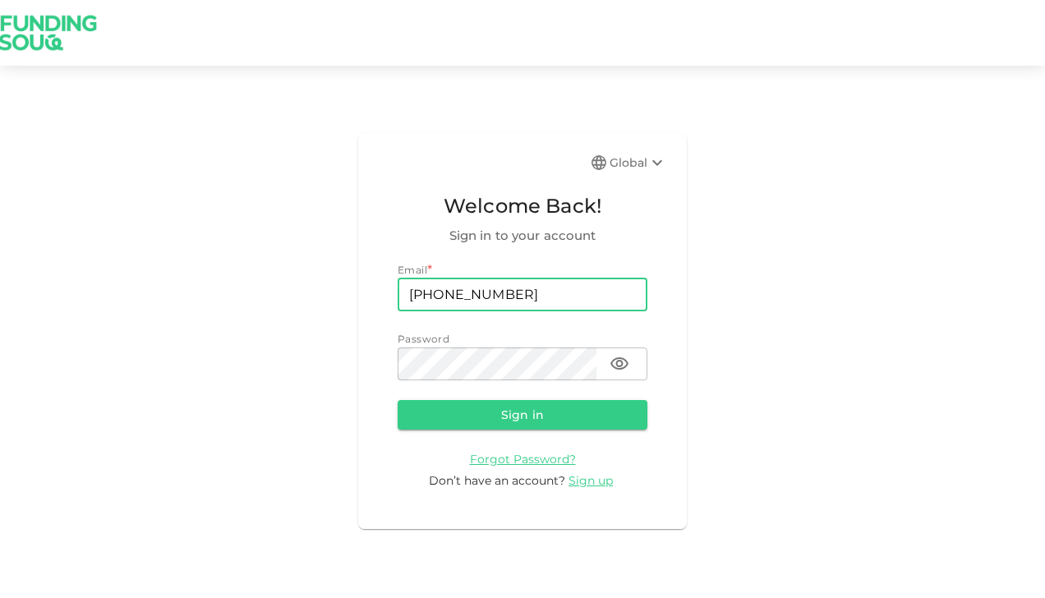
drag, startPoint x: 529, startPoint y: 297, endPoint x: 389, endPoint y: 305, distance: 139.8
click at [389, 305] on div "Global Welcome Back! Sign in to your account Email * email +971 582 978 680 ema…" at bounding box center [522, 330] width 328 height 395
type input "vrikshherbals@gmail.com"
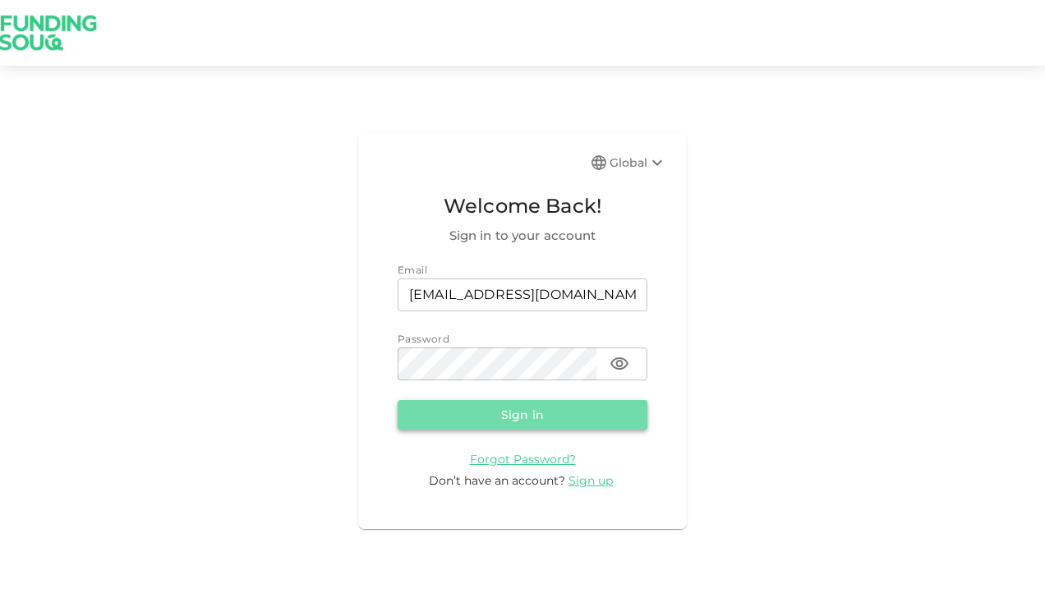
click at [459, 409] on button "Sign in" at bounding box center [522, 415] width 250 height 30
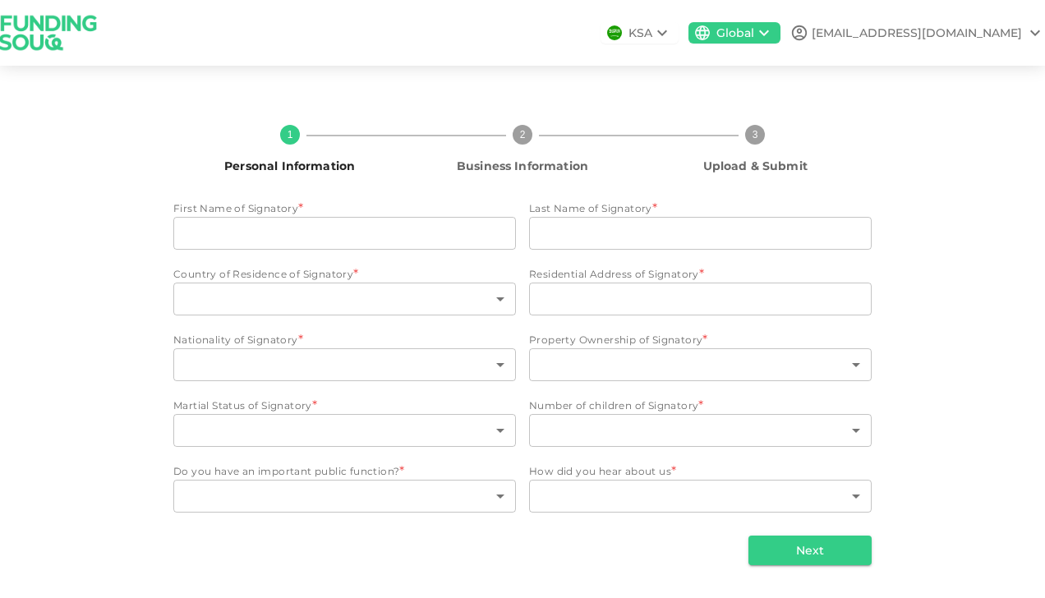
type input "Karpagam"
type input "Aravinda Kumar"
type input "2"
type input "Flat no:602, El Jardin Residence"
type input "88"
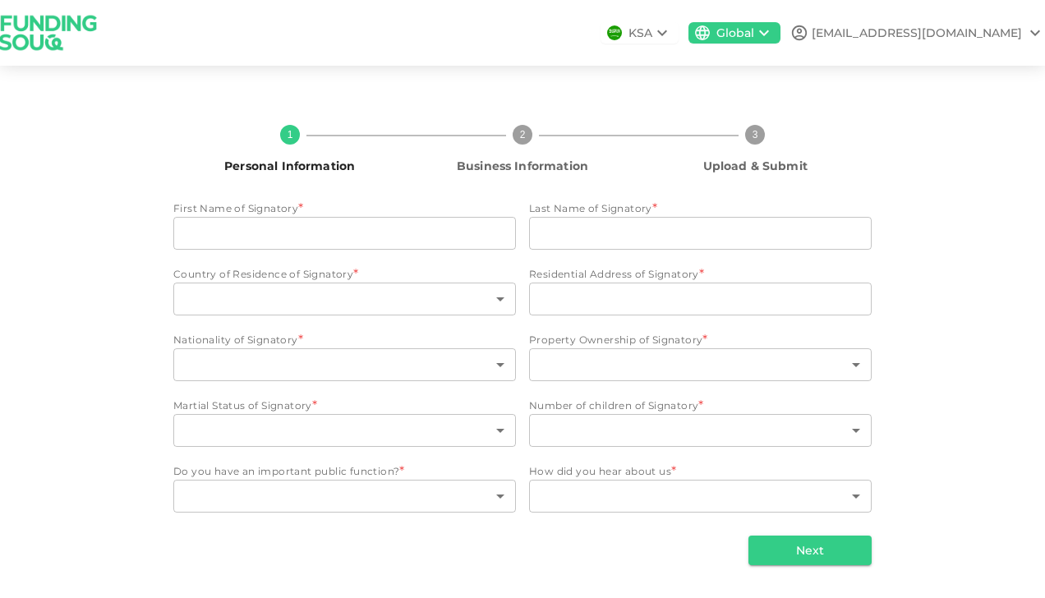
type input "3"
type input "2"
type input "1"
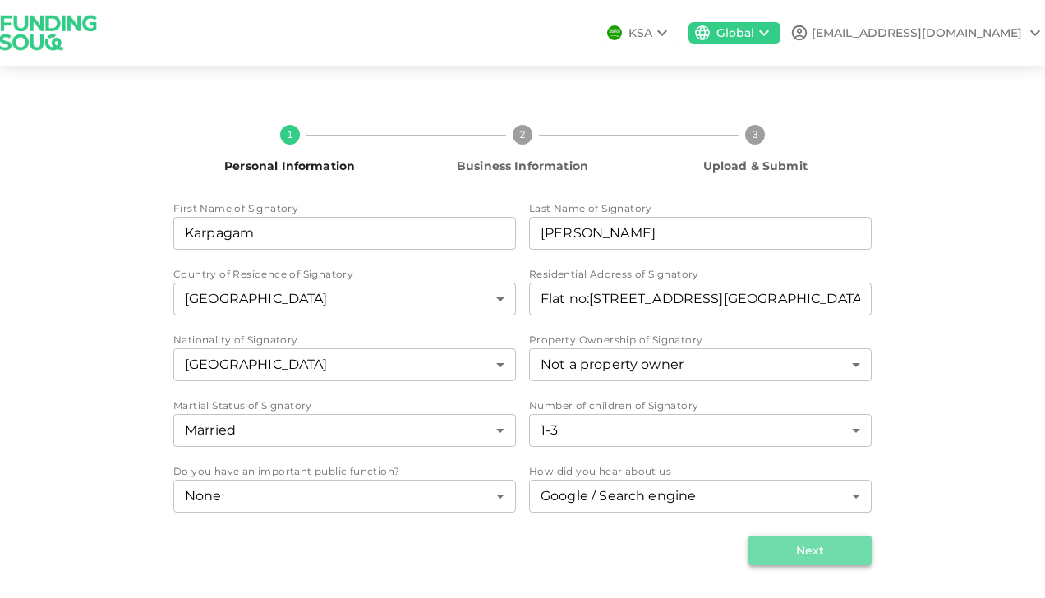
click at [782, 554] on button "Next" at bounding box center [809, 550] width 123 height 30
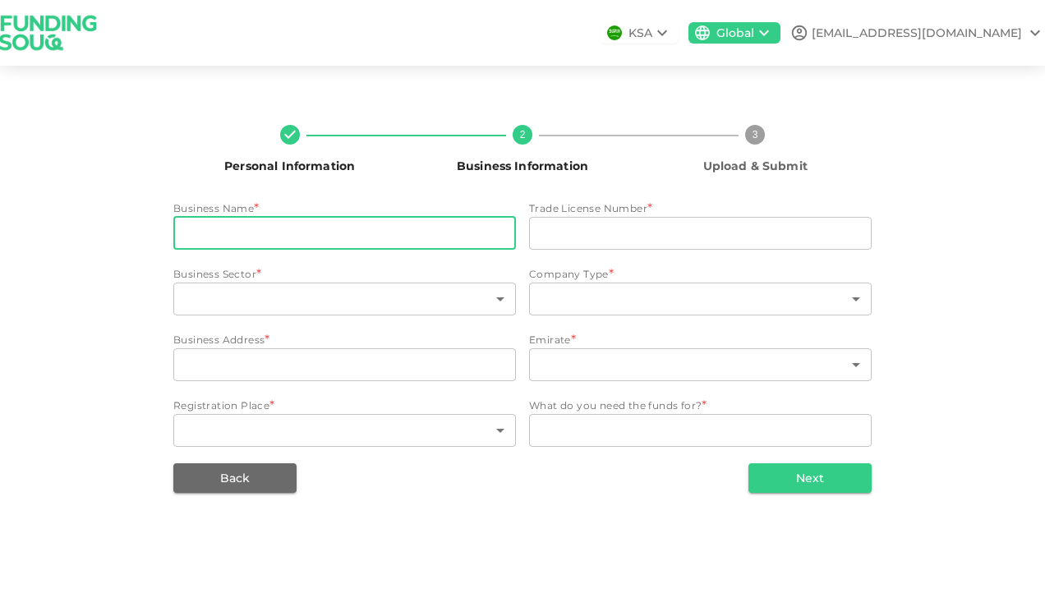
click at [424, 243] on input "businessName" at bounding box center [344, 233] width 342 height 33
type input "Vriksh-Made For Her"
type input "132"
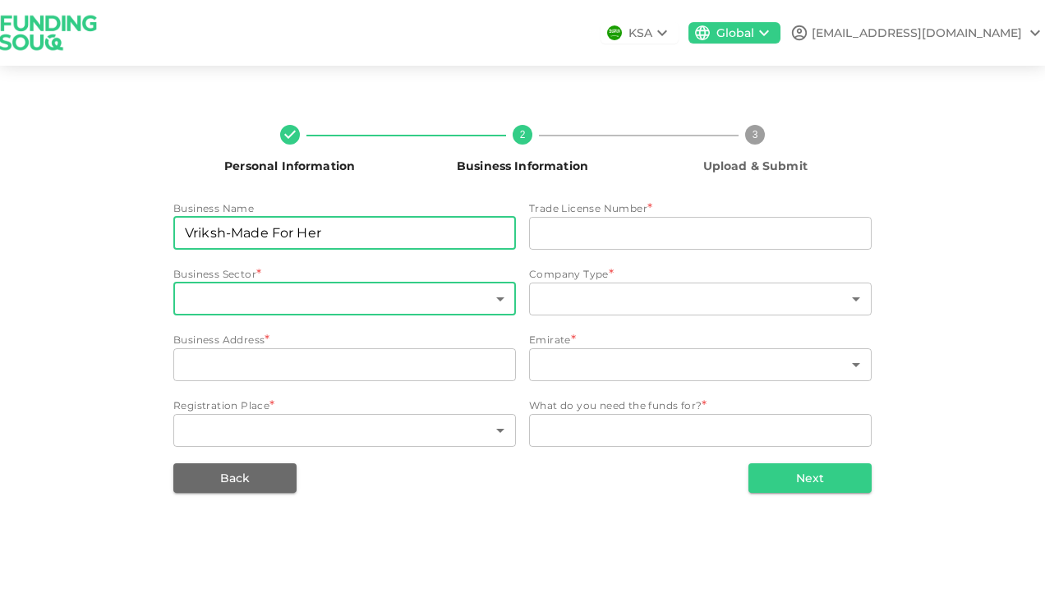
click at [393, 291] on body "KSA Global vrikshherbals@gmail.com Personal Information 2 Business Information …" at bounding box center [522, 299] width 1045 height 598
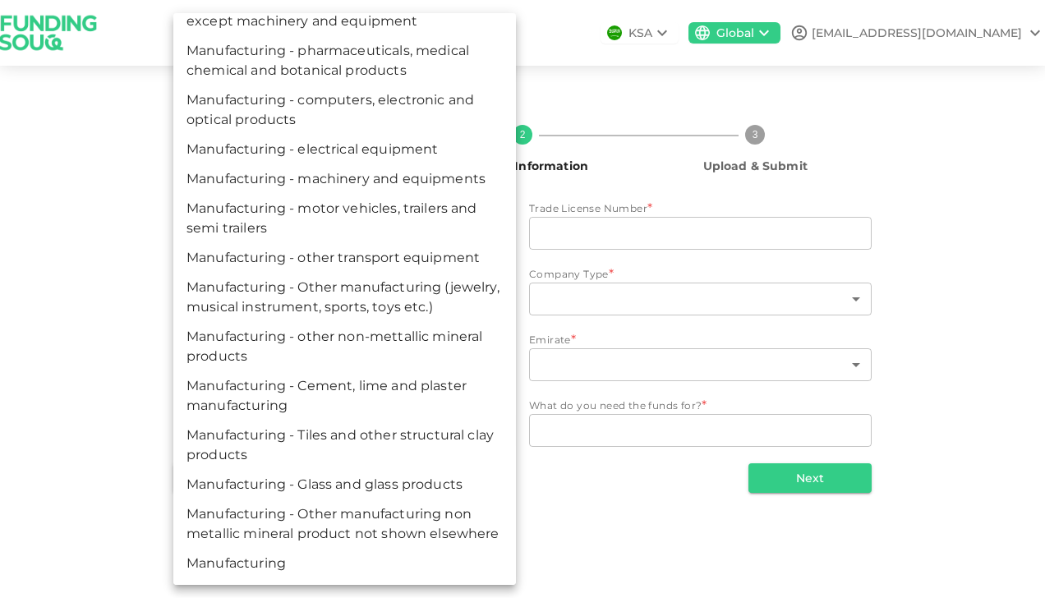
scroll to position [545, 0]
type input "manu"
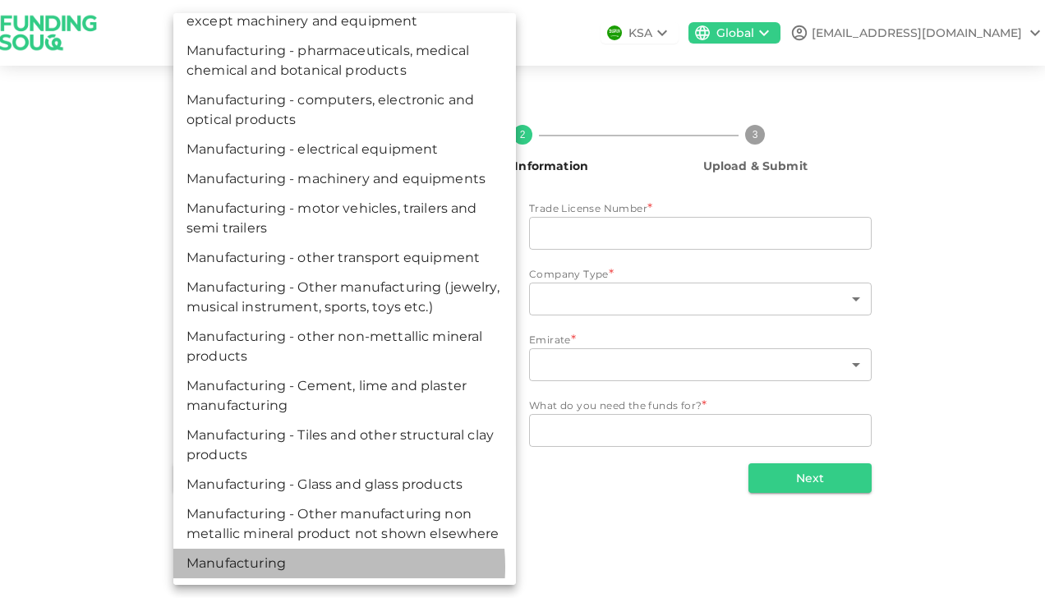
click at [296, 567] on li "Manufacturing" at bounding box center [344, 564] width 342 height 30
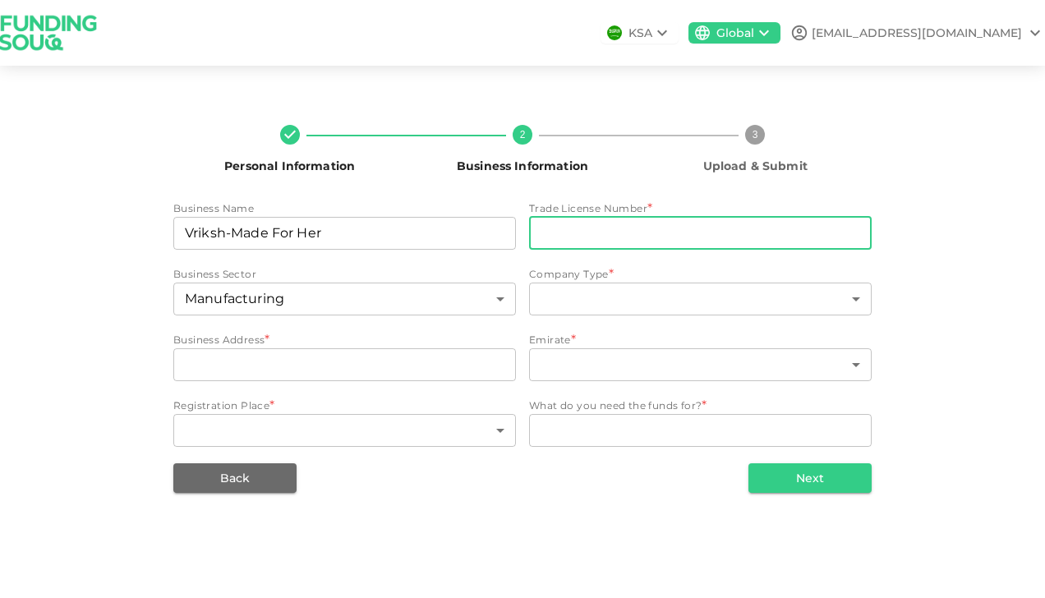
click at [575, 239] on input "tradeLicenseNumber" at bounding box center [700, 233] width 342 height 33
type input "19291/2024"
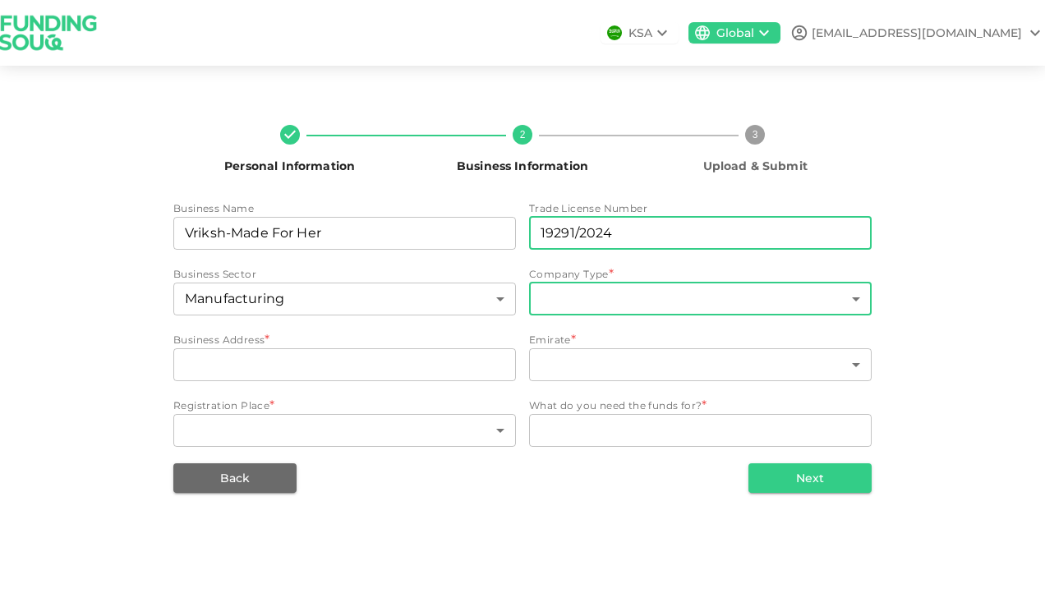
click at [599, 299] on body "KSA Global vrikshherbals@gmail.com Personal Information 2 Business Information …" at bounding box center [522, 299] width 1045 height 598
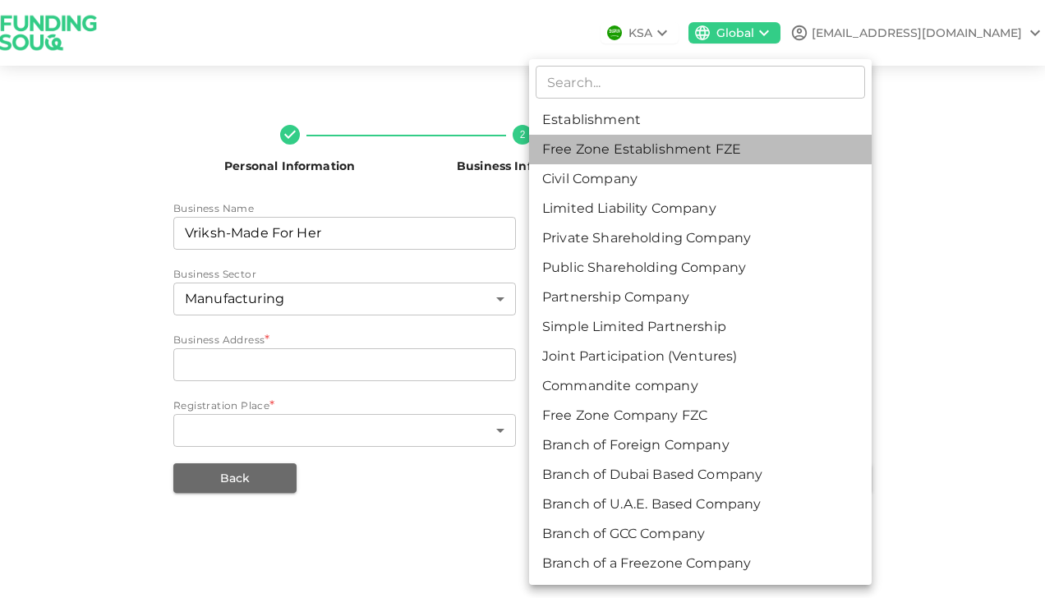
click at [619, 158] on li "Free Zone Establishment FZE" at bounding box center [700, 150] width 342 height 30
type input "2"
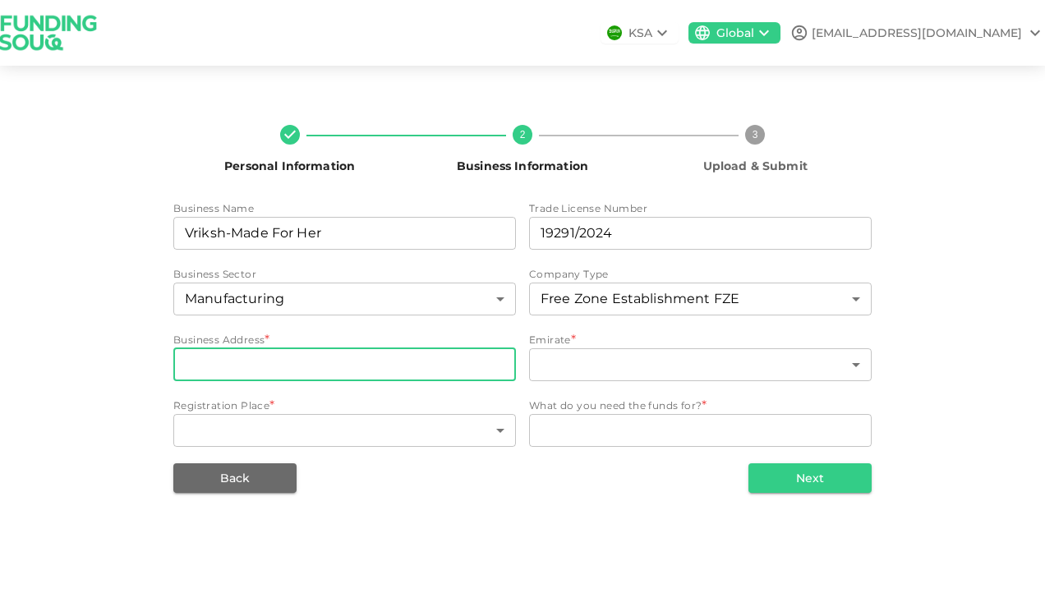
click at [414, 361] on input "businessAddress" at bounding box center [344, 364] width 342 height 33
type input "Flat:602, El Jardin Residence, Al Furjan"
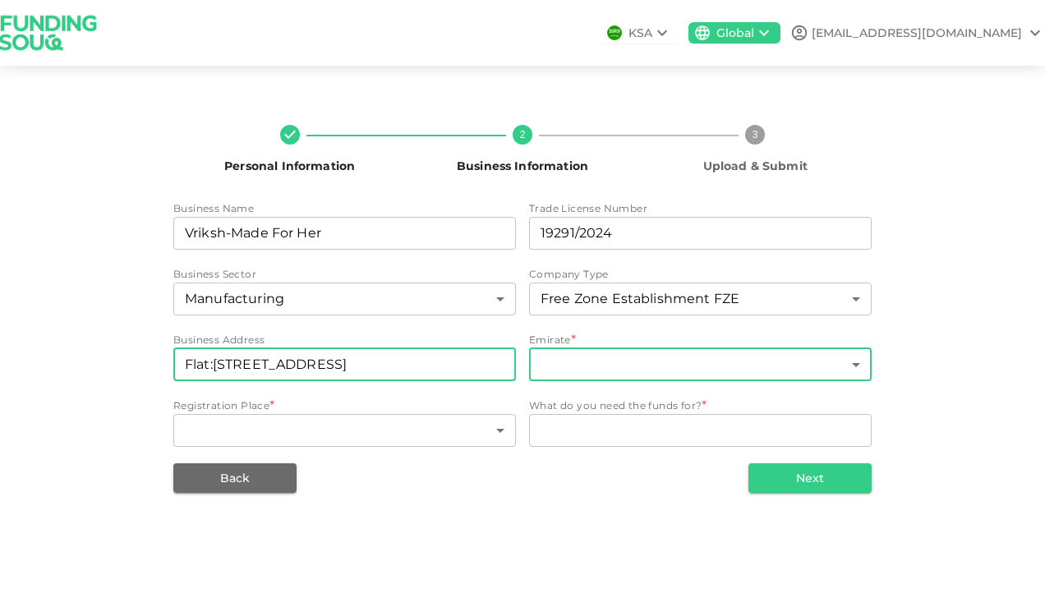
click at [640, 356] on body "KSA Global vrikshherbals@gmail.com Personal Information 2 Business Information …" at bounding box center [522, 299] width 1045 height 598
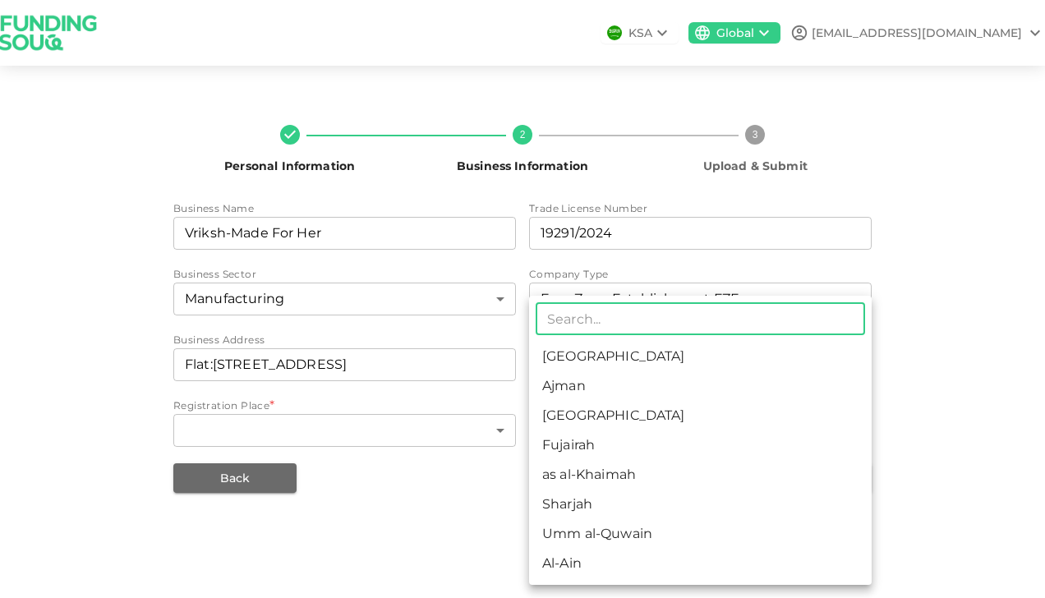
click at [621, 422] on li "Dubai" at bounding box center [700, 416] width 342 height 30
type input "3"
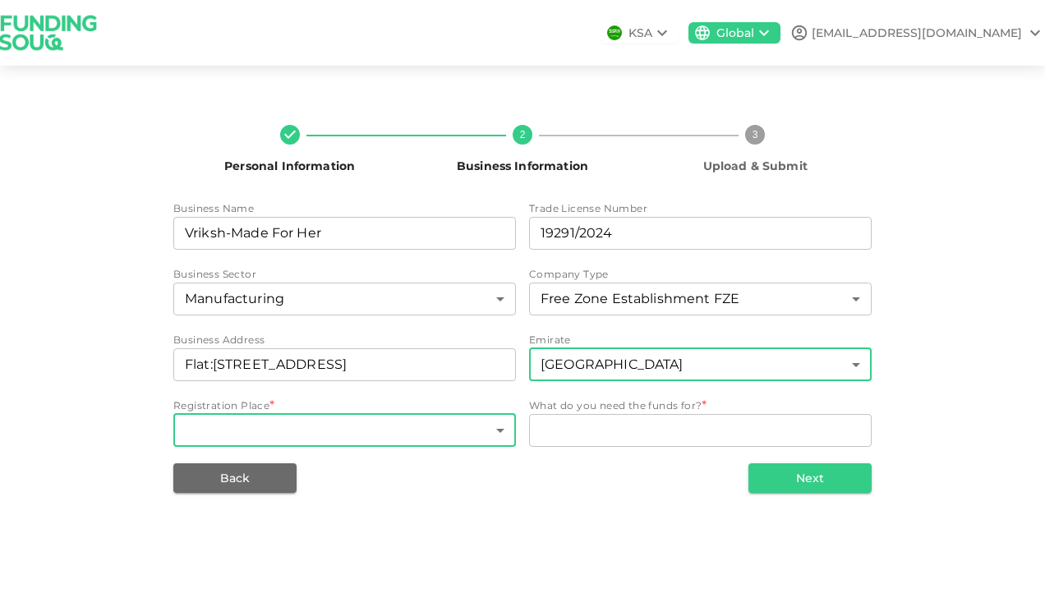
click at [427, 429] on body "KSA Global vrikshherbals@gmail.com Personal Information 2 Business Information …" at bounding box center [522, 299] width 1045 height 598
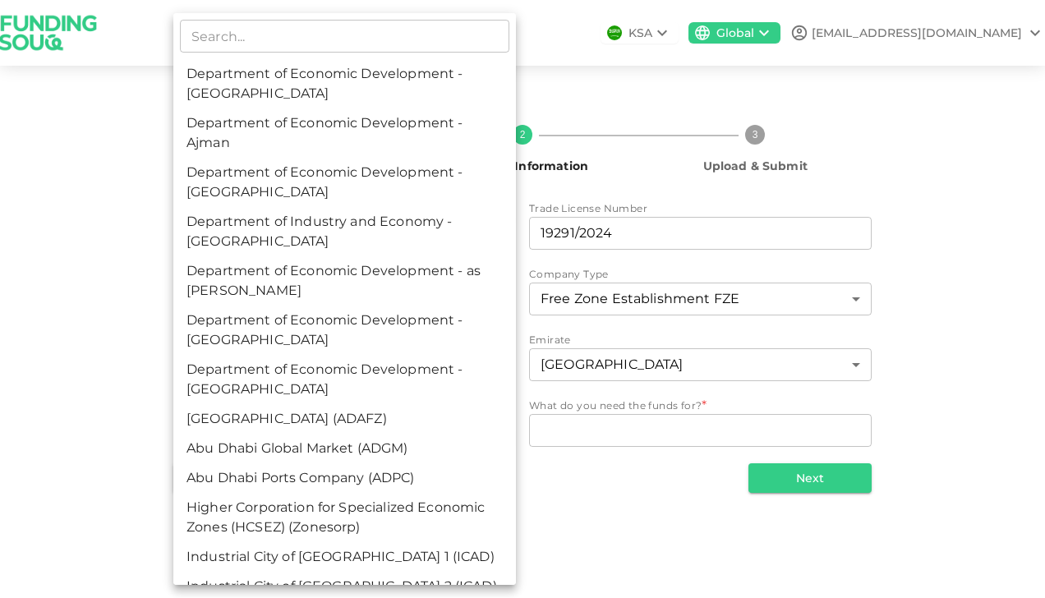
click at [527, 478] on div at bounding box center [522, 299] width 1045 height 598
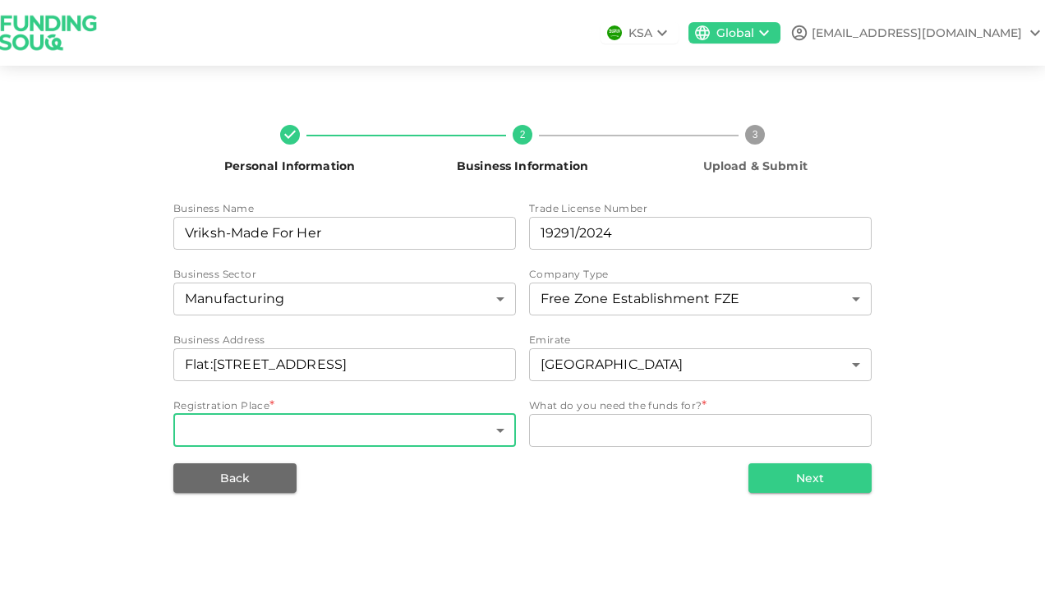
click at [460, 437] on body "KSA Global vrikshherbals@gmail.com Personal Information 2 Business Information …" at bounding box center [522, 299] width 1045 height 598
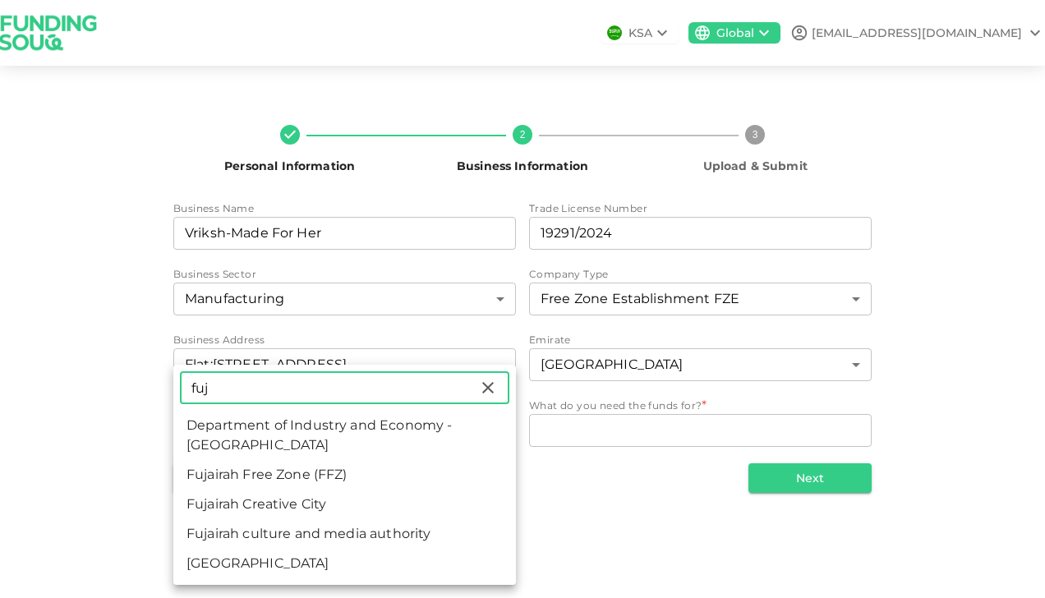
type input "fuj"
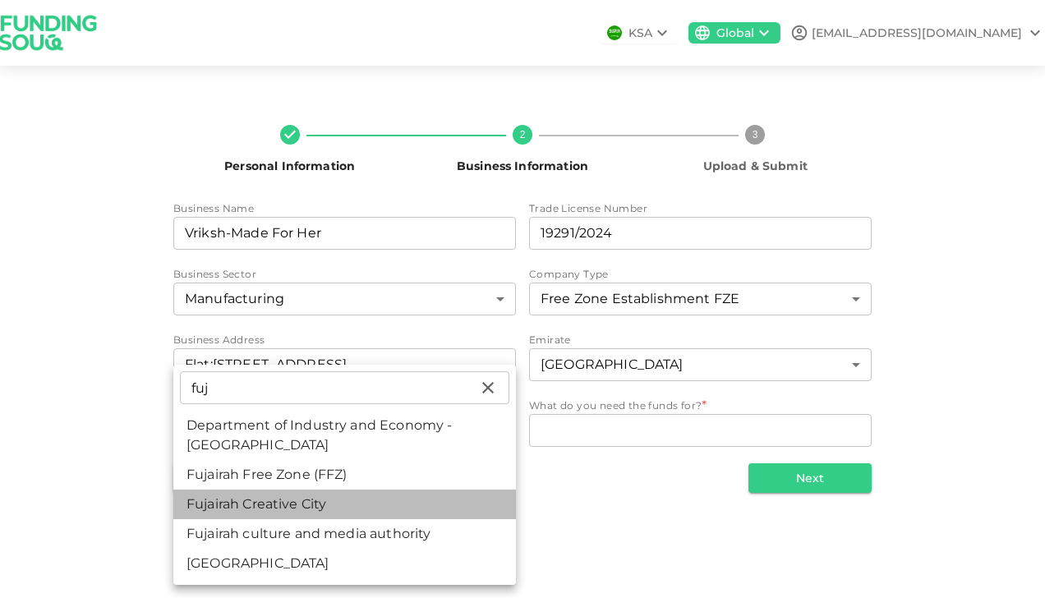
click at [430, 502] on li "Fujairah Creative City" at bounding box center [344, 504] width 342 height 30
type input "56"
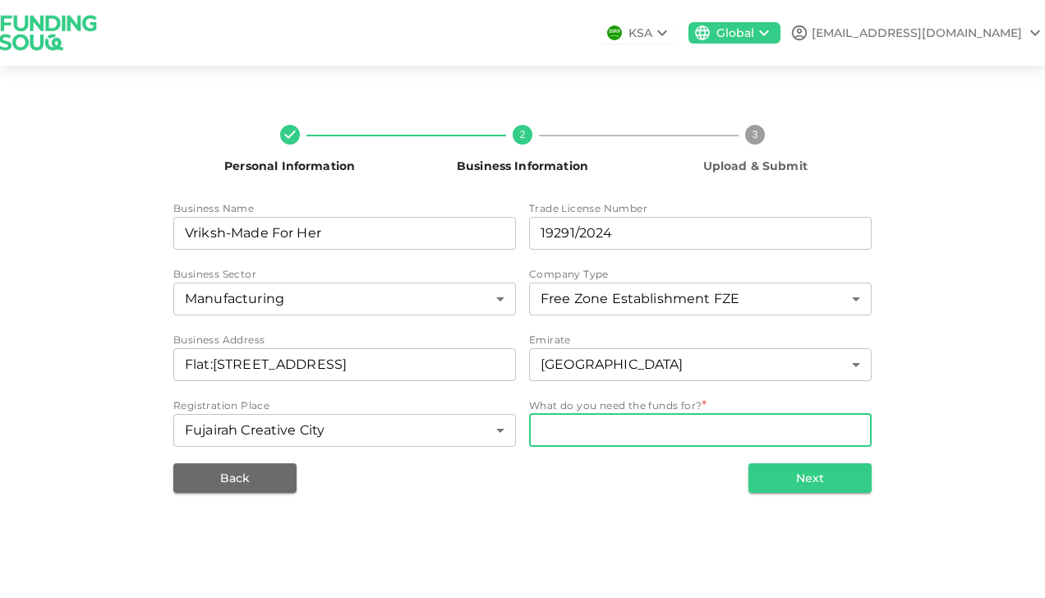
click at [581, 435] on textarea "WhatDoYouNeedFundsFor" at bounding box center [699, 429] width 319 height 19
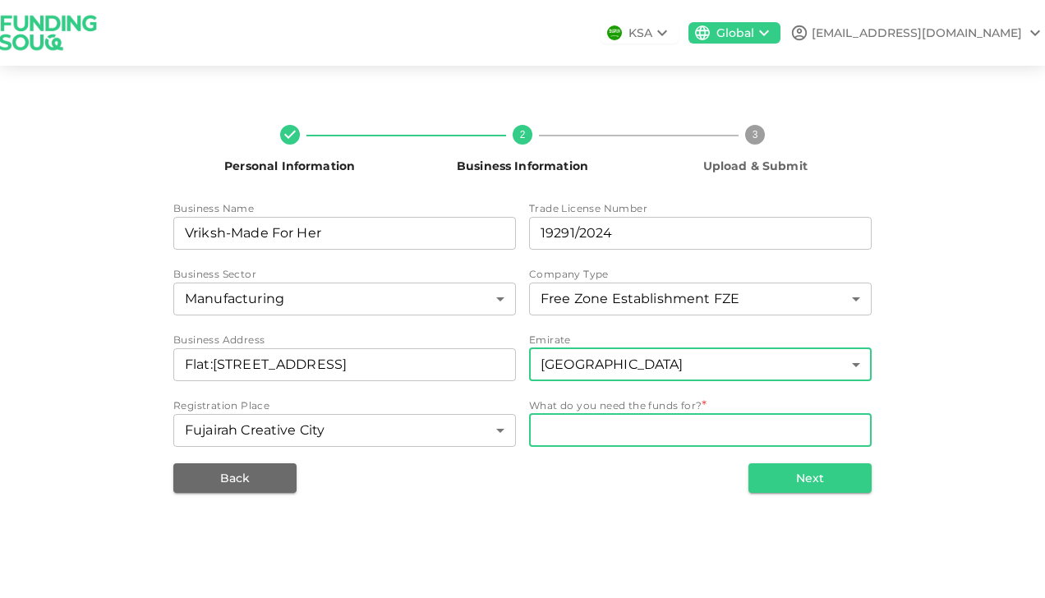
paste textarea "We require the funds to scale up production, expand distribution, and amplify a…"
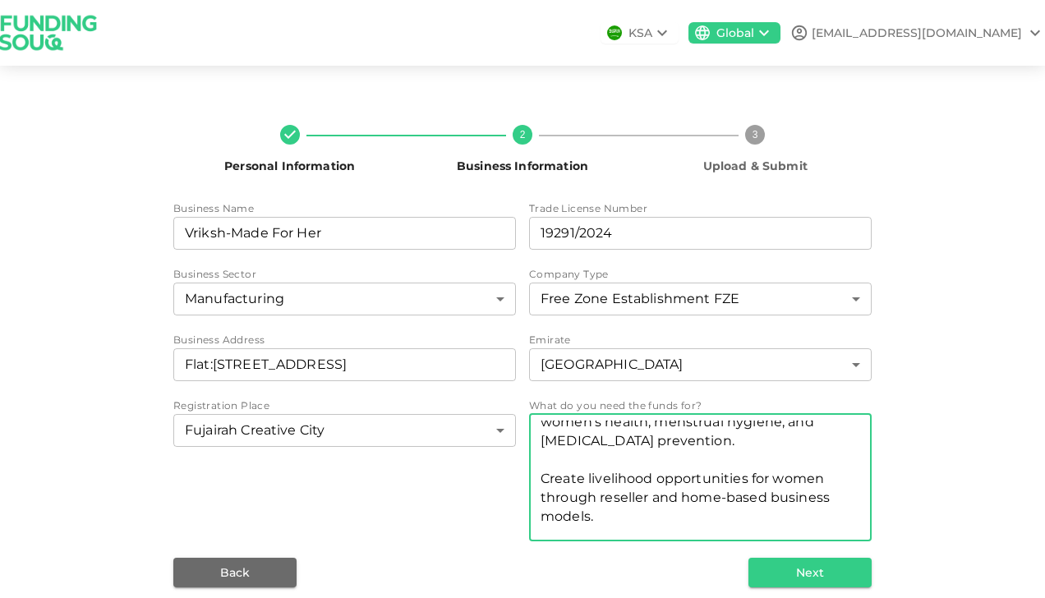
scroll to position [231, 0]
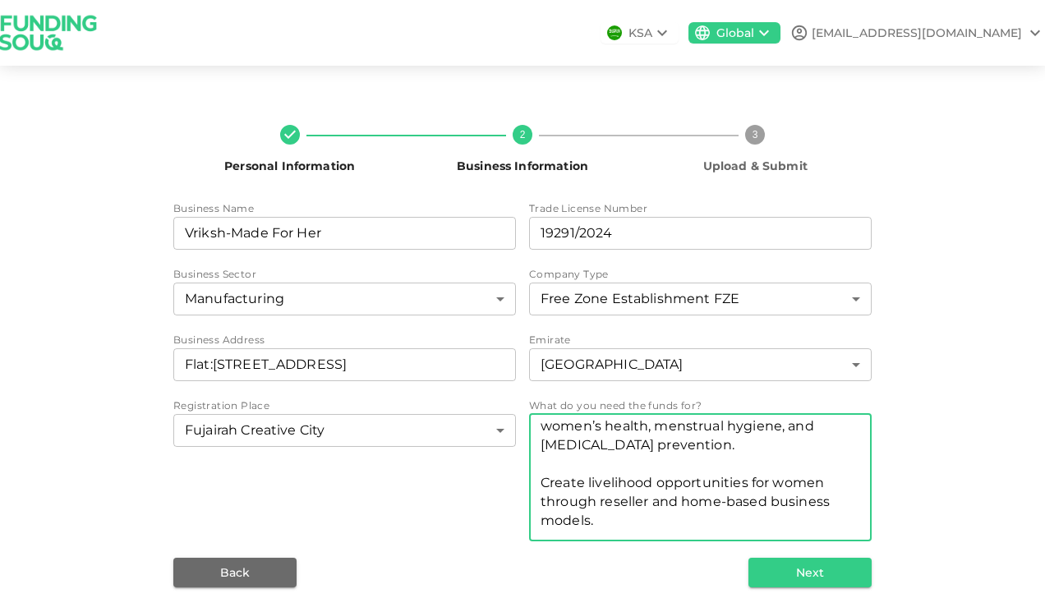
click at [627, 517] on textarea "We require the funds to scale up production, expand distribution, and amplify a…" at bounding box center [699, 476] width 319 height 113
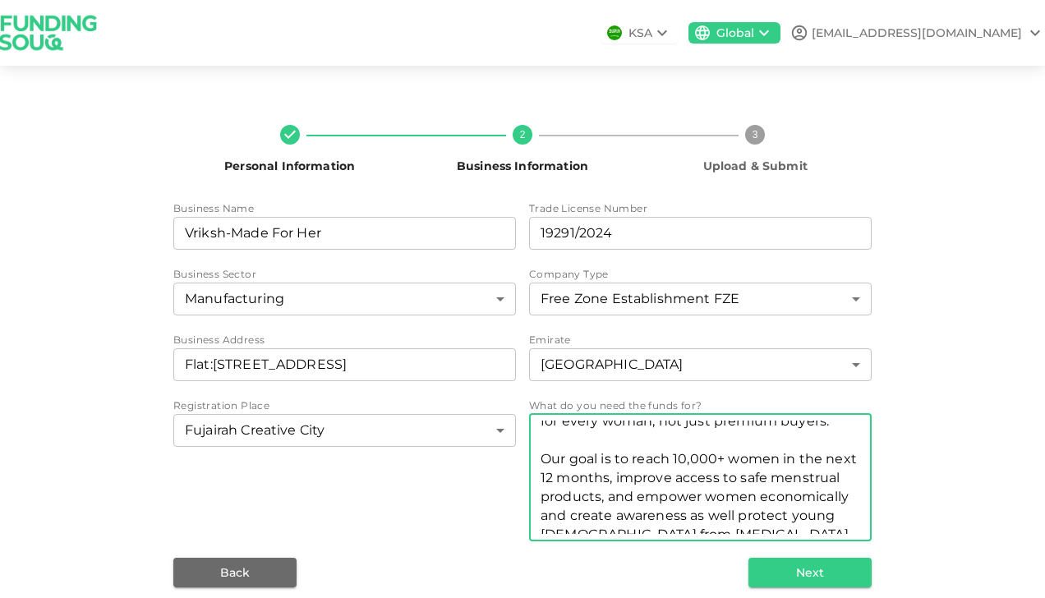
scroll to position [416, 0]
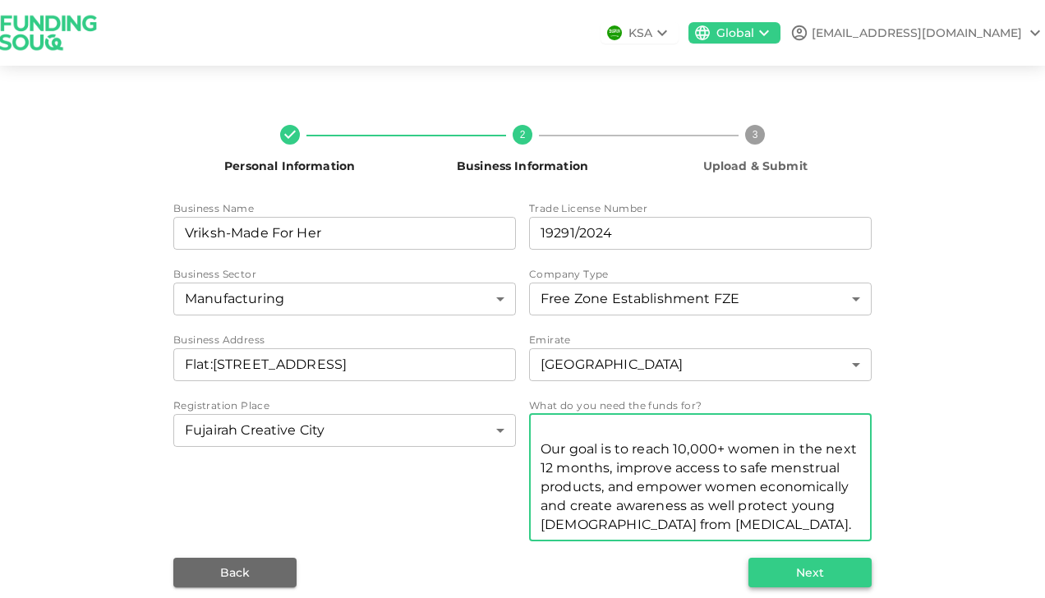
type textarea "We require the funds to scale up production, expand distribution, and amplify a…"
click at [820, 563] on button "Next" at bounding box center [809, 573] width 123 height 30
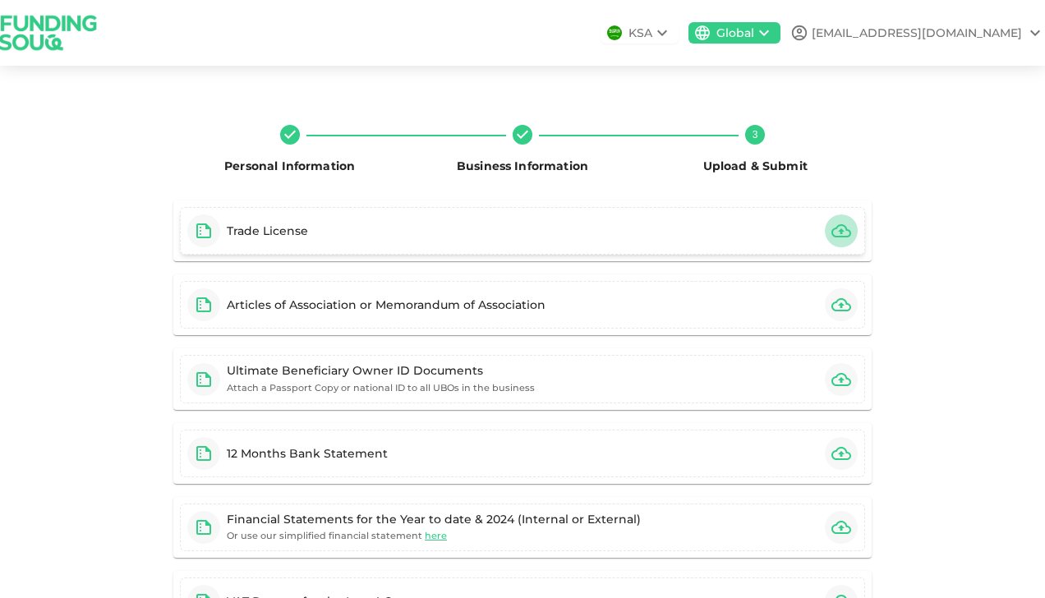
click at [834, 232] on icon "button" at bounding box center [841, 230] width 20 height 13
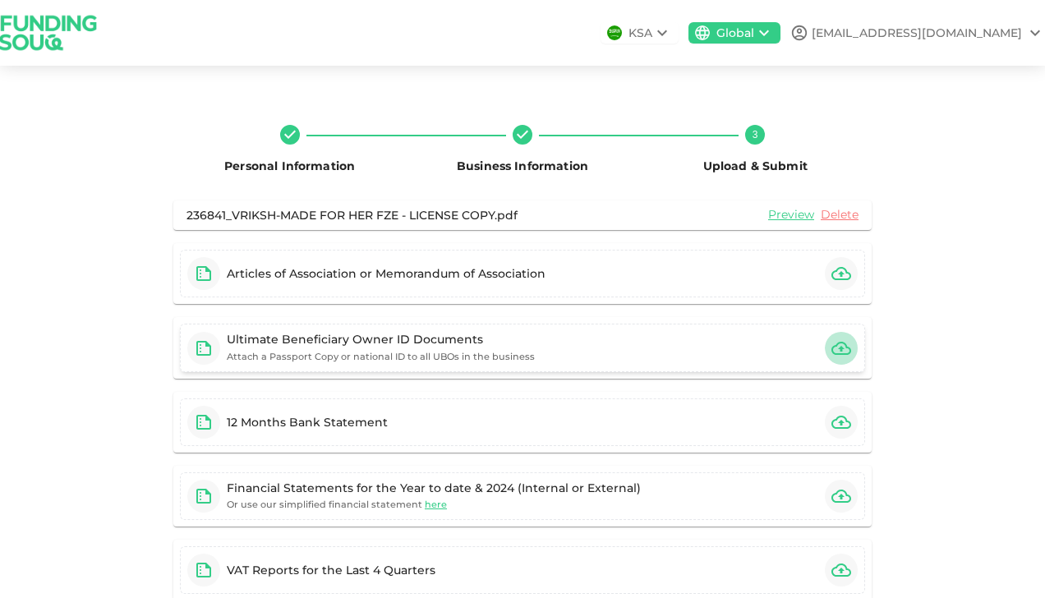
click at [831, 348] on icon "button" at bounding box center [841, 348] width 20 height 20
click at [833, 353] on icon "button" at bounding box center [841, 348] width 20 height 13
click at [833, 273] on icon "button" at bounding box center [841, 273] width 20 height 13
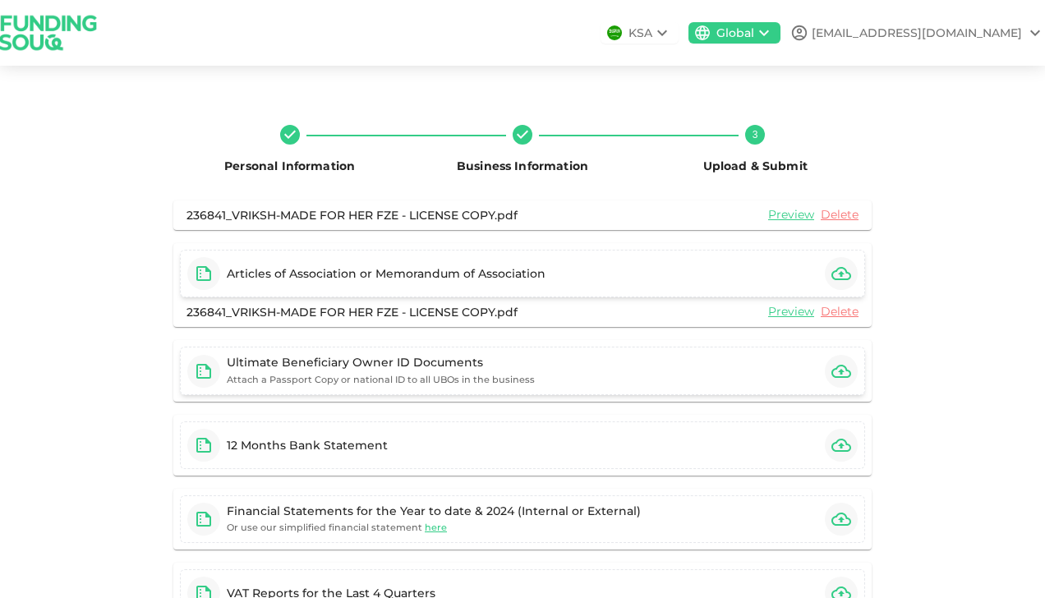
click at [831, 374] on icon "button" at bounding box center [841, 371] width 20 height 13
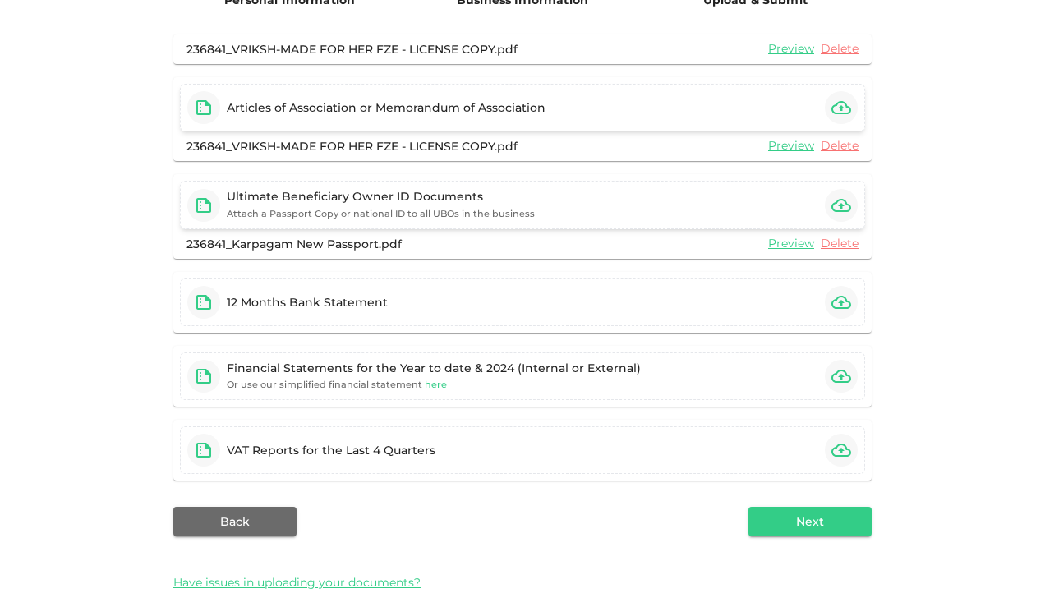
scroll to position [193, 0]
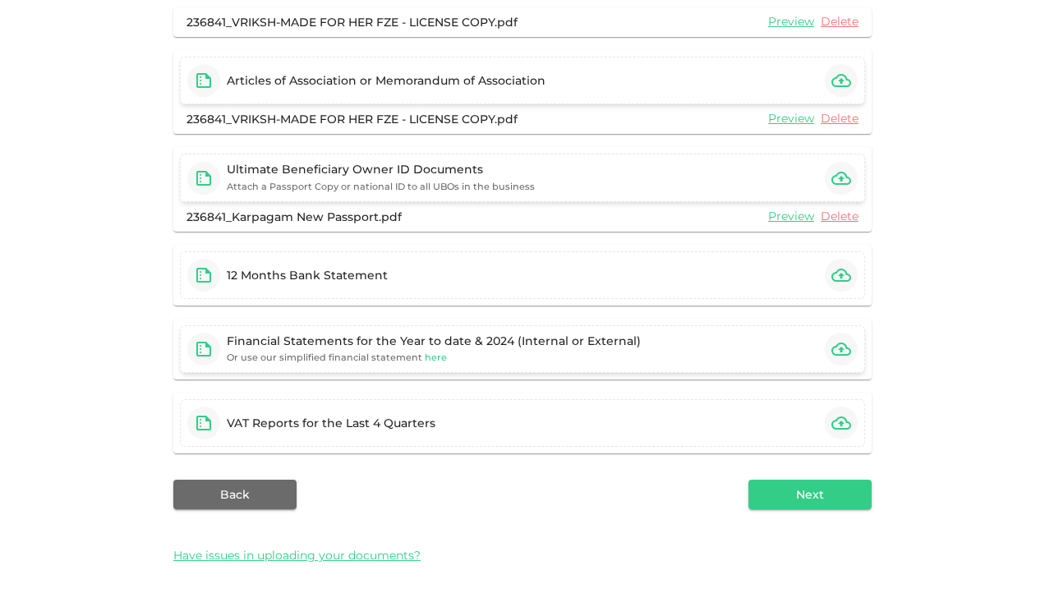
click at [425, 352] on span "here" at bounding box center [436, 356] width 22 height 11
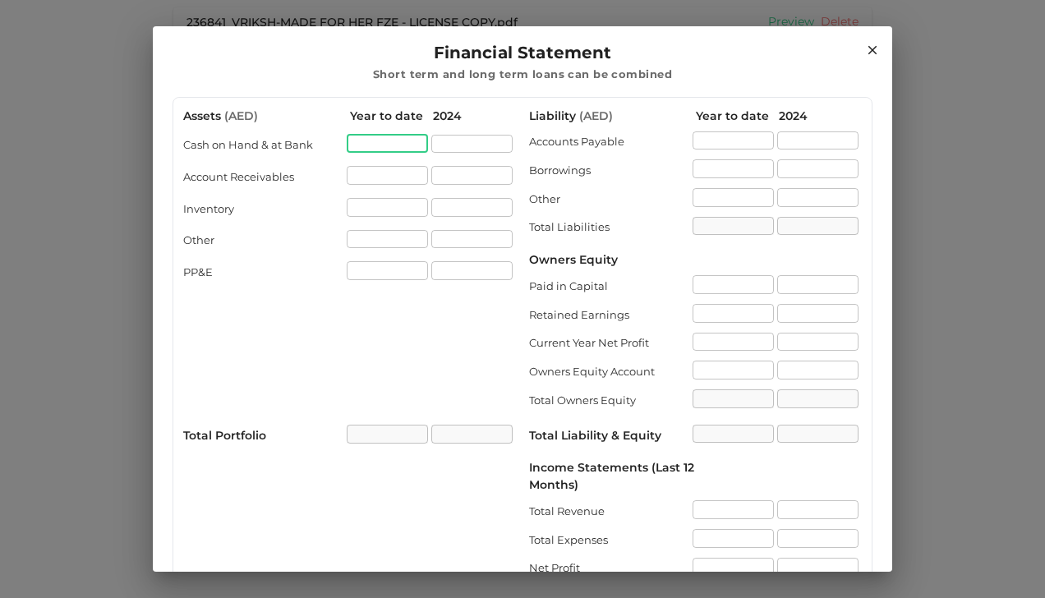
click at [420, 148] on input "assets.cashOnHandAtBank[0].value" at bounding box center [387, 144] width 81 height 19
type input "1000"
click at [407, 173] on input "assets.accountReceivables[0].value" at bounding box center [387, 175] width 81 height 19
type input "1000"
click at [435, 140] on input "assets.cashOnHandAtBank[1].value" at bounding box center [471, 144] width 81 height 19
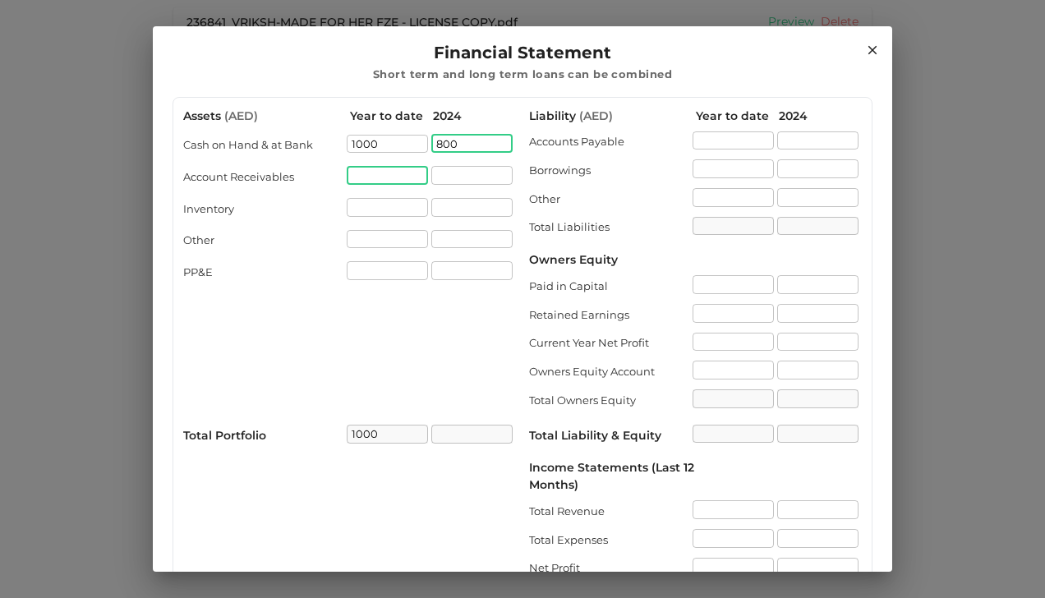
type input "800"
click at [380, 172] on input "assets.accountReceivables[0].value" at bounding box center [387, 175] width 81 height 19
type input "800"
type input "200"
click at [393, 203] on input "assets.inventory[0].value" at bounding box center [387, 207] width 81 height 19
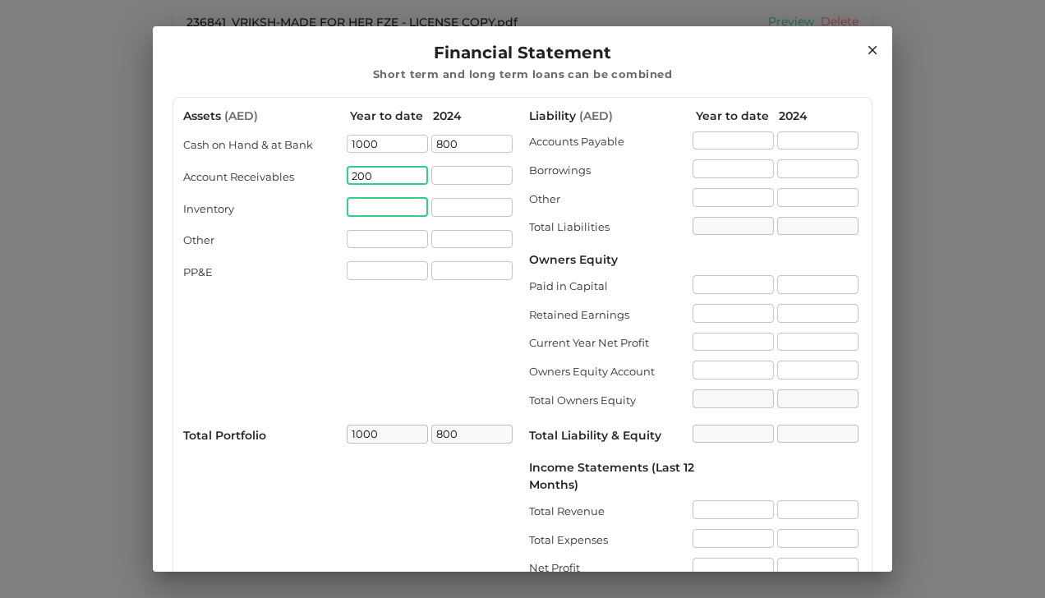
type input "1200"
type input "1"
type input "2000"
type input "3200"
click at [406, 240] on input "assets.other[0].value" at bounding box center [387, 239] width 81 height 19
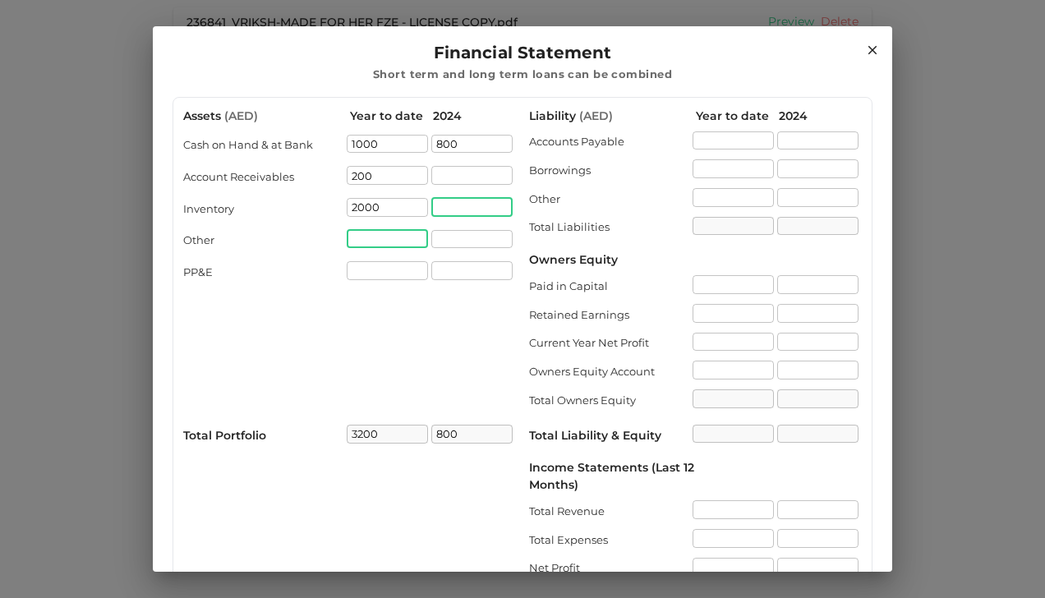
click at [457, 207] on input "assets.inventory[1].value" at bounding box center [471, 207] width 81 height 19
type input "3500"
type input "4300"
click at [450, 181] on input "assets.accountReceivables[1].value" at bounding box center [471, 175] width 81 height 19
type input "200"
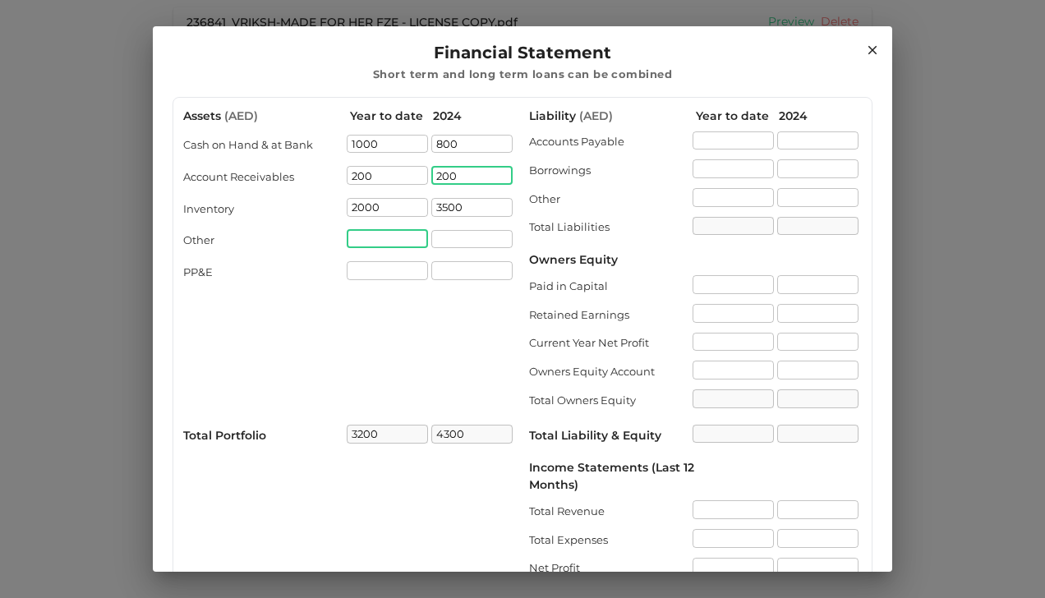
click at [368, 242] on input "assets.other[0].value" at bounding box center [387, 239] width 81 height 19
type input "4500"
type input "1666"
click at [399, 274] on input "assets.ppAndE[0].value" at bounding box center [387, 270] width 81 height 19
type input "4866"
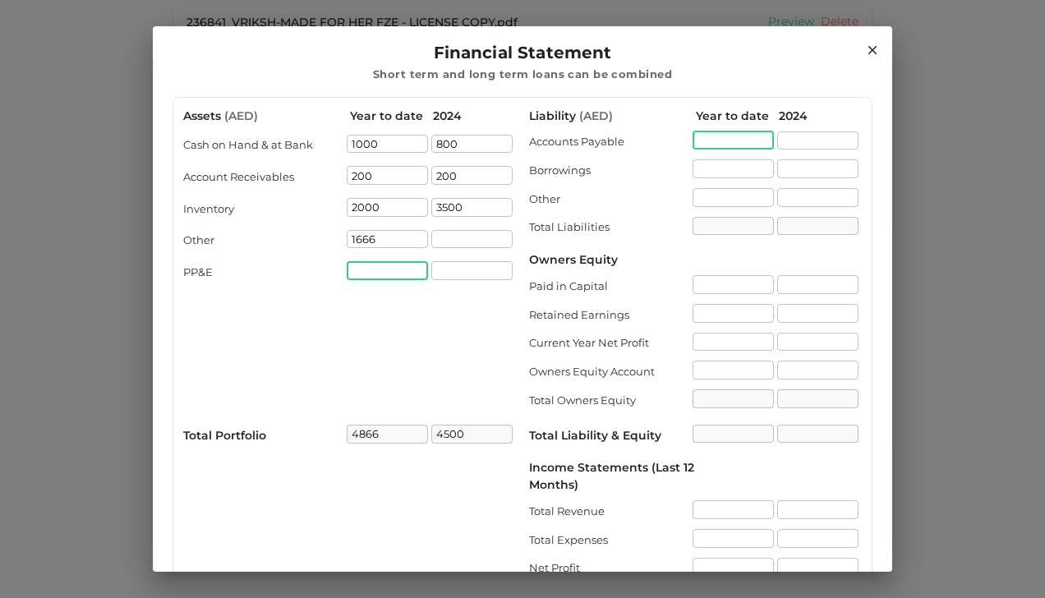
click at [714, 139] on input "liability.accountPayable[0].value" at bounding box center [732, 140] width 81 height 19
type input "0"
click at [730, 159] on input "liability.borrowings[0].value" at bounding box center [732, 168] width 81 height 19
type input "8333"
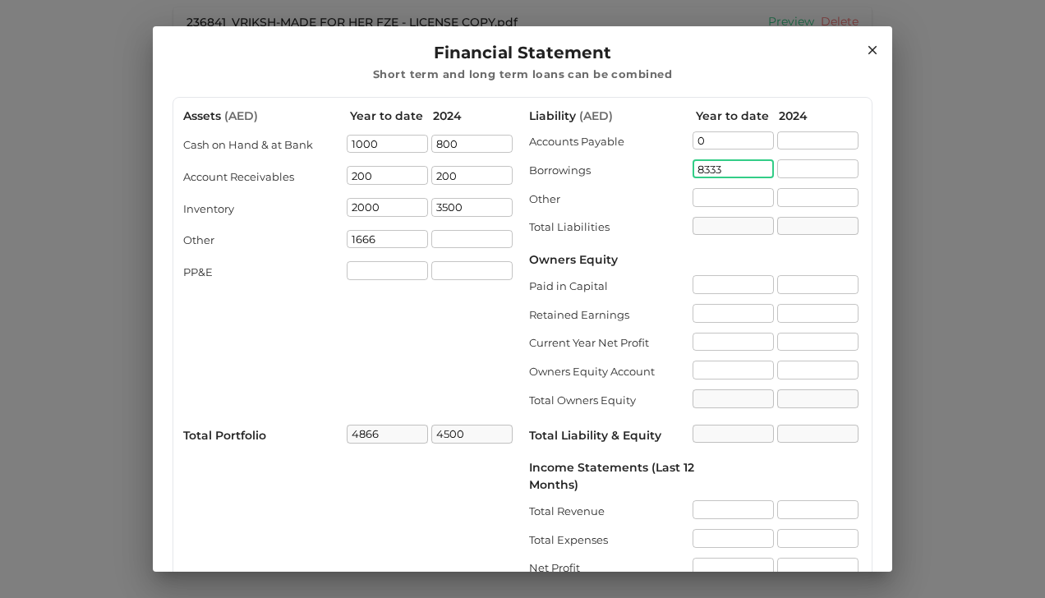
type input "8333"
click at [726, 228] on div "8333 ​" at bounding box center [732, 228] width 81 height 22
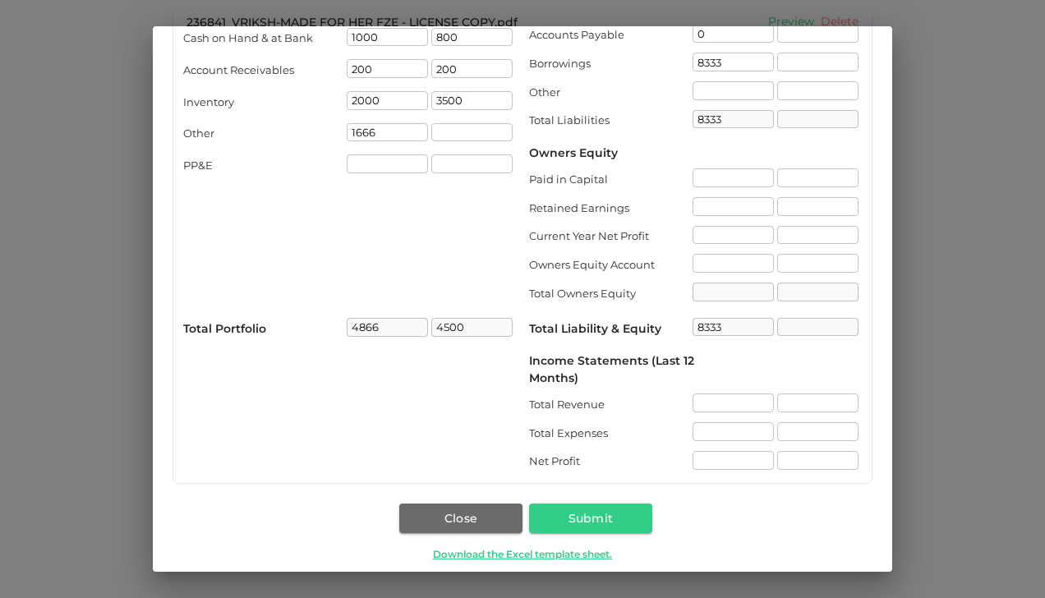
scroll to position [119, 0]
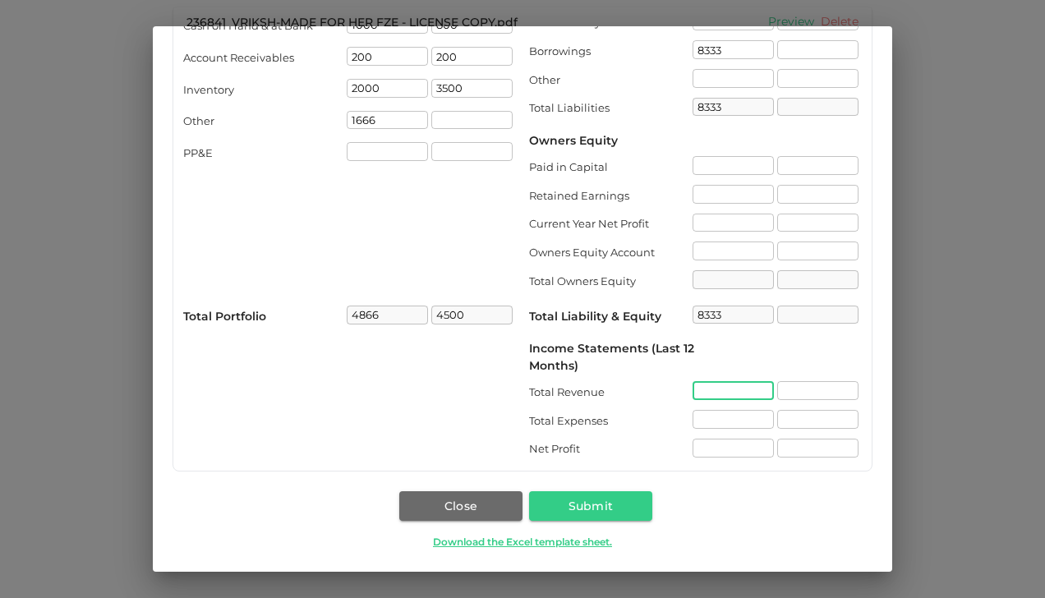
click at [692, 393] on input "incomeStatements.totalRevenue[0].value" at bounding box center [732, 390] width 81 height 19
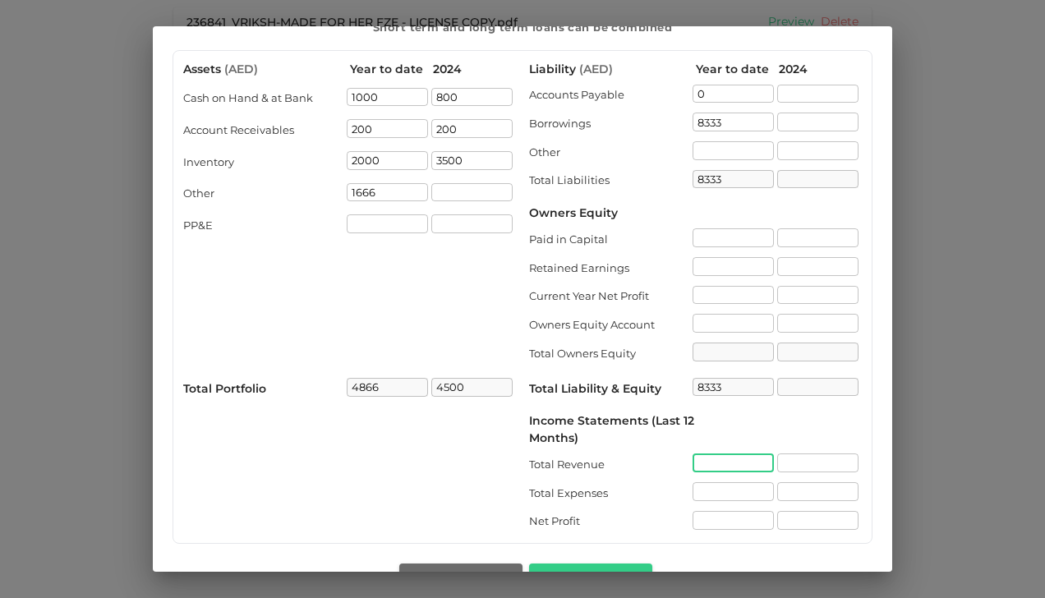
scroll to position [11, 0]
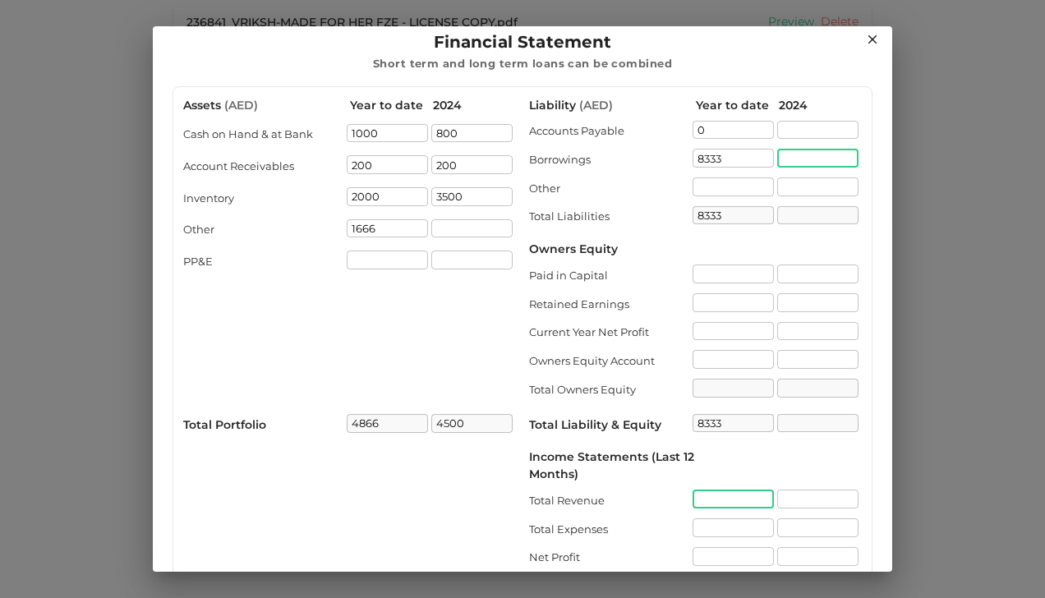
click at [789, 161] on input "liability.borrowings[1].value" at bounding box center [817, 158] width 81 height 19
type input "8000"
click at [825, 255] on div "Owners Equity" at bounding box center [695, 249] width 333 height 17
type input "8000"
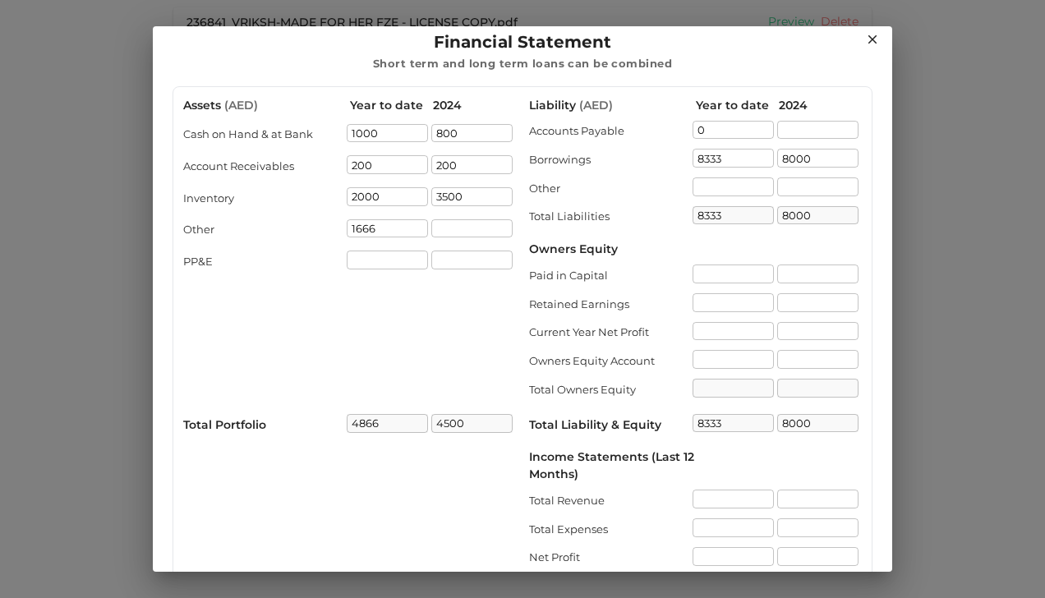
click at [825, 255] on div "Owners Equity" at bounding box center [695, 249] width 333 height 17
click at [710, 131] on input "0" at bounding box center [732, 130] width 81 height 19
type input "500"
click at [792, 130] on input "liability.accountPayable[1].value" at bounding box center [817, 130] width 81 height 19
type input "8833"
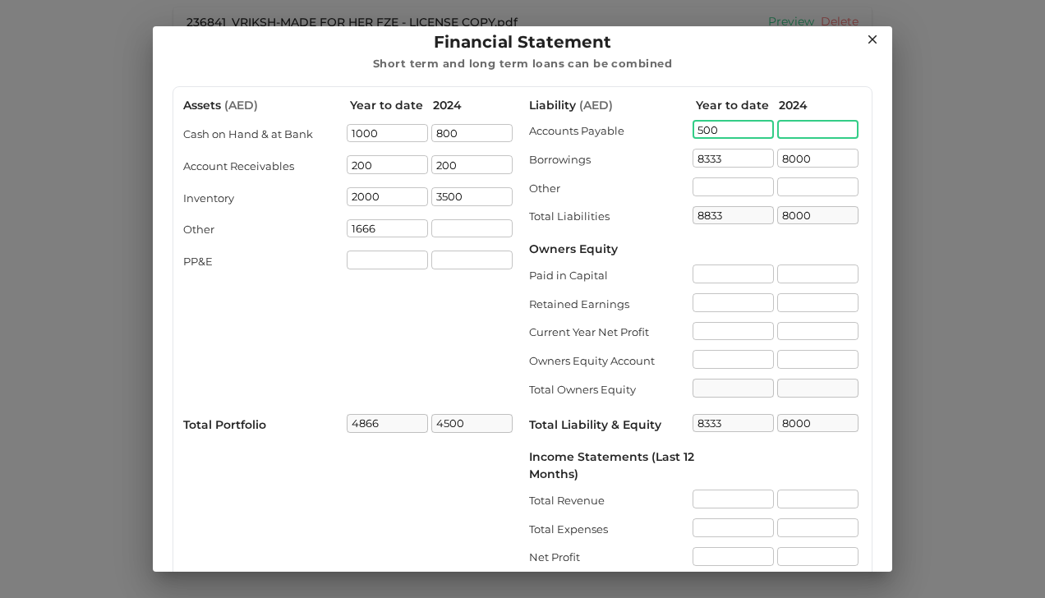
type input "8833"
type input "500"
click at [777, 183] on input "liability.other[1].value" at bounding box center [817, 186] width 81 height 19
type input "8500"
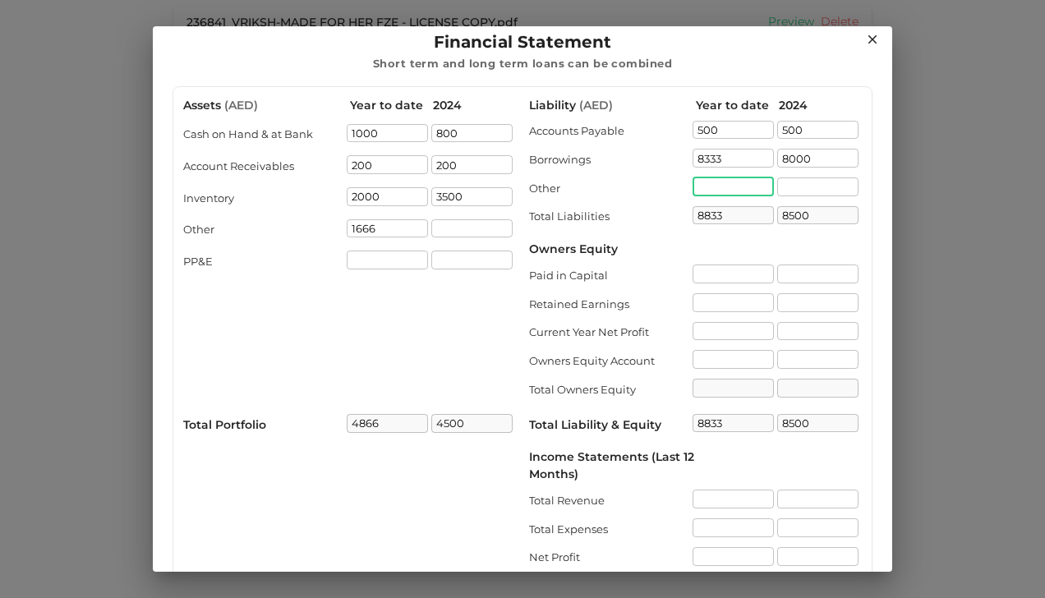
click at [737, 191] on input "liability.other[0].value" at bounding box center [732, 186] width 81 height 19
type input "2000"
click at [778, 177] on input "liability.other[1].value" at bounding box center [817, 186] width 81 height 19
type input "10833"
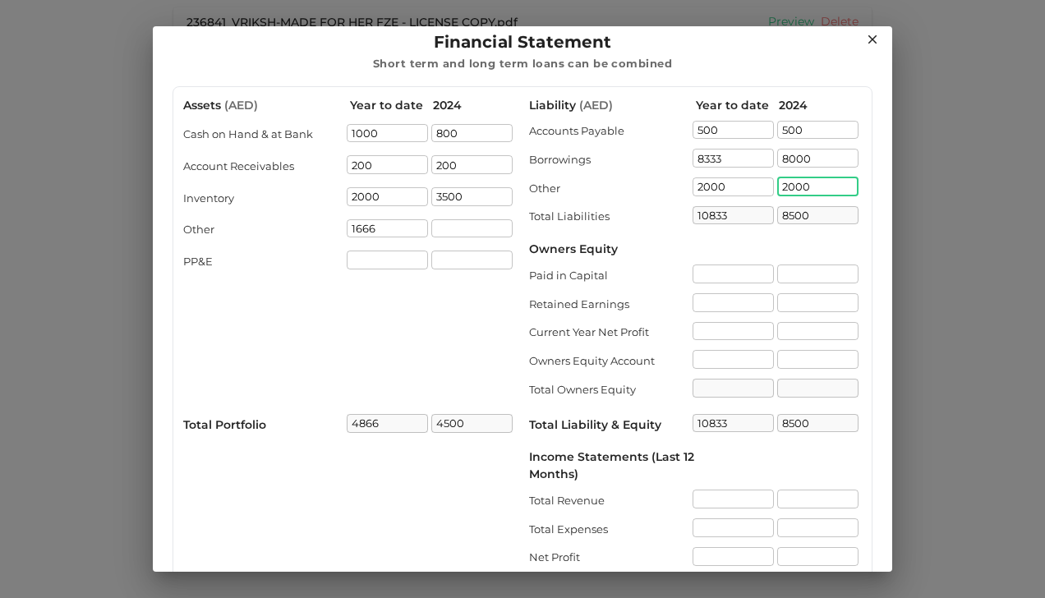
type input "2000"
type input "10500"
click at [719, 263] on div "Liability ( AED ) Year to date 2024 Accounts Payable 500 ​ 500 ​ Borrowings 833…" at bounding box center [695, 333] width 333 height 472
click at [726, 270] on input "liability.paidInCapital[0].value" at bounding box center [732, 273] width 81 height 19
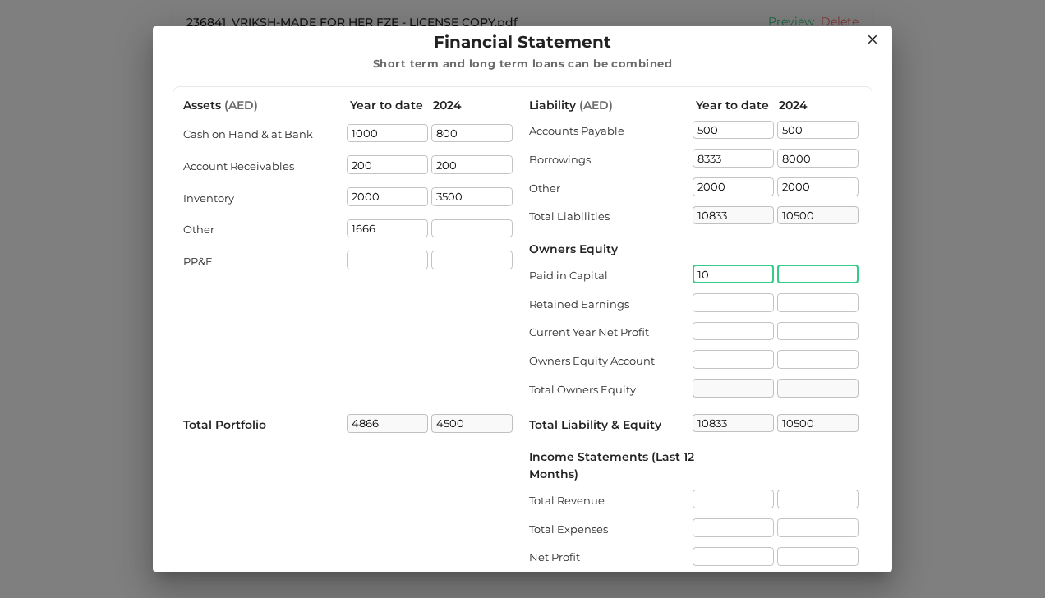
type input "1"
click at [808, 269] on input "liability.paidInCapital[1].value" at bounding box center [817, 273] width 81 height 19
type input "10000"
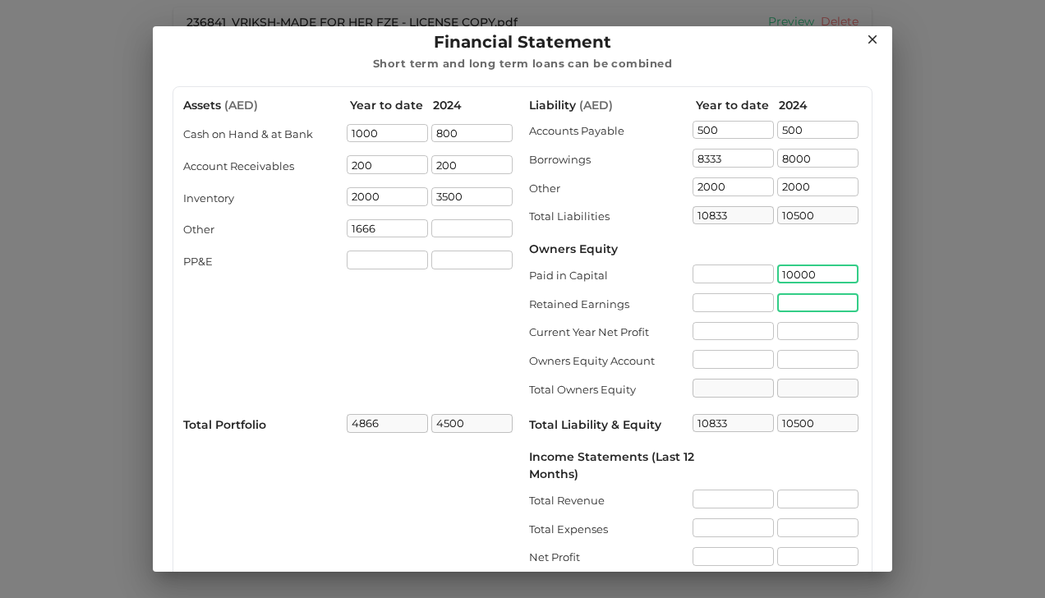
type input "20500"
click at [795, 296] on input "liability.retainedEarnings[1].value" at bounding box center [817, 302] width 81 height 19
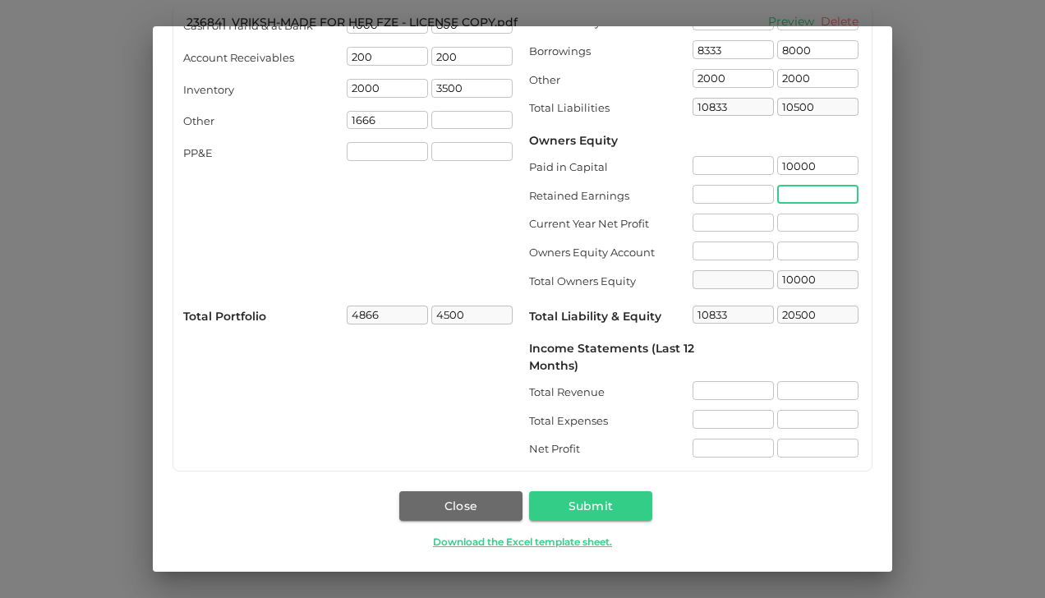
scroll to position [119, 0]
click at [731, 394] on input "incomeStatements.totalRevenue[0].value" at bounding box center [732, 390] width 81 height 19
click at [794, 398] on input "incomeStatements.totalRevenue[1].value" at bounding box center [817, 390] width 81 height 19
click at [800, 423] on input "incomeStatements.totalExpenses[1].value" at bounding box center [817, 419] width 81 height 19
click at [807, 393] on input "2000" at bounding box center [817, 390] width 81 height 19
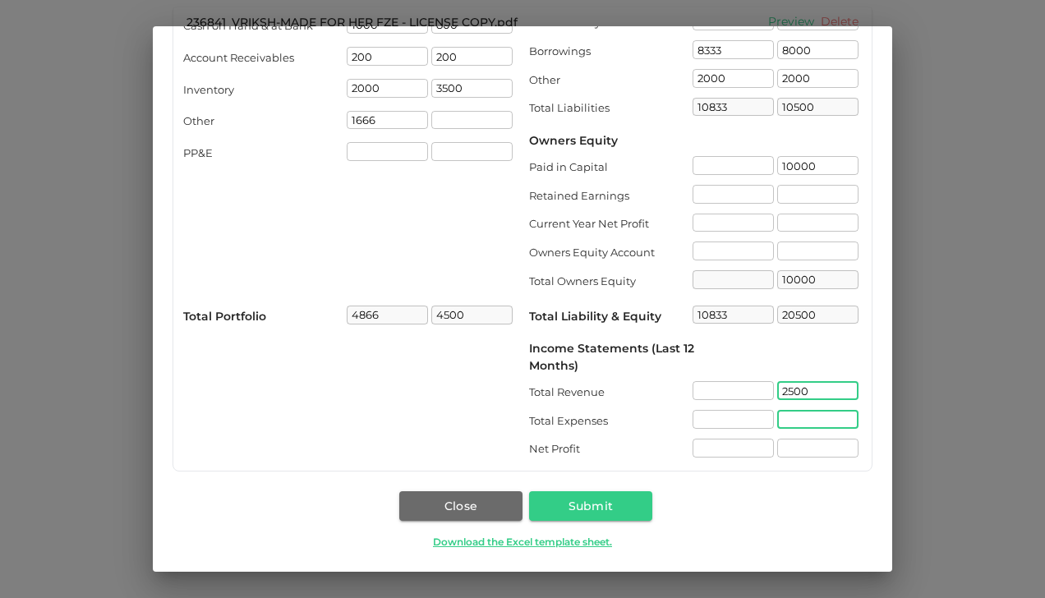
type input "2500"
click at [792, 420] on input "incomeStatements.totalExpenses[1].value" at bounding box center [817, 419] width 81 height 19
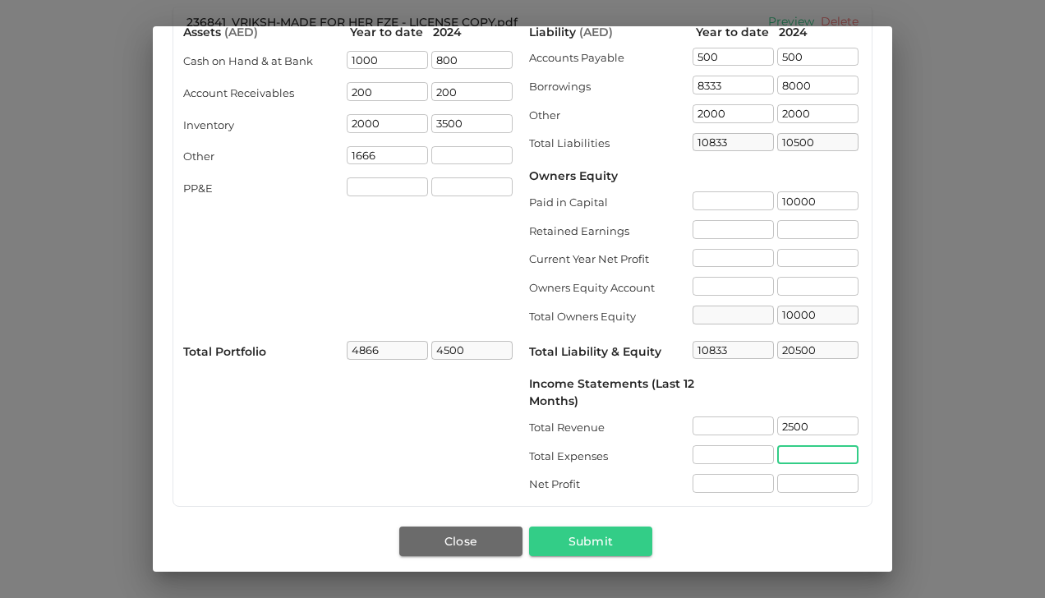
scroll to position [89, 0]
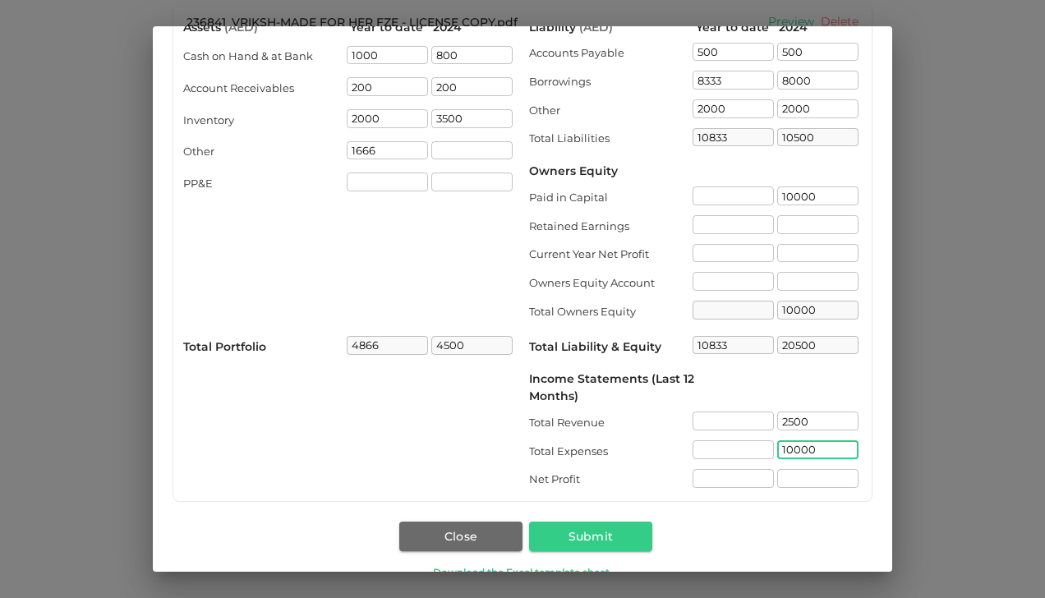
type input "10000"
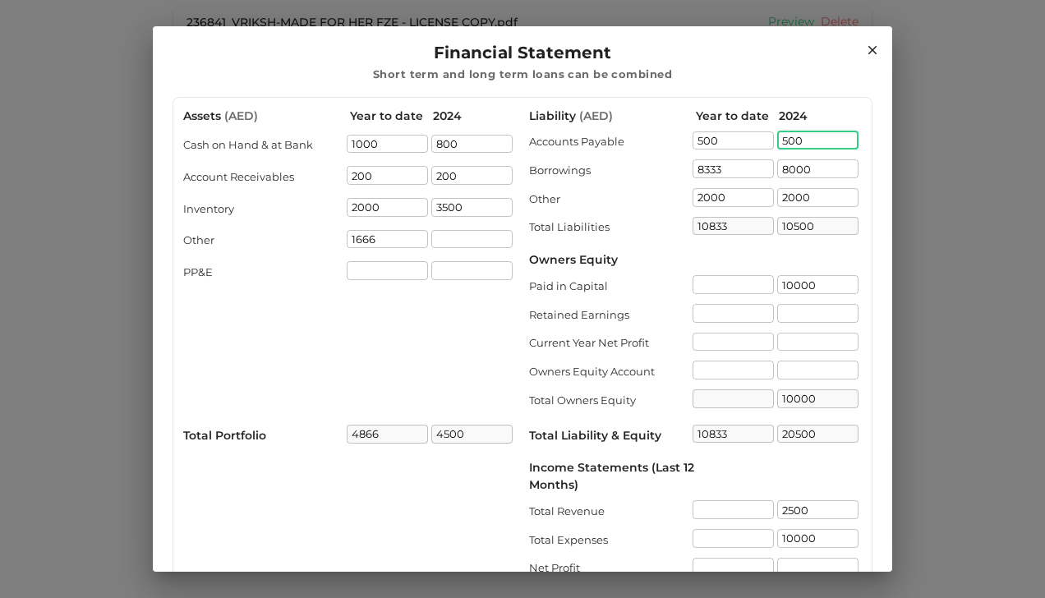
click at [829, 141] on input "500" at bounding box center [817, 140] width 81 height 19
type input "5"
type input "10000"
type input "20000"
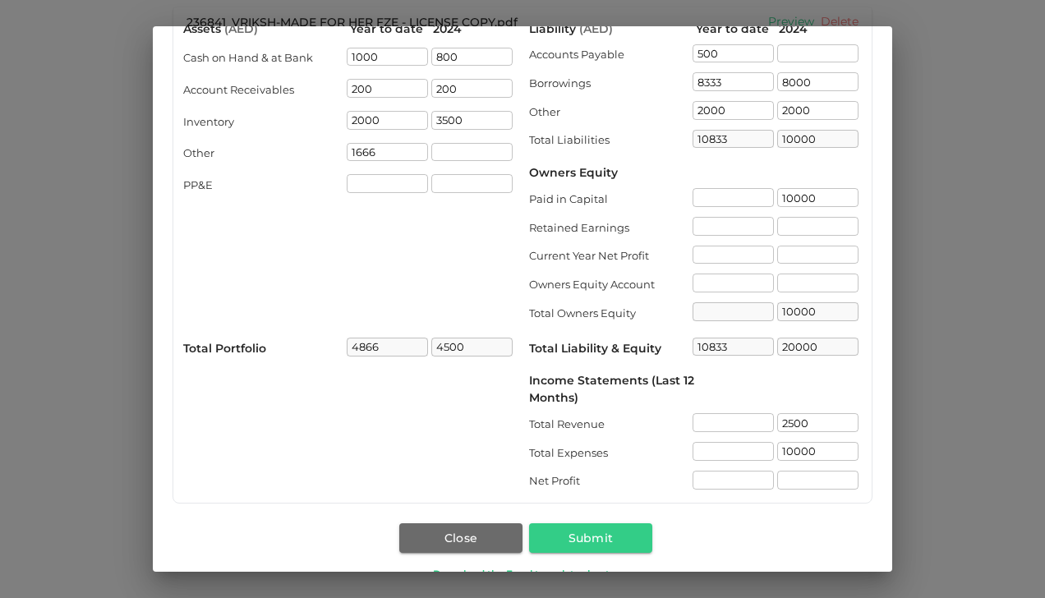
scroll to position [119, 0]
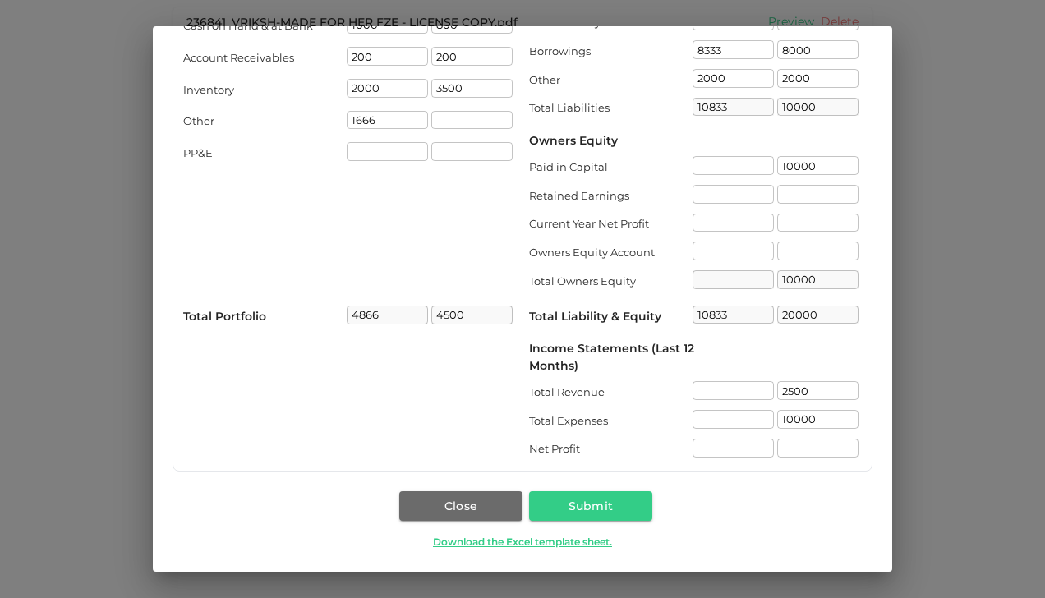
click at [779, 478] on div "Assets ( AED ) Year to date 2024 Cash on Hand & at Bank 1000 ​ 800 ​ Account Re…" at bounding box center [522, 275] width 739 height 595
click at [777, 450] on input "incomeStatements.netProfit[1].value" at bounding box center [817, 448] width 81 height 19
click at [736, 394] on input "incomeStatements.totalRevenue[0].value" at bounding box center [732, 390] width 81 height 19
type input "1000"
click at [733, 418] on input "incomeStatements.totalExpenses[0].value" at bounding box center [732, 419] width 81 height 19
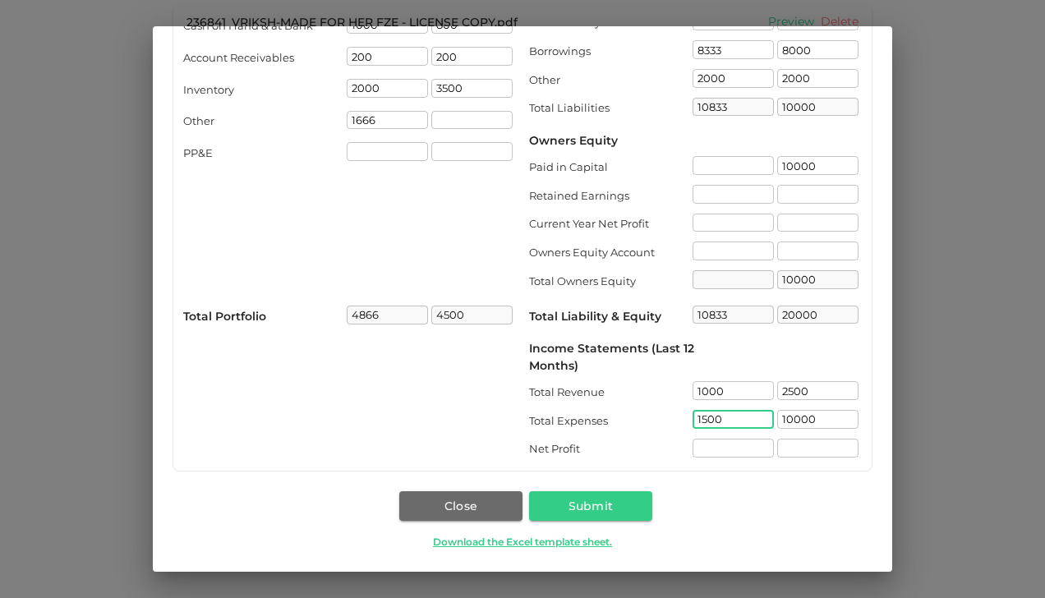
type input "1500"
click at [744, 468] on div "Assets ( AED ) Year to date 2024 Cash on Hand & at Bank 1000 ​ 800 ​ Account Re…" at bounding box center [522, 225] width 700 height 494
drag, startPoint x: 726, startPoint y: 453, endPoint x: 636, endPoint y: 445, distance: 90.7
click at [636, 445] on div "Net Profit" at bounding box center [610, 449] width 163 height 16
click at [782, 453] on input "incomeStatements.netProfit[1].value" at bounding box center [817, 448] width 81 height 19
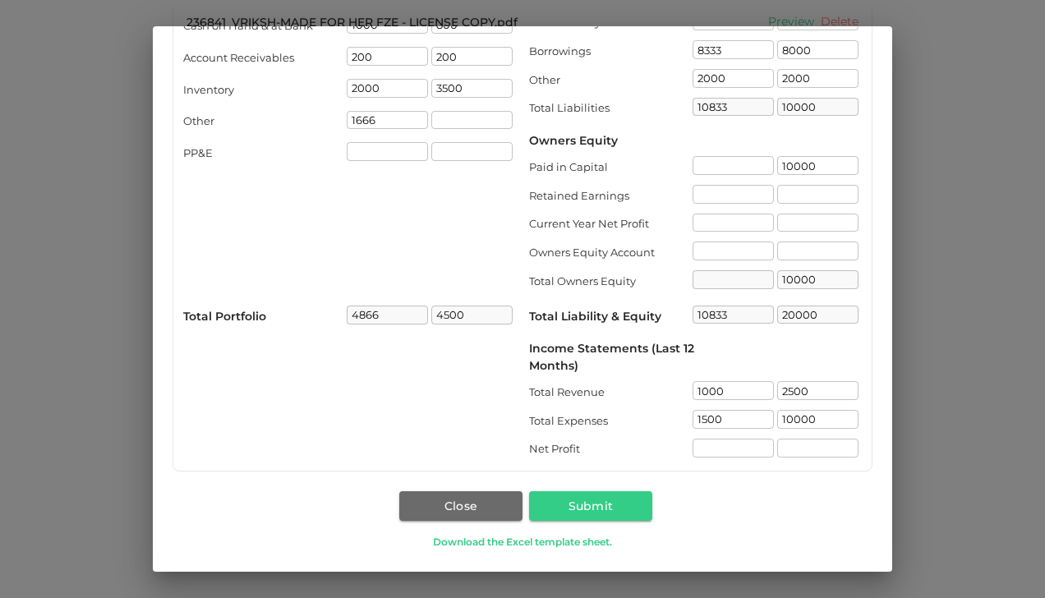
click at [542, 542] on link "Download the Excel template sheet." at bounding box center [522, 542] width 259 height 16
click at [540, 504] on button "Submit" at bounding box center [590, 506] width 123 height 30
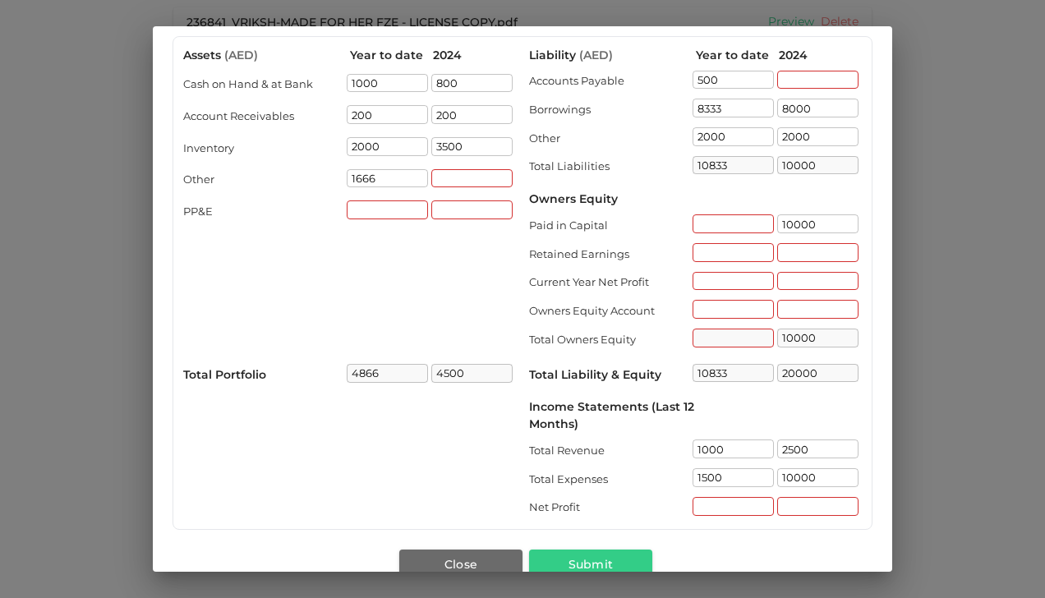
scroll to position [73, 0]
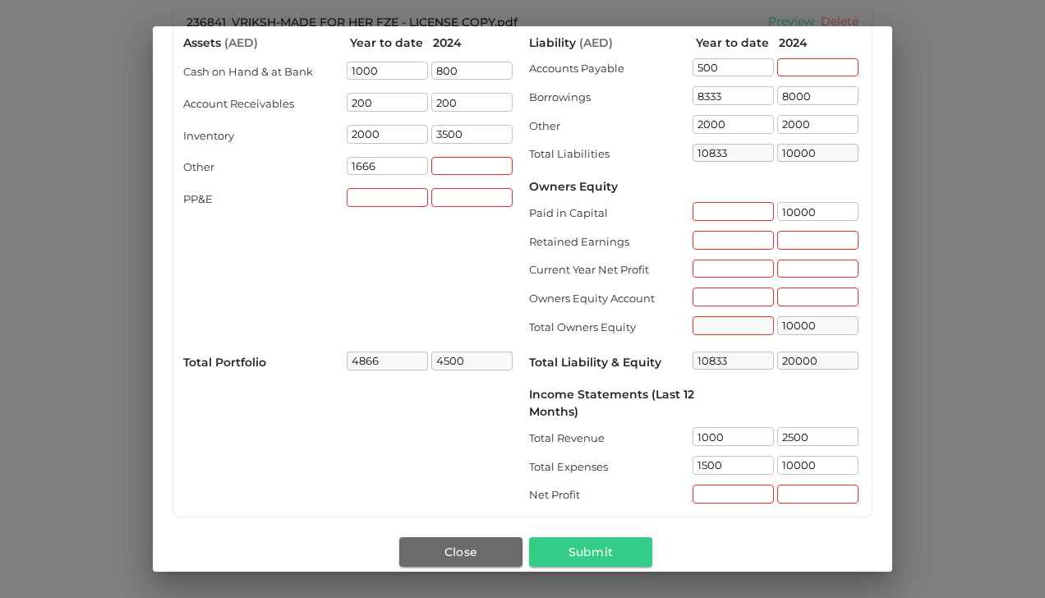
click at [472, 175] on div "​" at bounding box center [471, 168] width 81 height 22
click at [474, 159] on input "assets.other[1].value" at bounding box center [471, 166] width 81 height 19
type input "1"
type input "500"
type input "5000"
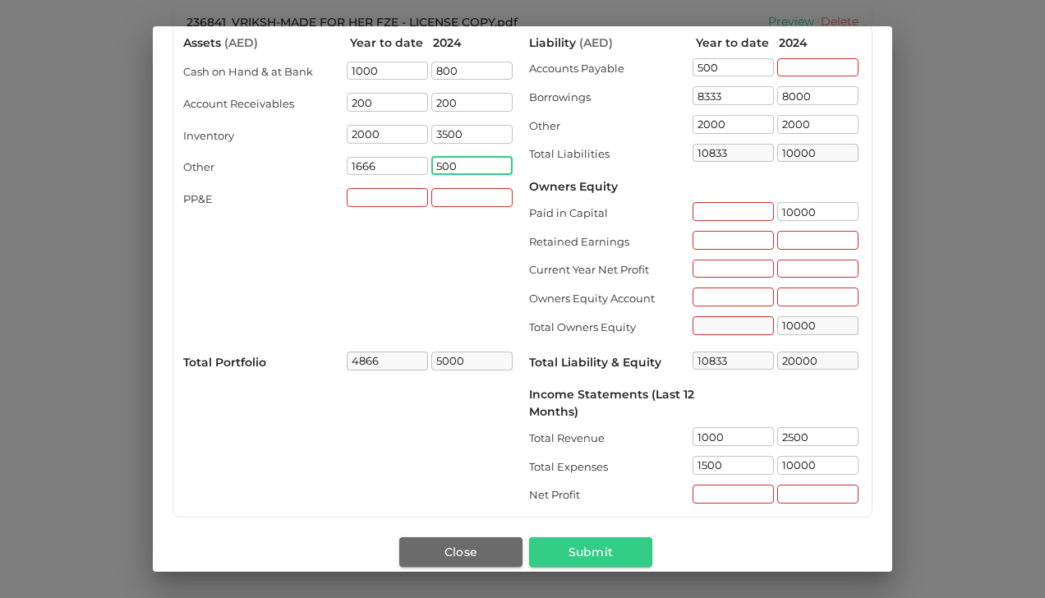
click at [428, 225] on div "Assets ( AED ) Year to date 2024 Cash on Hand & at Bank 1000 ​ 800 ​ Account Re…" at bounding box center [349, 270] width 333 height 472
click at [416, 200] on input "assets.ppAndE[0].value" at bounding box center [387, 197] width 81 height 19
click at [716, 212] on input "liability.paidInCapital[0].value" at bounding box center [732, 211] width 81 height 19
type input "0"
click at [716, 231] on input "liability.retainedEarnings[0].value" at bounding box center [732, 240] width 81 height 19
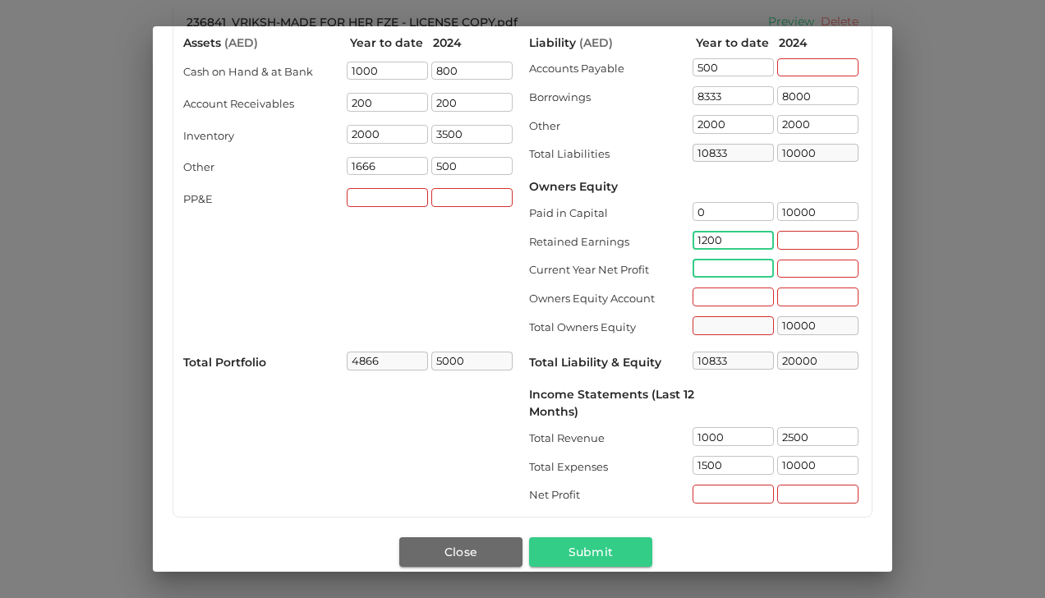
type input "1200"
type input "12033"
click at [746, 264] on input "liability.currentYearNetProfit[0].value" at bounding box center [732, 268] width 81 height 19
click at [788, 237] on input "liability.retainedEarnings[1].value" at bounding box center [817, 240] width 81 height 19
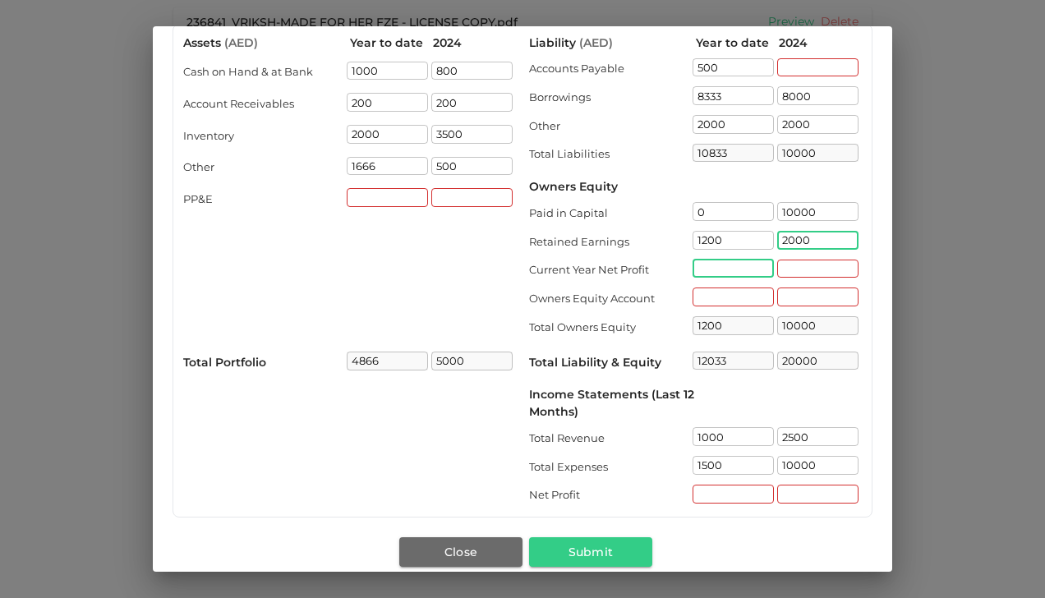
type input "2000"
click at [723, 273] on input "liability.currentYearNetProfit[0].value" at bounding box center [732, 268] width 81 height 19
type input "12000"
type input "22000"
type input "1200"
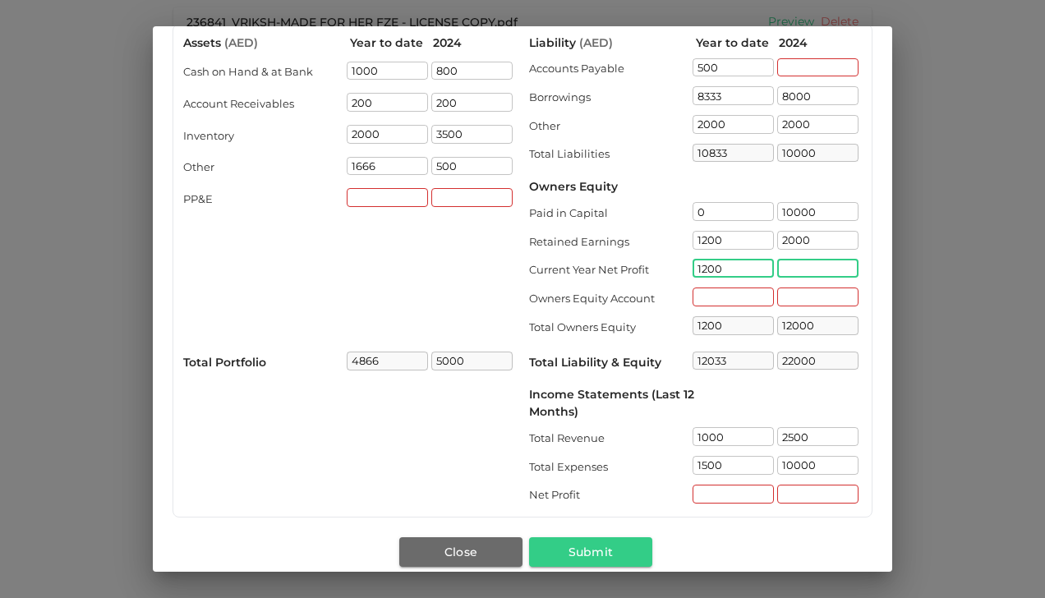
click at [790, 274] on input "liability.currentYearNetProfit[1].value" at bounding box center [817, 268] width 81 height 19
type input "2400"
type input "13233"
click at [723, 264] on input "1200" at bounding box center [732, 268] width 81 height 19
type input "1"
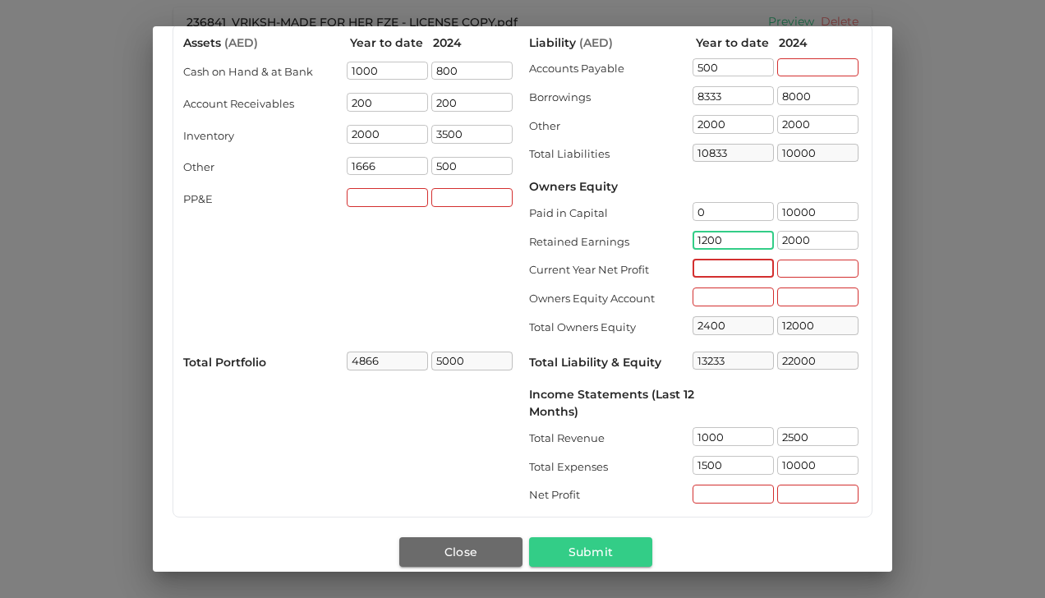
click at [723, 244] on input "1200" at bounding box center [732, 240] width 81 height 19
type input "1200"
type input "12033"
type input "1"
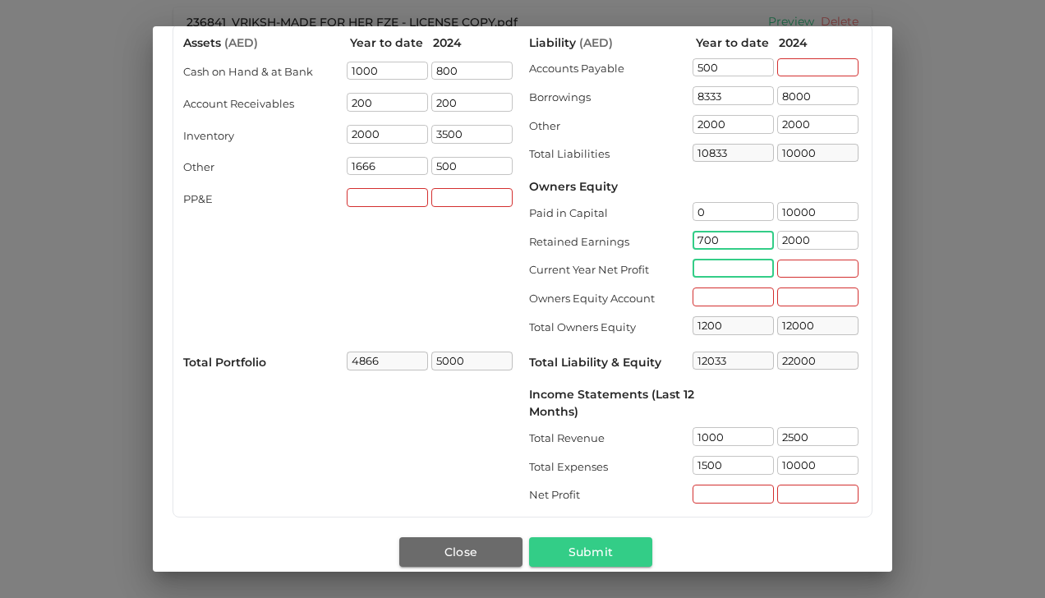
type input "700"
click at [725, 261] on input "liability.currentYearNetProfit[0].value" at bounding box center [732, 268] width 81 height 19
type input "700"
type input "11533"
type input "500"
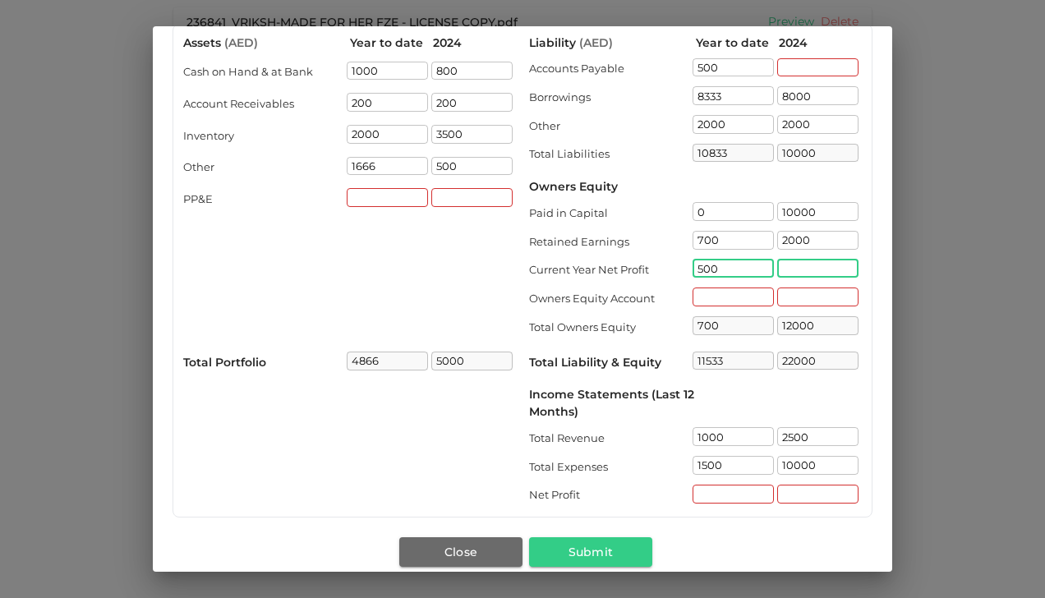
type input "1200"
type input "12033"
click at [777, 277] on input "liability.currentYearNetProfit[1].value" at bounding box center [817, 268] width 81 height 19
type input "2000"
type input "14000"
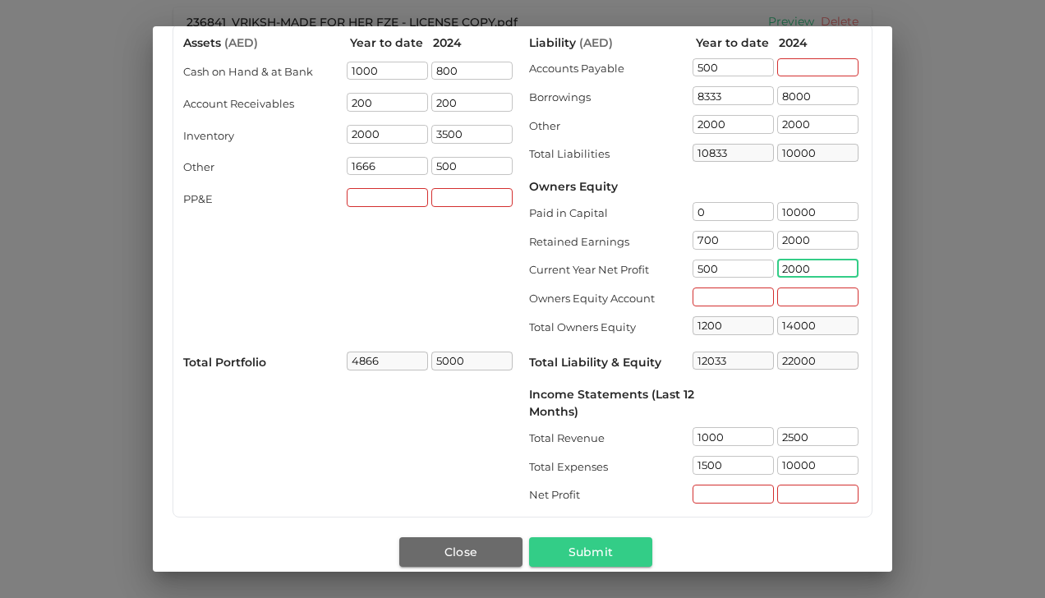
type input "24000"
click at [801, 286] on div "Liability ( AED ) Year to date 2024 Accounts Payable 500 ​ ​ Borrowings 8333 ​ …" at bounding box center [695, 270] width 333 height 472
click at [798, 271] on input "2000" at bounding box center [817, 268] width 81 height 19
type input "2"
type input "1000"
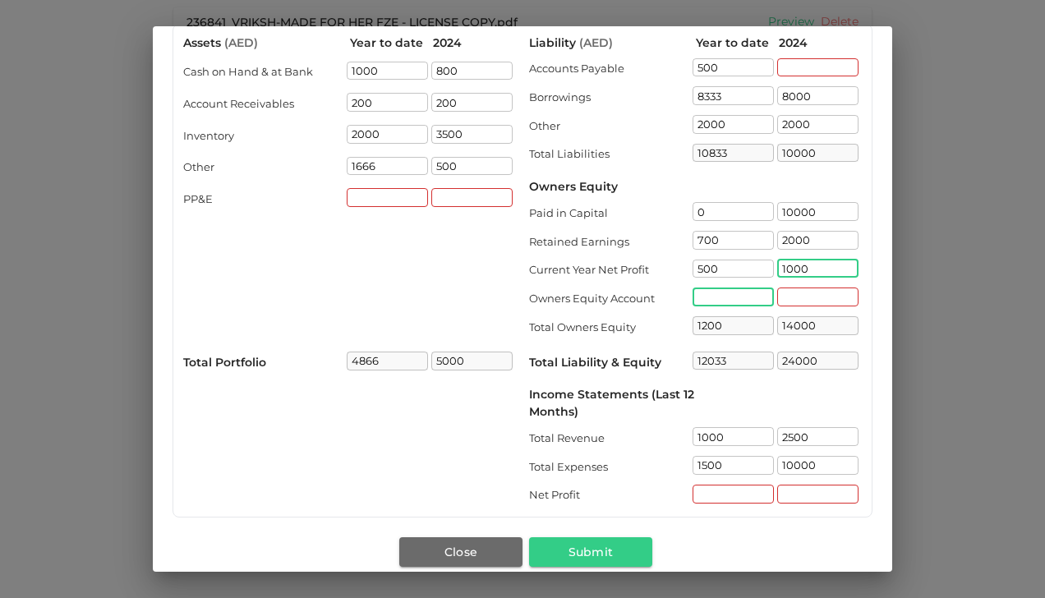
click at [726, 292] on input "liability.ownersEquityAccount[0].value" at bounding box center [732, 296] width 81 height 19
type input "13000"
type input "23000"
click at [709, 501] on input "incomeStatements.netProfit[0].value" at bounding box center [732, 494] width 81 height 19
click at [754, 488] on input "incomeStatements.netProfit[0].value" at bounding box center [732, 494] width 81 height 19
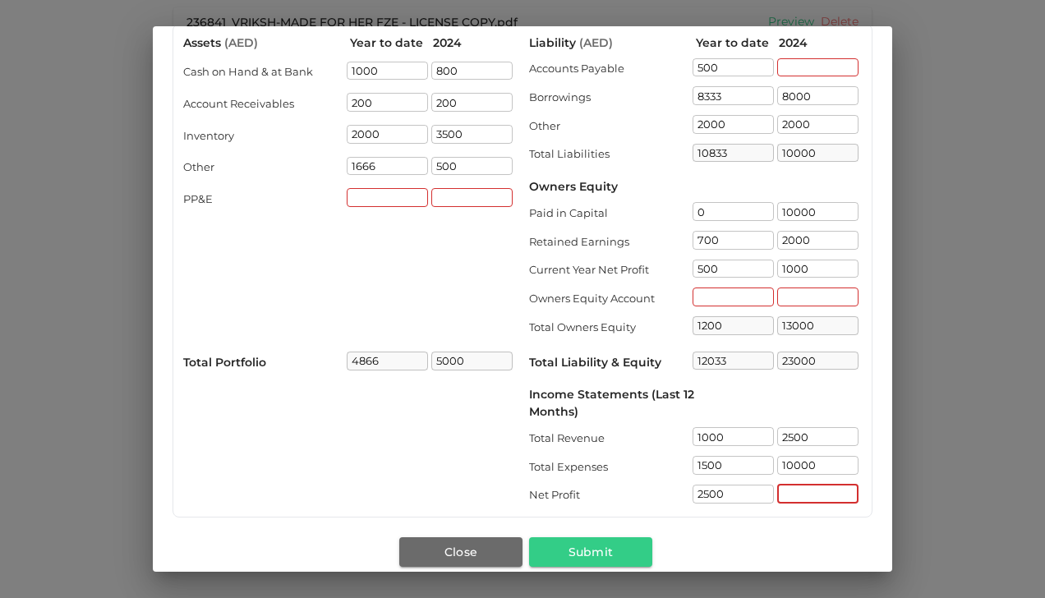
drag, startPoint x: 806, startPoint y: 498, endPoint x: 714, endPoint y: 565, distance: 114.0
click at [714, 565] on div "Assets ( AED ) Year to date 2024 Cash on Hand & at Bank 1000 ​ 800 ​ Account Re…" at bounding box center [522, 321] width 739 height 595
click at [739, 494] on input "2500" at bounding box center [732, 494] width 81 height 19
type input "2"
type input "1000"
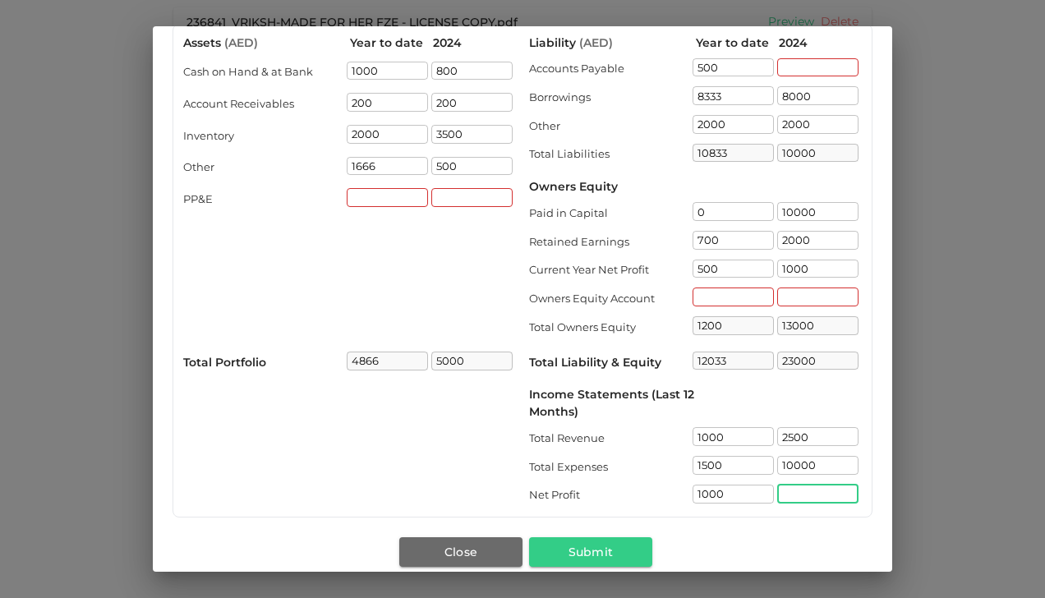
click at [777, 494] on input "incomeStatements.netProfit[1].value" at bounding box center [817, 494] width 81 height 19
type input "1000"
click at [801, 544] on div "Close Submit Download the Excel template sheet." at bounding box center [522, 565] width 700 height 71
click at [798, 305] on input "liability.ownersEquityAccount[1].value" at bounding box center [817, 296] width 81 height 19
click at [696, 299] on input "liability.ownersEquityAccount[0].value" at bounding box center [732, 296] width 81 height 19
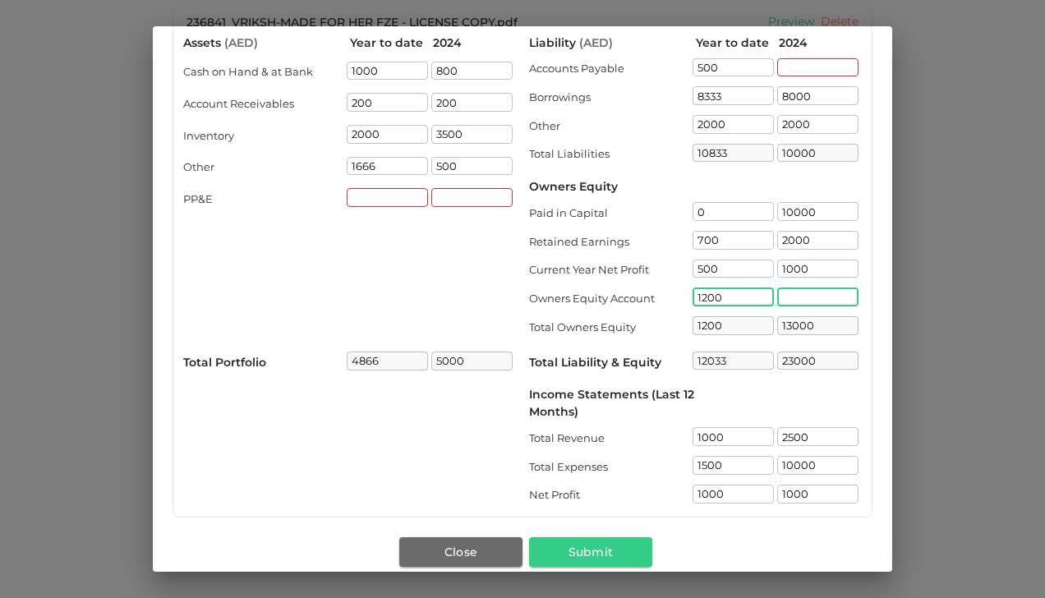
type input "1200"
type input "2400"
type input "13233"
click at [777, 290] on input "liability.ownersEquityAccount[1].value" at bounding box center [817, 296] width 81 height 19
type input "1200"
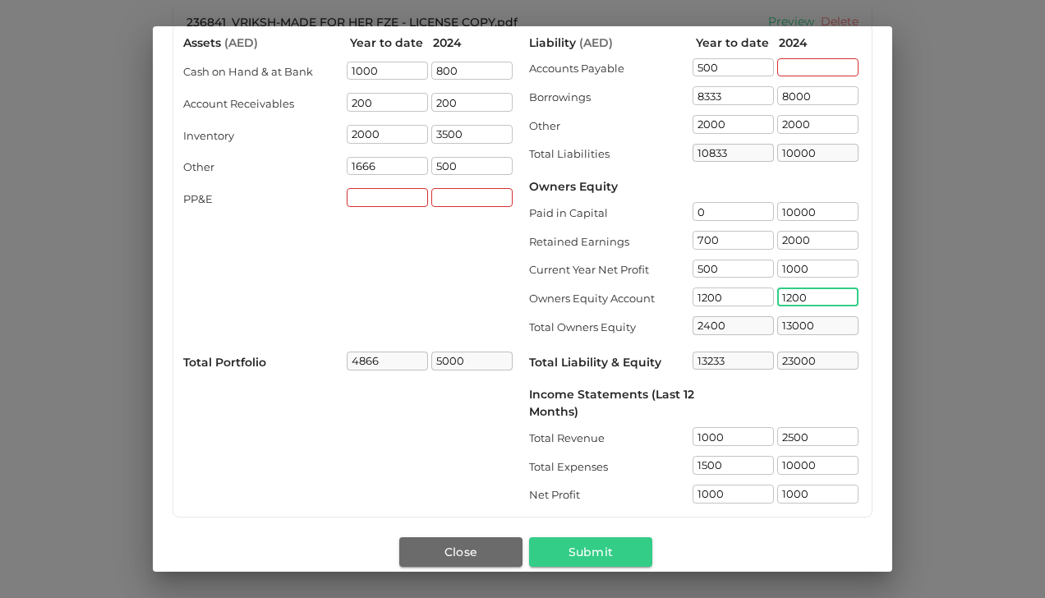
click at [834, 399] on div "Income Statements (Last 12 Months)" at bounding box center [695, 403] width 333 height 34
type input "14200"
type input "24200"
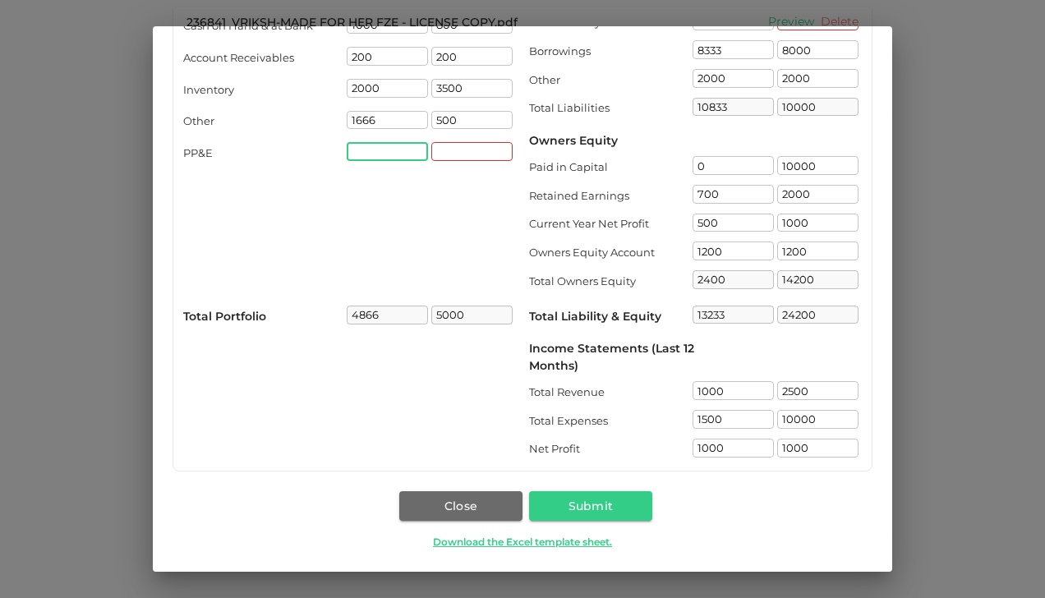
click at [402, 143] on input "assets.ppAndE[0].value" at bounding box center [387, 151] width 81 height 19
click at [196, 158] on div "PP&E" at bounding box center [264, 153] width 163 height 16
click at [393, 145] on input "assets.ppAndE[0].value" at bounding box center [387, 151] width 81 height 19
type input "500"
click at [436, 149] on input "assets.ppAndE[1].value" at bounding box center [471, 151] width 81 height 19
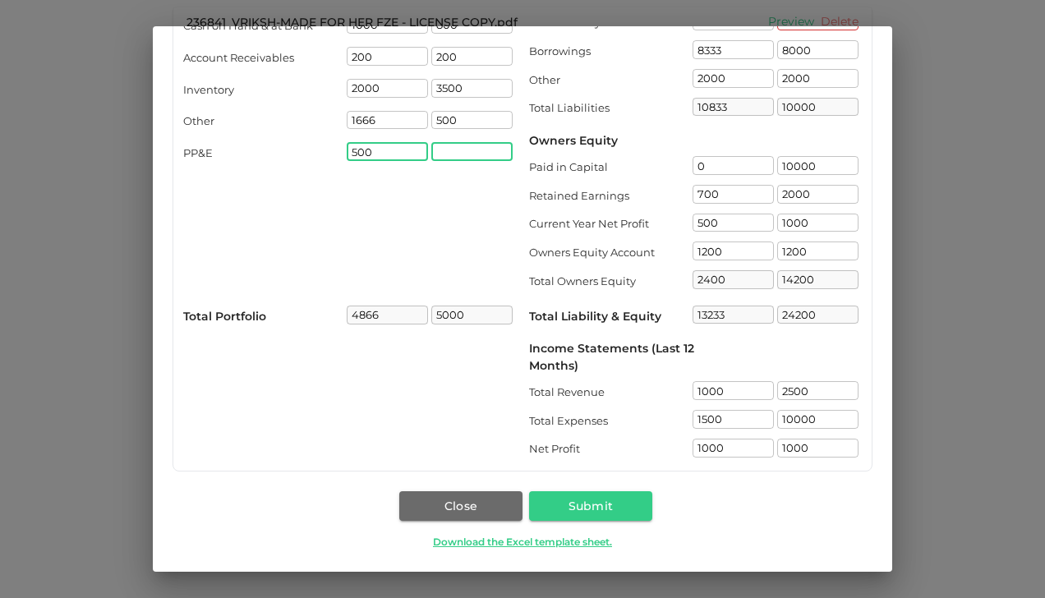
type input "5366"
type input "500"
click at [616, 504] on button "Submit" at bounding box center [590, 506] width 123 height 30
type input "5500"
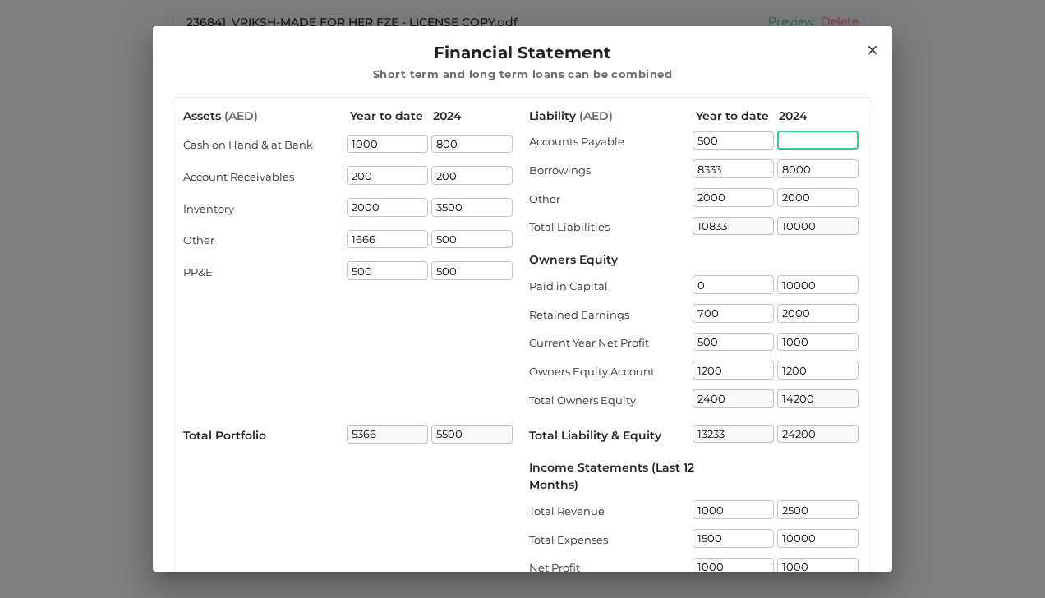
click at [820, 145] on input "liability.accountPayable[1].value" at bounding box center [817, 140] width 81 height 19
type input "0"
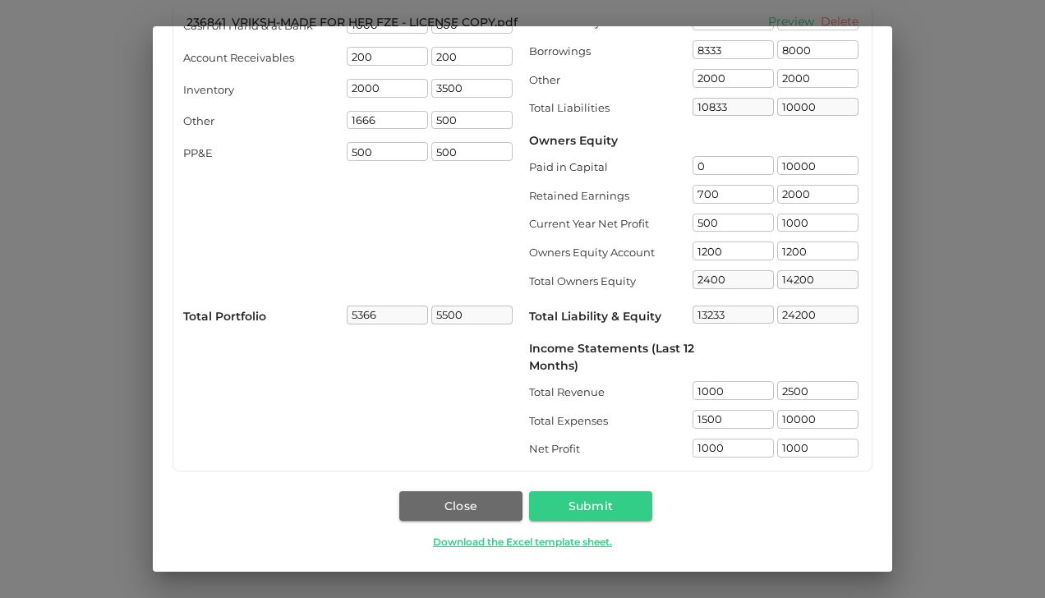
click at [583, 488] on div "Close Submit Download the Excel template sheet." at bounding box center [522, 520] width 700 height 71
click at [609, 505] on button "Submit" at bounding box center [590, 506] width 123 height 30
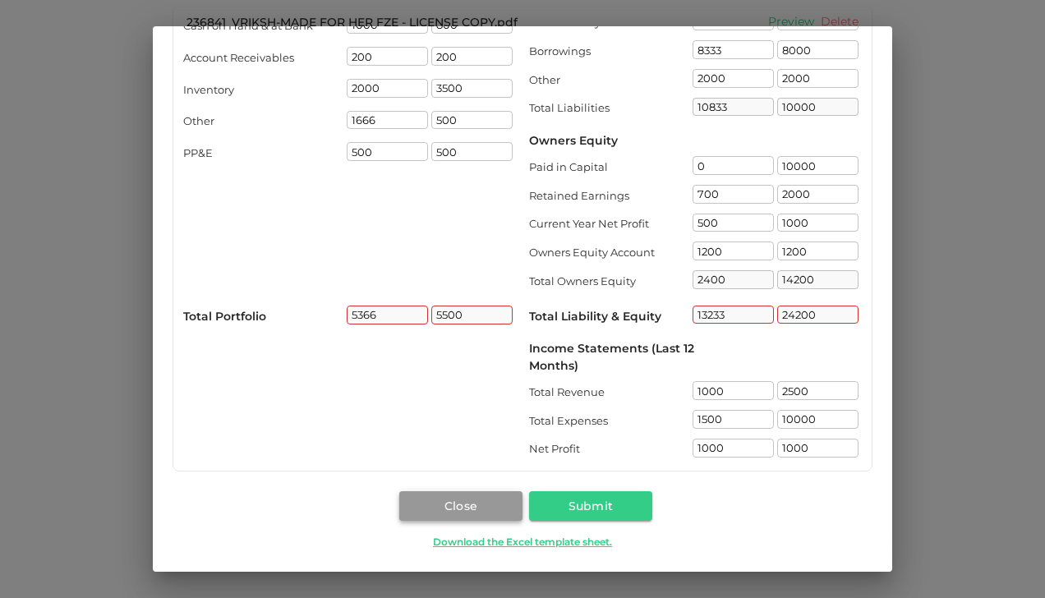
click at [427, 514] on button "Close" at bounding box center [460, 506] width 123 height 30
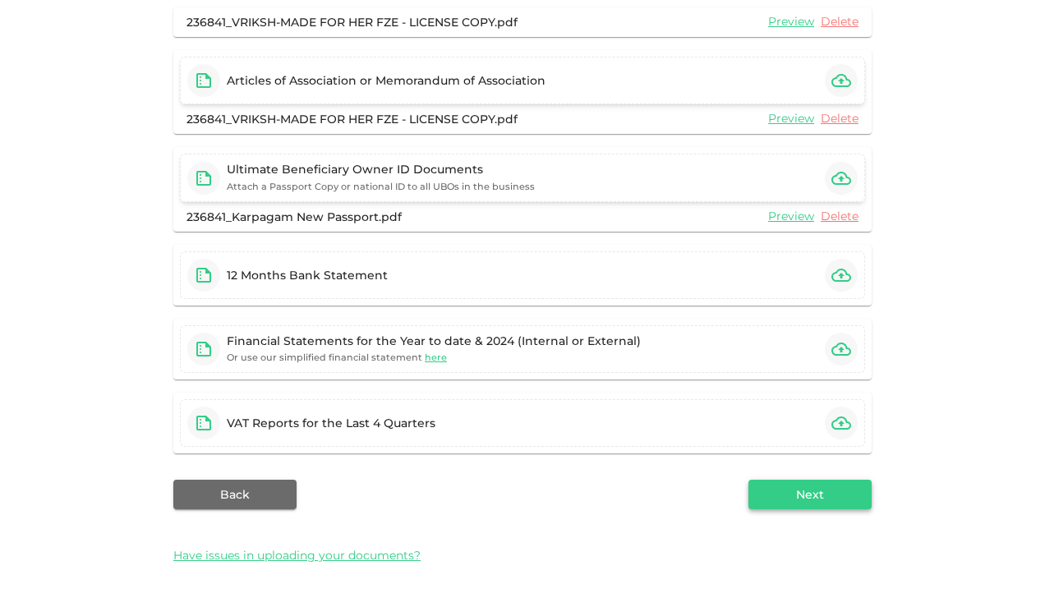
click at [820, 480] on button "Next" at bounding box center [809, 495] width 123 height 30
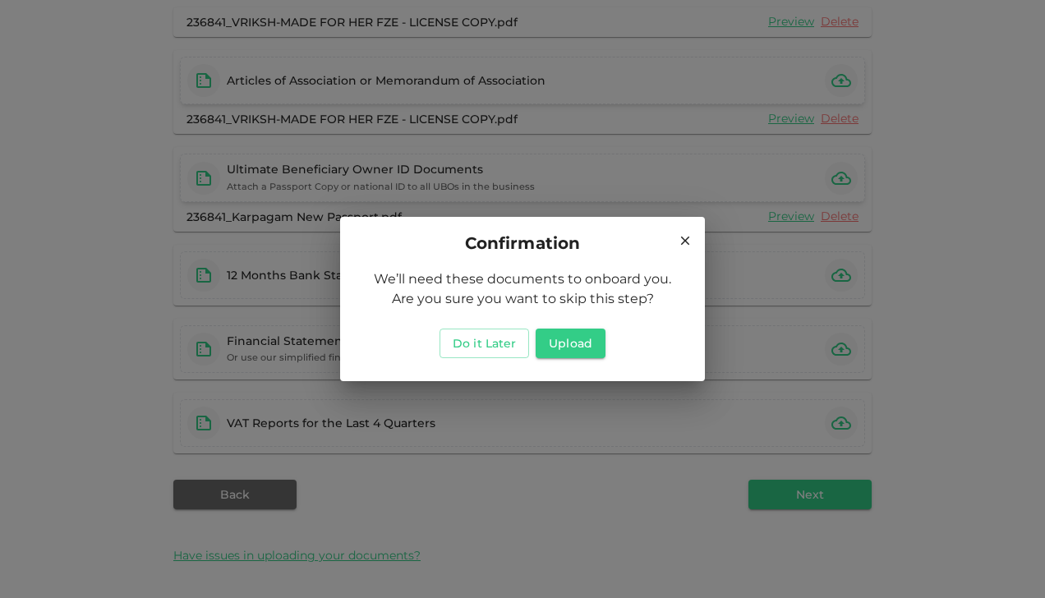
click at [687, 236] on icon at bounding box center [684, 240] width 15 height 15
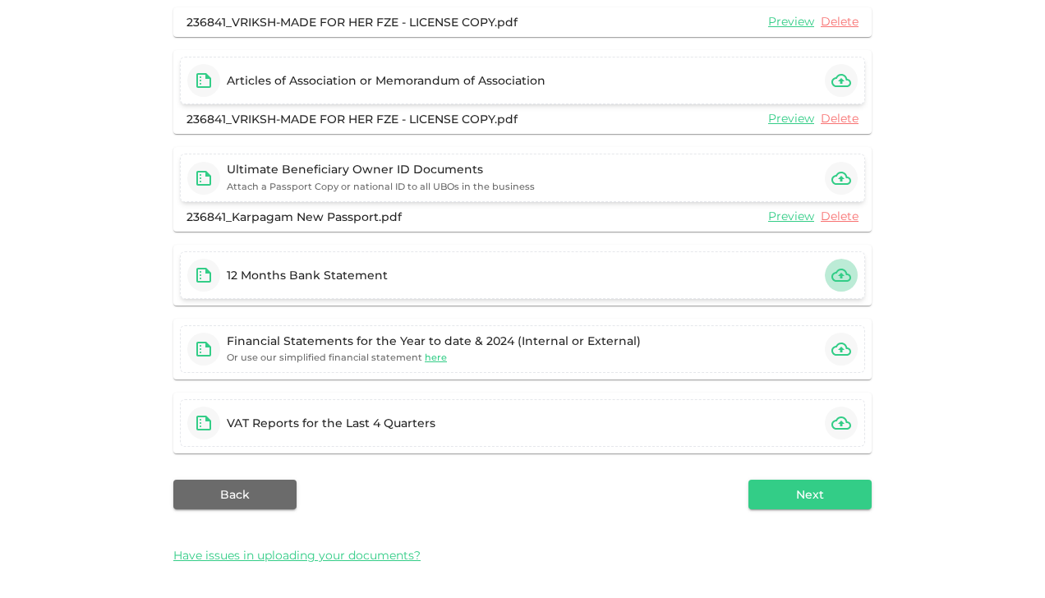
click at [831, 276] on icon "button" at bounding box center [841, 275] width 20 height 20
click at [836, 489] on button "Next" at bounding box center [809, 495] width 123 height 30
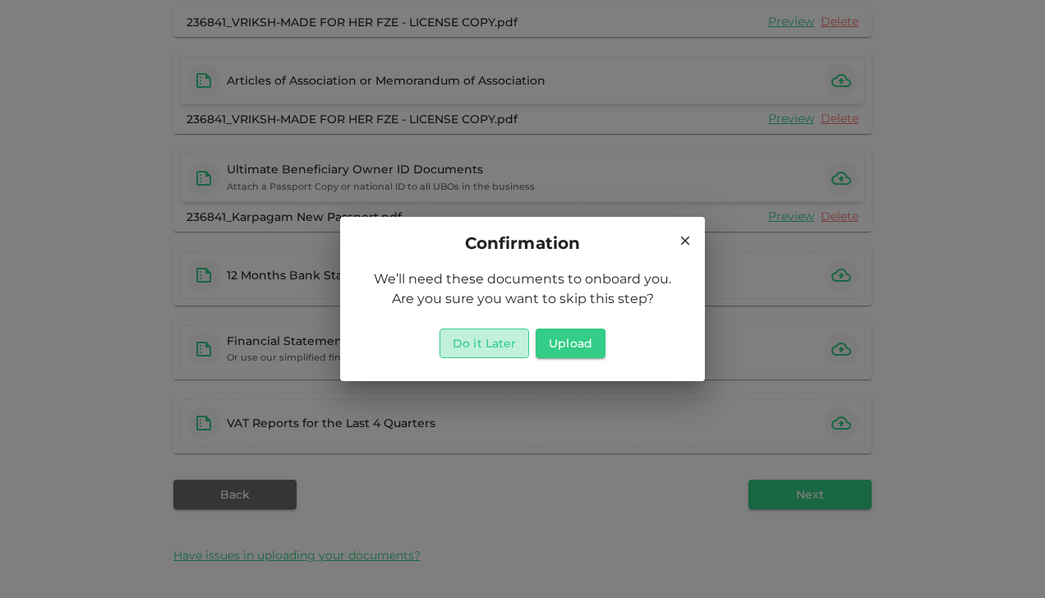
click at [480, 340] on button "Do it Later" at bounding box center [484, 343] width 90 height 30
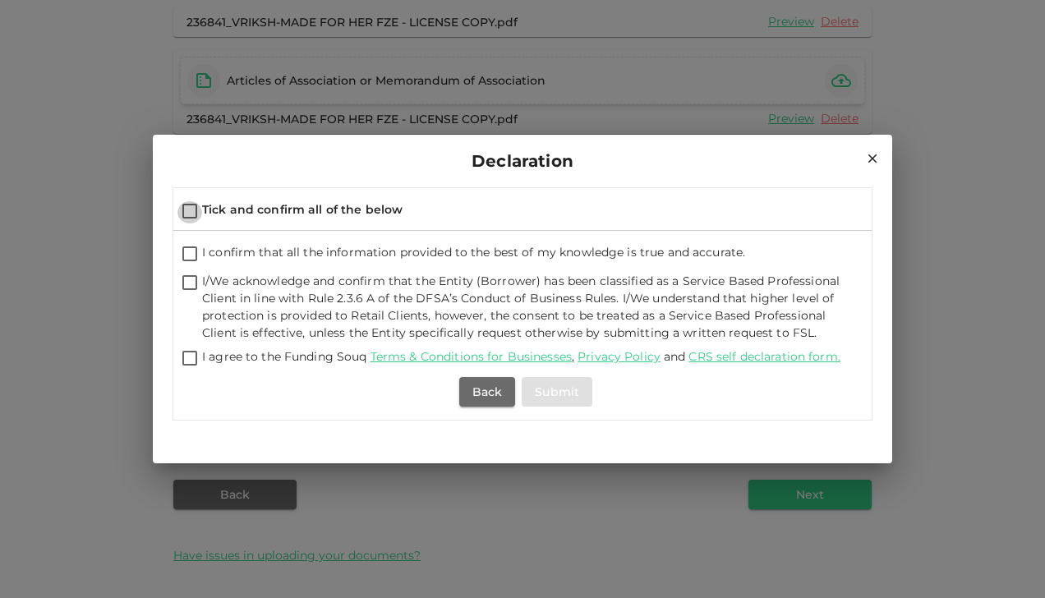
click at [192, 212] on input "Tick and confirm all of the below" at bounding box center [189, 212] width 25 height 22
checkbox input "true"
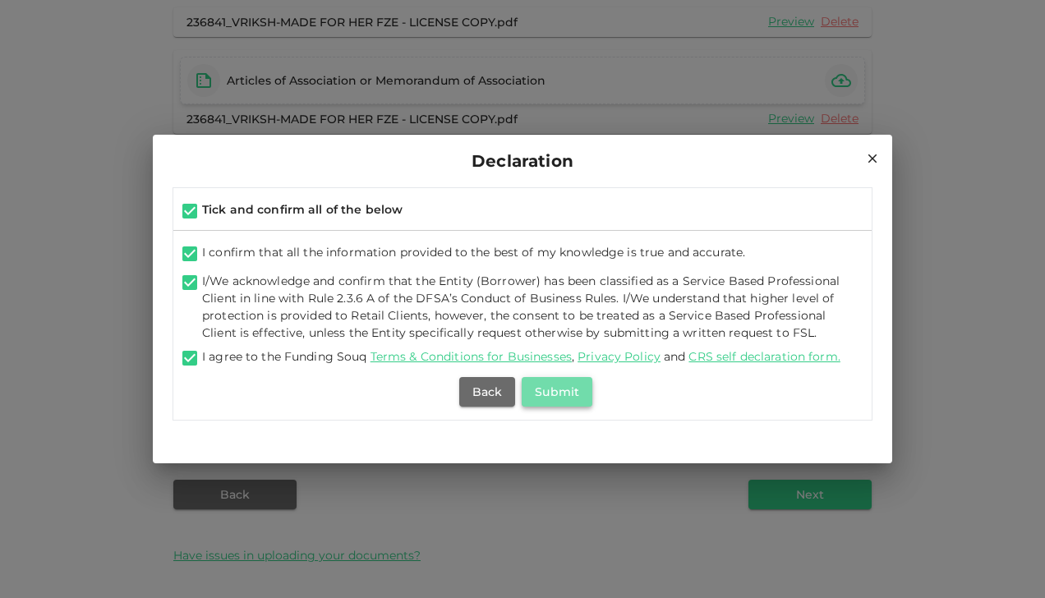
click at [555, 397] on button "Submit" at bounding box center [556, 392] width 71 height 30
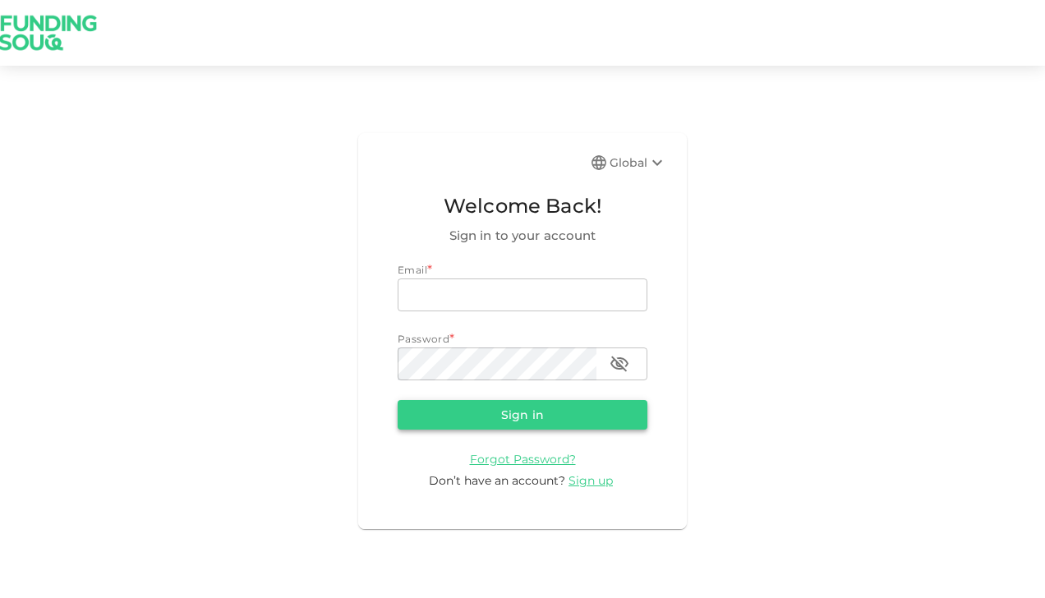
type input "vrikshherbals@gmail.com"
click at [537, 412] on button "Sign in" at bounding box center [522, 415] width 250 height 30
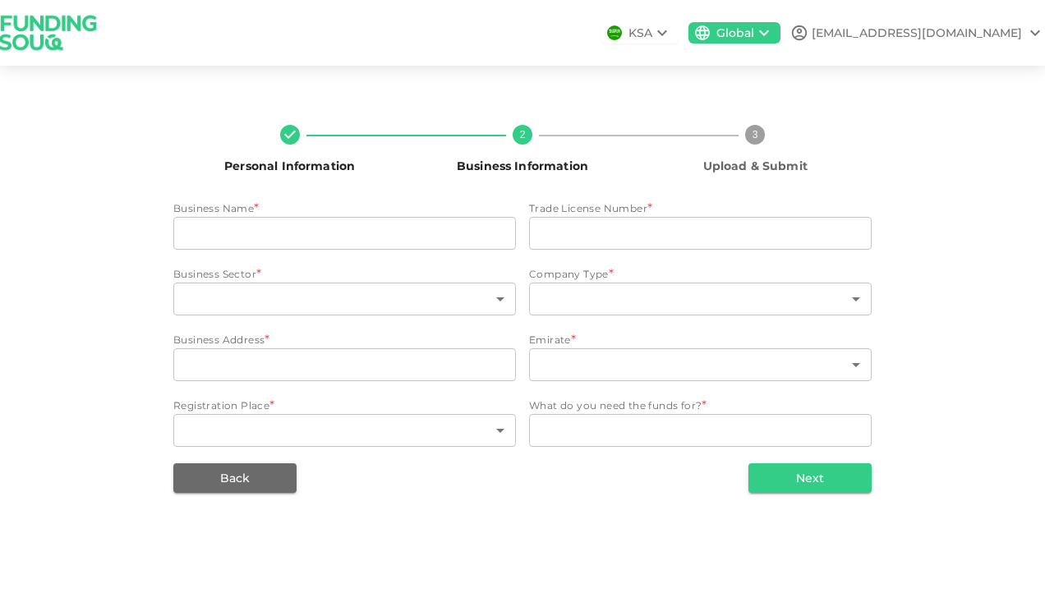
type input "Vriksh-Made For Her"
type input "19291/2024"
type input "132"
type input "2"
type input "Flat:602, El Jardin Residence, Al Furjan"
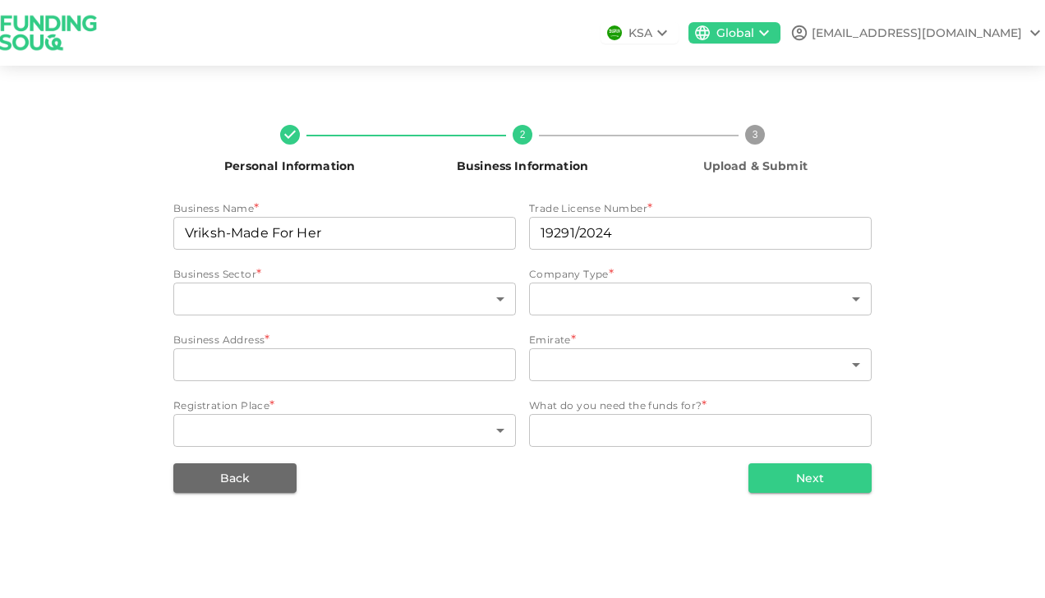
type input "3"
type input "56"
type textarea "We require the funds to scale up production, expand distribution, and amplify a…"
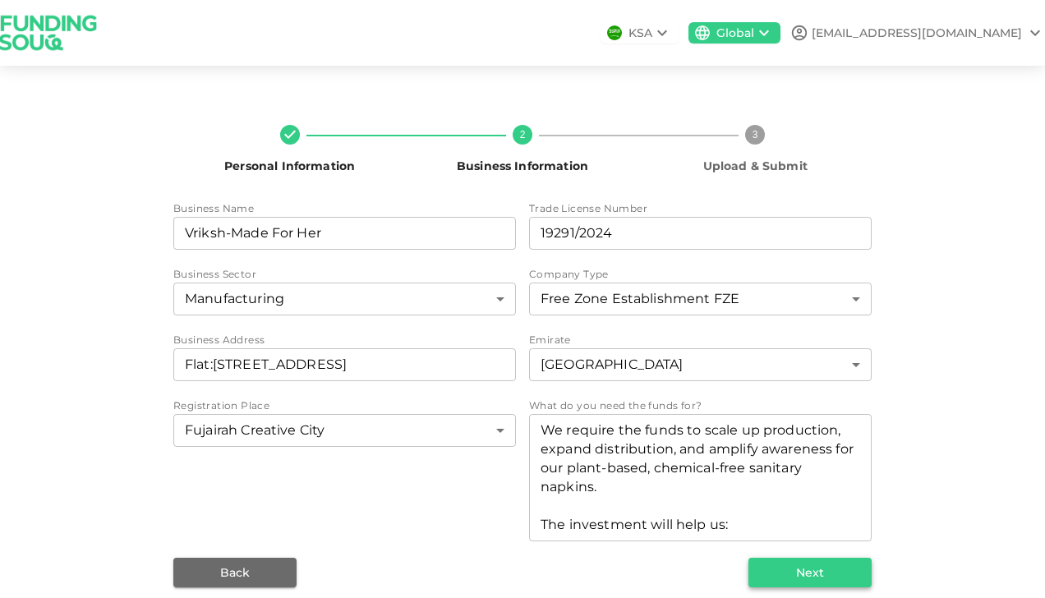
click at [765, 577] on button "Next" at bounding box center [809, 573] width 123 height 30
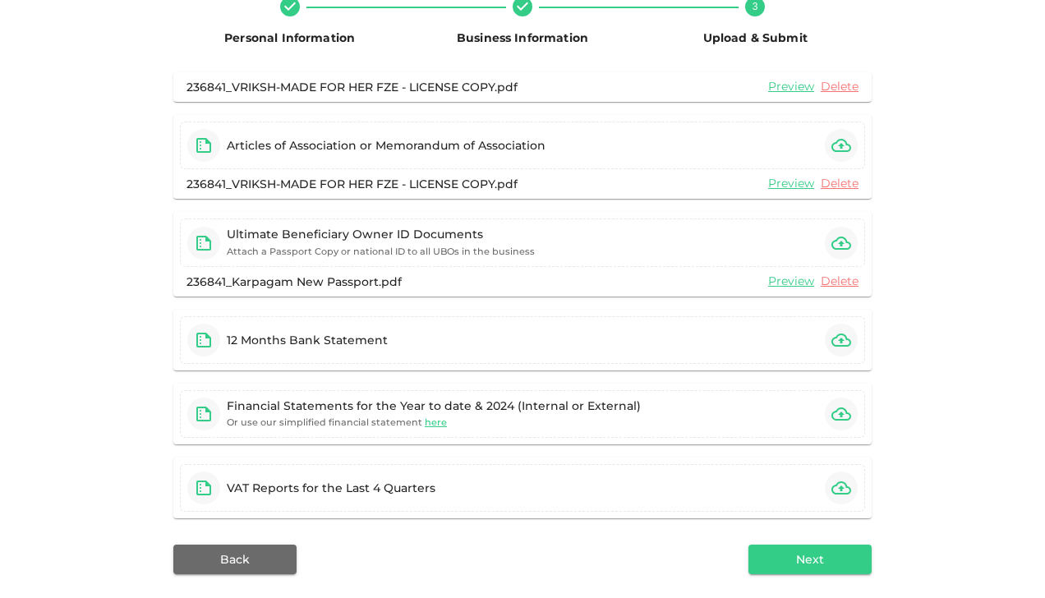
scroll to position [193, 0]
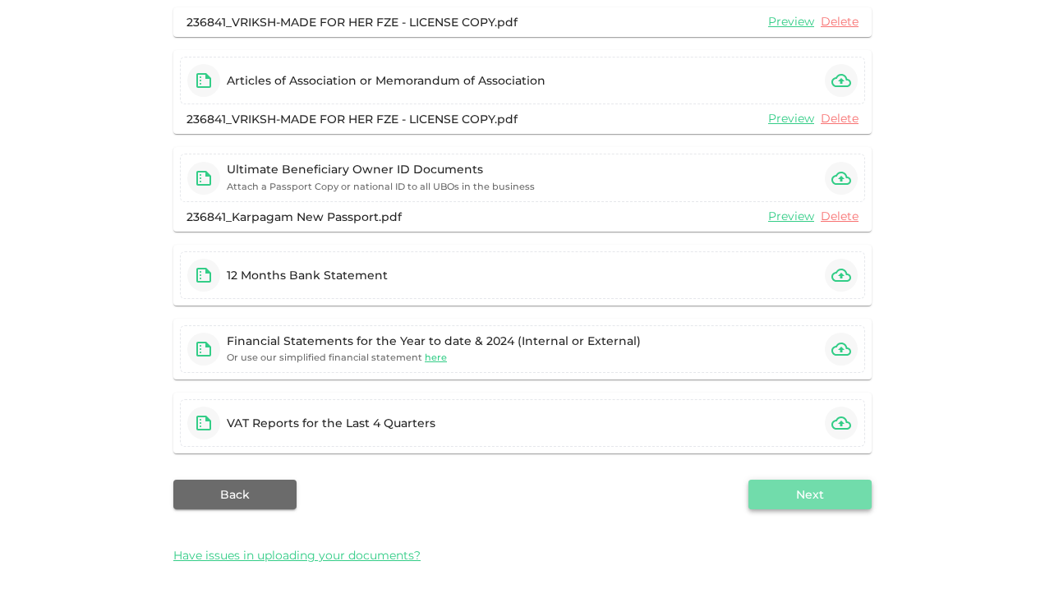
click at [822, 497] on button "Next" at bounding box center [809, 495] width 123 height 30
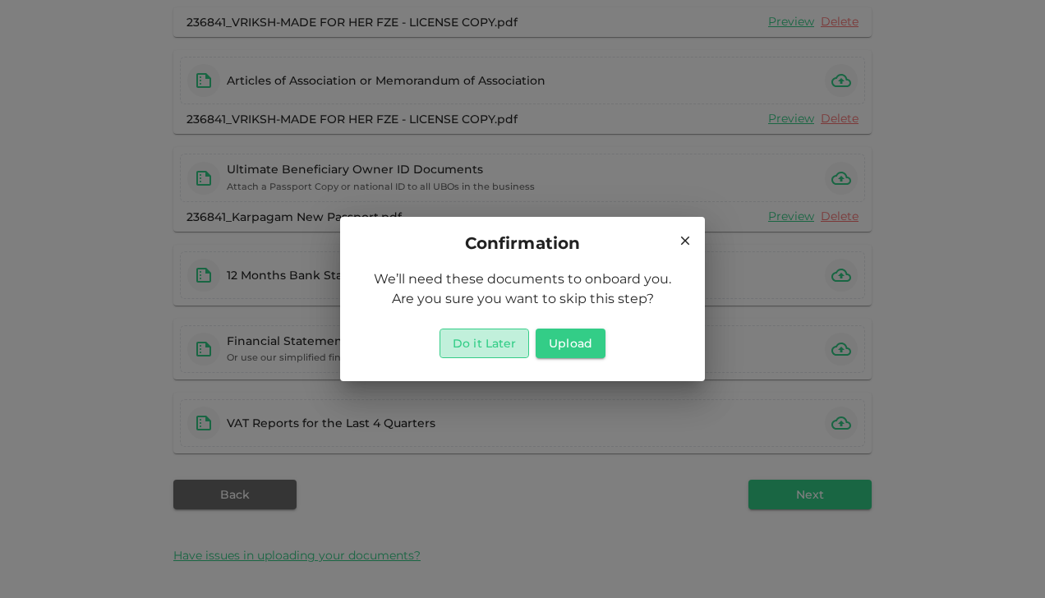
click at [492, 346] on button "Do it Later" at bounding box center [484, 343] width 90 height 30
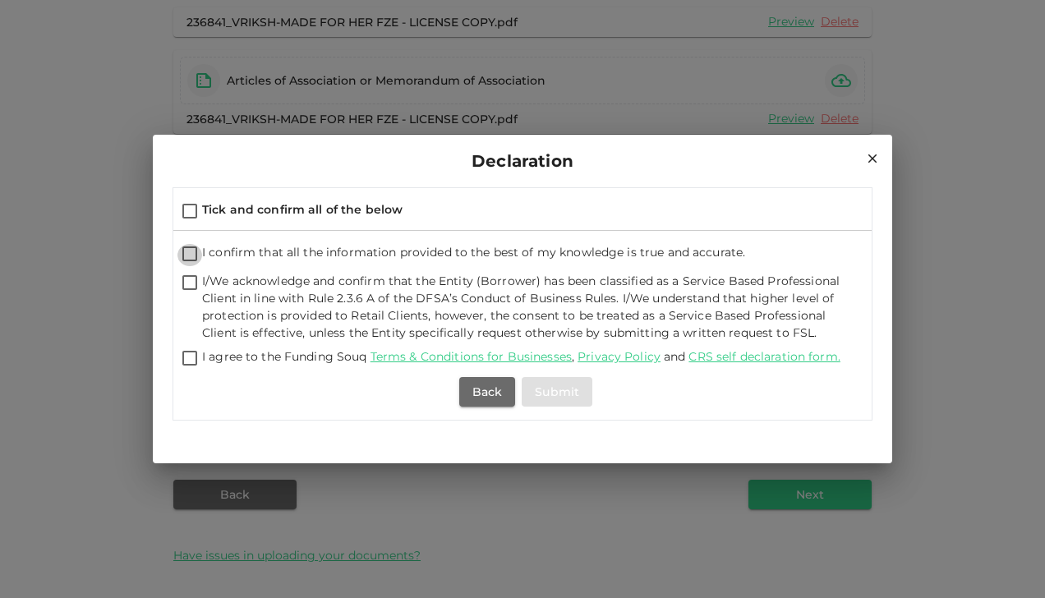
click at [191, 253] on input "I confirm that all the information provided to the best of my knowledge is true…" at bounding box center [189, 255] width 25 height 22
checkbox input "true"
click at [187, 282] on input "I/We acknowledge and confirm that the Entity (Borrower) has been classified as …" at bounding box center [189, 284] width 25 height 22
checkbox input "true"
click at [186, 361] on input "I agree to the Funding Souq Terms & Conditions for Businesses , Privacy Policy …" at bounding box center [189, 359] width 25 height 22
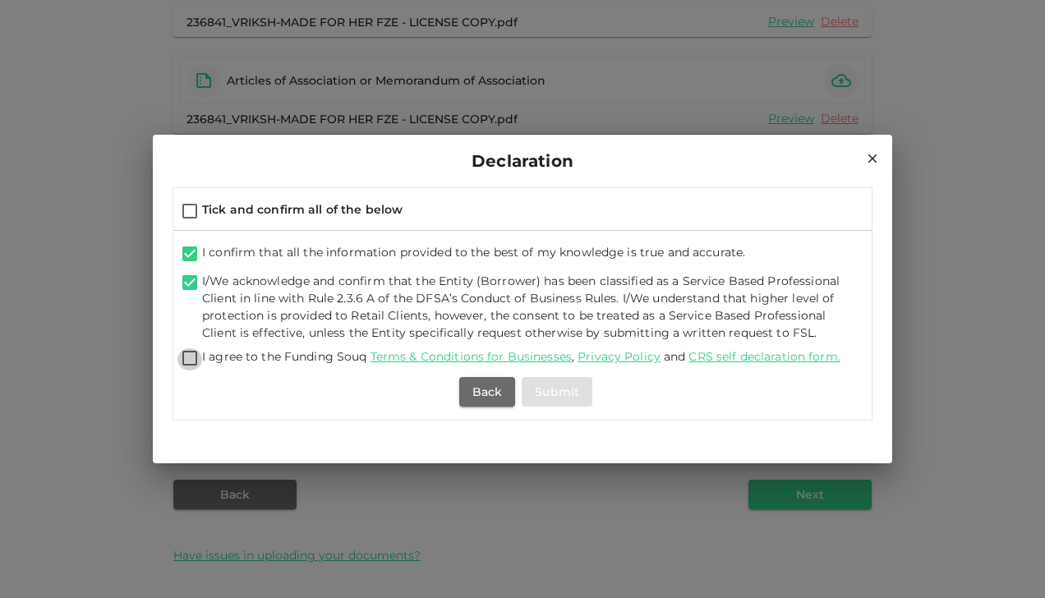
checkbox input "true"
click at [544, 393] on button "Submit" at bounding box center [556, 392] width 71 height 30
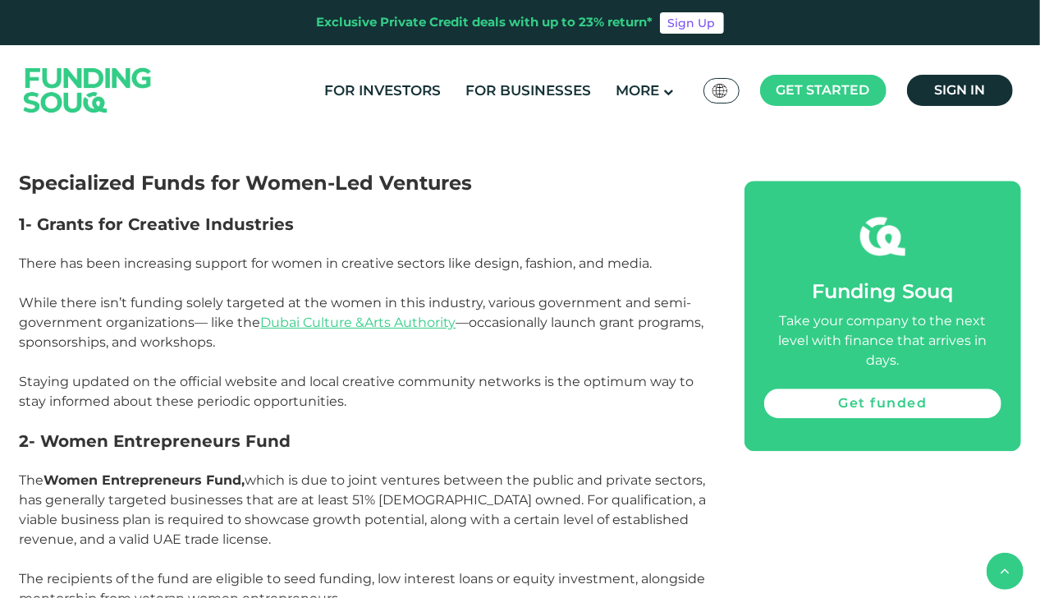
scroll to position [1973, 0]
click at [398, 314] on link "Dubai Culture &Arts Authority" at bounding box center [358, 322] width 195 height 16
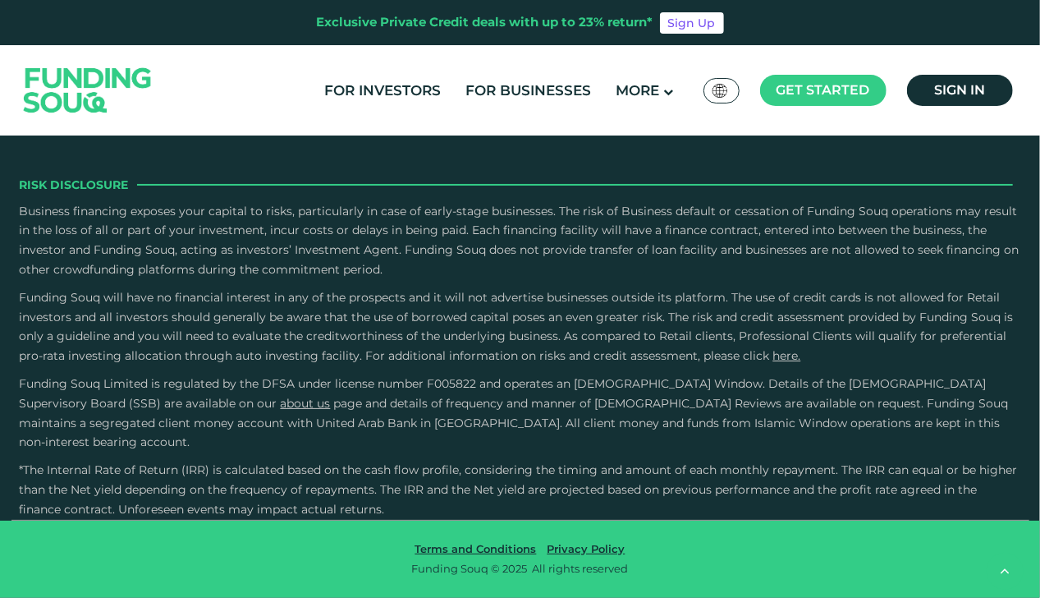
scroll to position [2358, 0]
click at [526, 92] on link "For Businesses" at bounding box center [529, 90] width 134 height 27
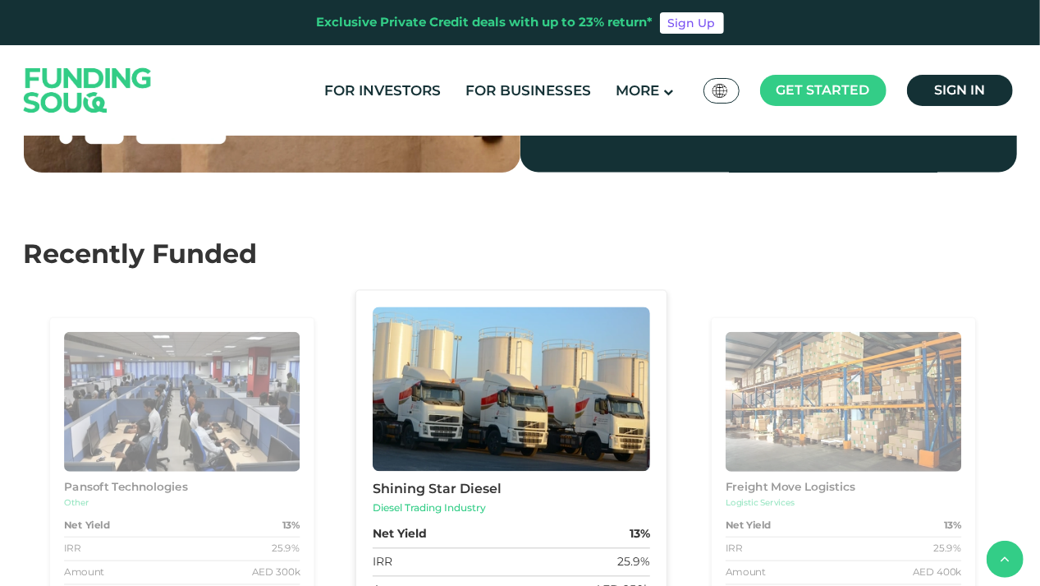
scroll to position [1504, 0]
